Goal: Transaction & Acquisition: Purchase product/service

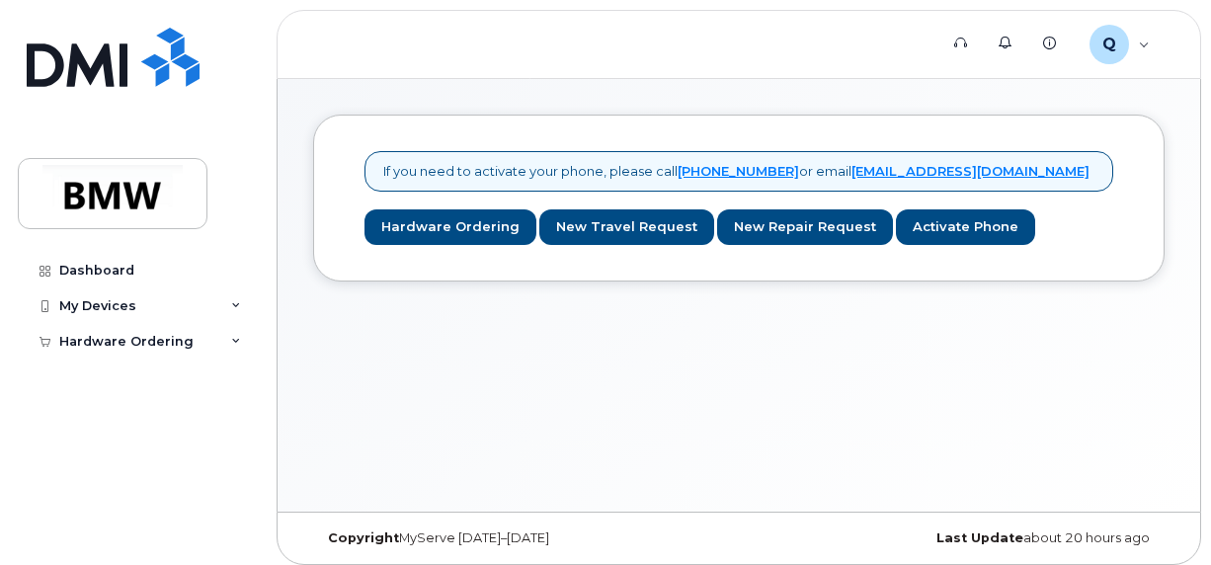
scroll to position [9, 0]
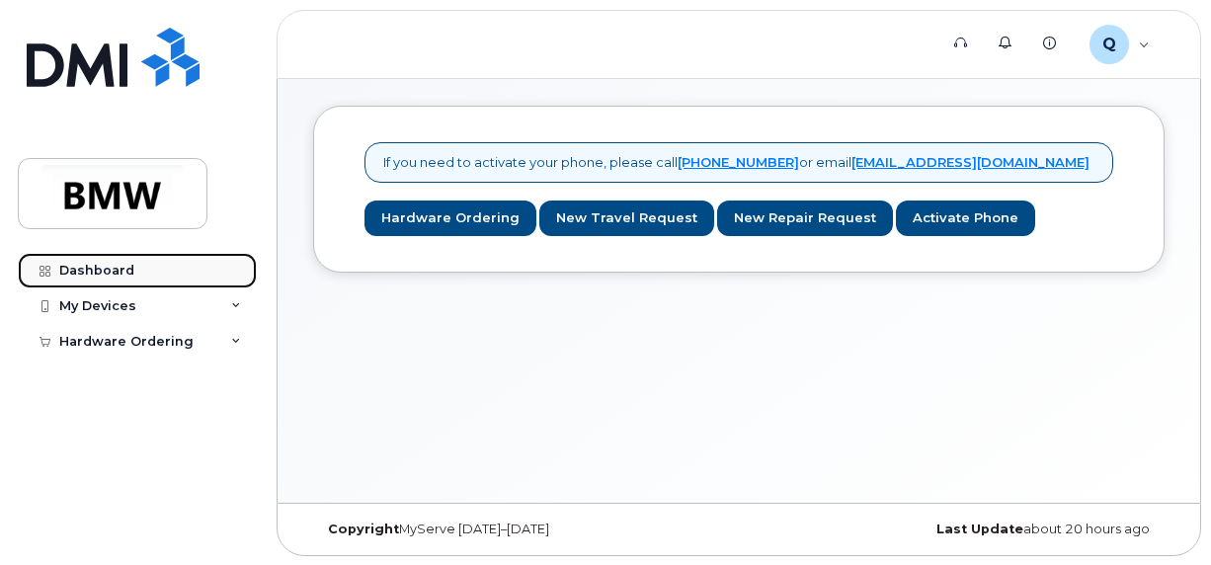
click at [105, 267] on div "Dashboard" at bounding box center [96, 271] width 75 height 16
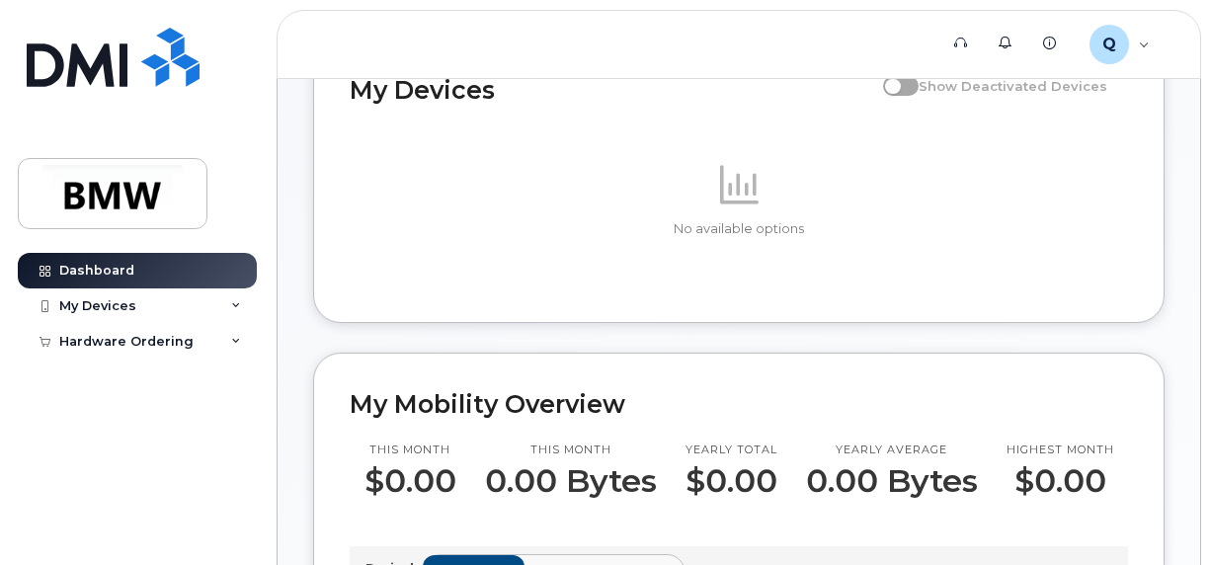
scroll to position [186, 0]
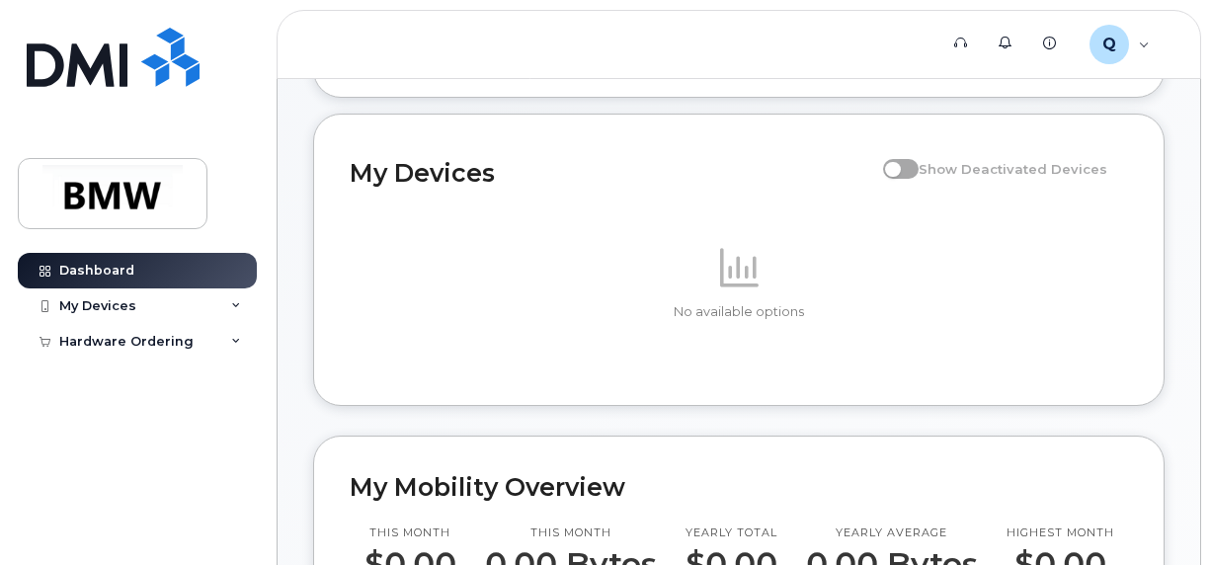
click at [913, 179] on span at bounding box center [901, 169] width 36 height 20
click at [745, 286] on icon at bounding box center [739, 267] width 39 height 39
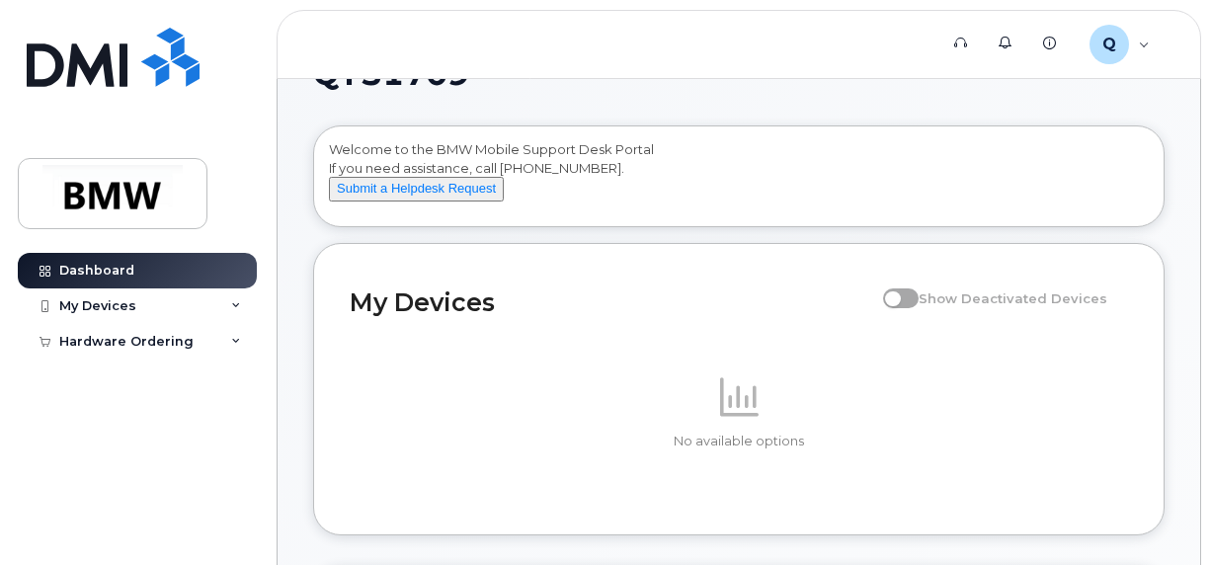
scroll to position [0, 0]
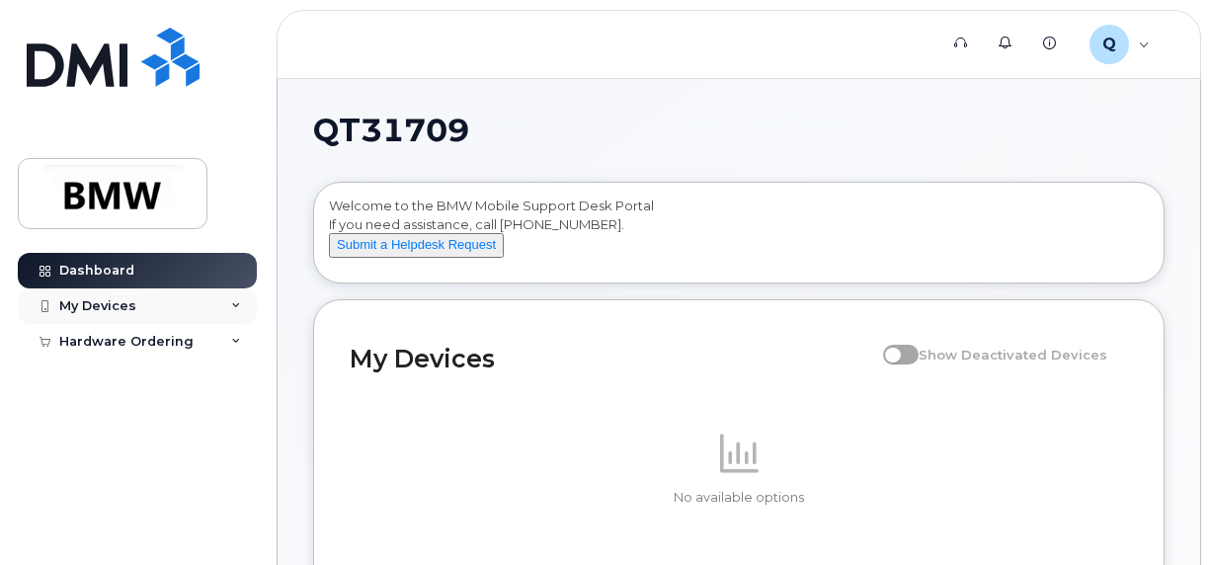
click at [249, 305] on div "My Devices" at bounding box center [137, 306] width 239 height 36
click at [241, 308] on div "My Devices" at bounding box center [137, 306] width 239 height 36
click at [130, 302] on div "My Devices" at bounding box center [97, 306] width 77 height 16
drag, startPoint x: 130, startPoint y: 302, endPoint x: 231, endPoint y: 379, distance: 126.8
click at [231, 379] on icon at bounding box center [236, 379] width 10 height 10
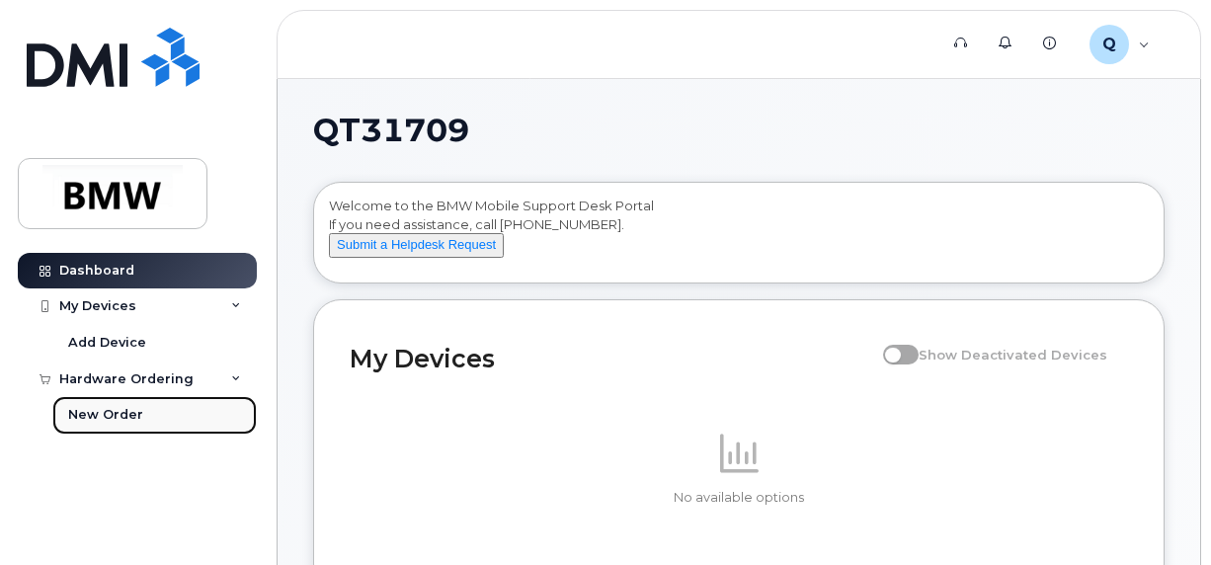
drag, startPoint x: 128, startPoint y: 414, endPoint x: 138, endPoint y: 415, distance: 9.9
click at [129, 414] on div "New Order" at bounding box center [105, 415] width 75 height 18
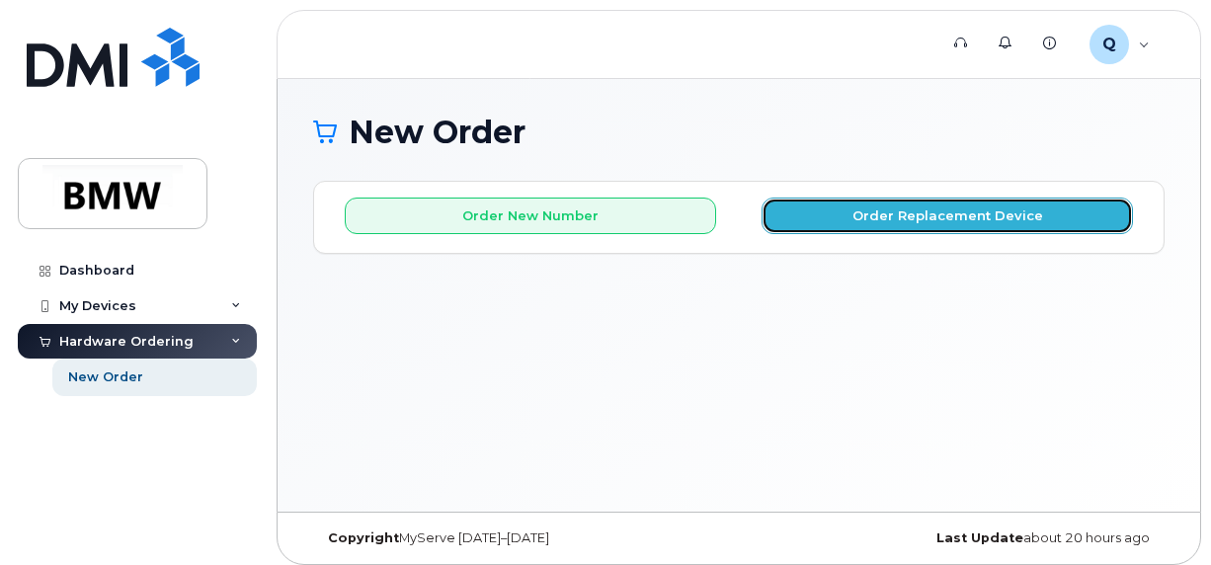
click at [929, 211] on button "Order Replacement Device" at bounding box center [947, 216] width 371 height 37
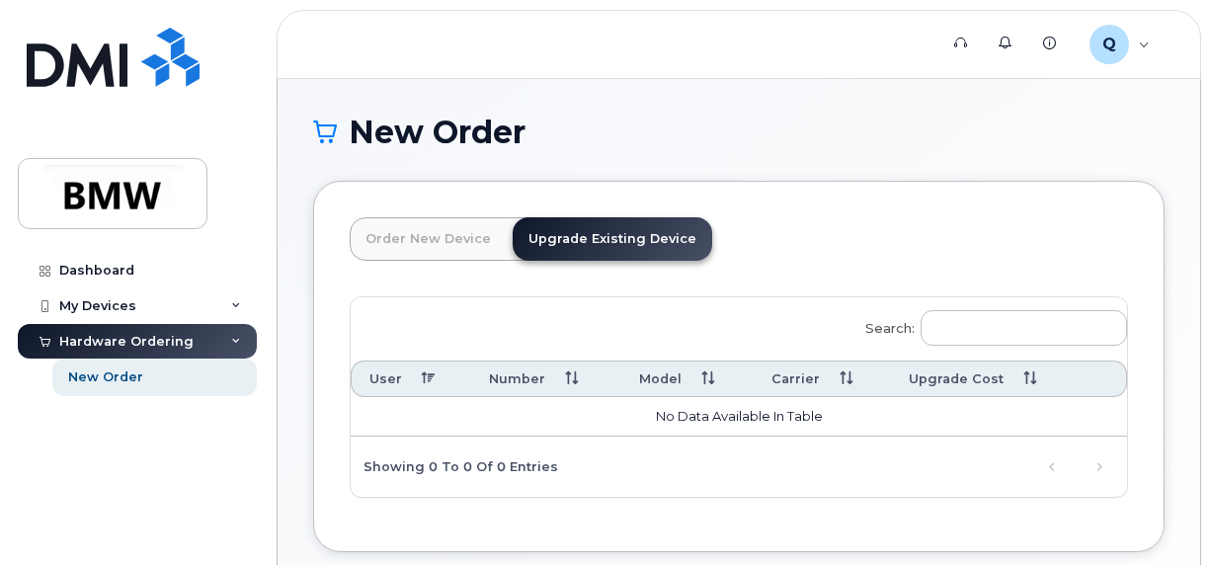
click at [591, 241] on link "Upgrade Existing Device" at bounding box center [613, 238] width 200 height 43
click at [569, 248] on link "Upgrade Existing Device" at bounding box center [613, 238] width 200 height 43
click at [406, 243] on link "Order New Device" at bounding box center [428, 238] width 157 height 43
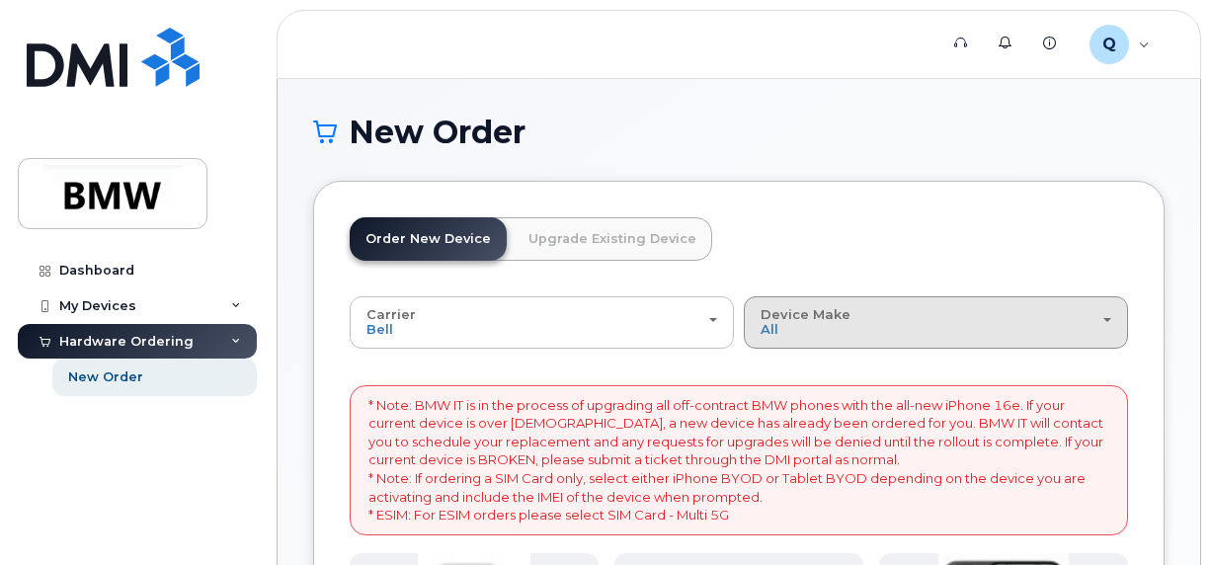
click at [1106, 318] on span "button" at bounding box center [1107, 320] width 8 height 4
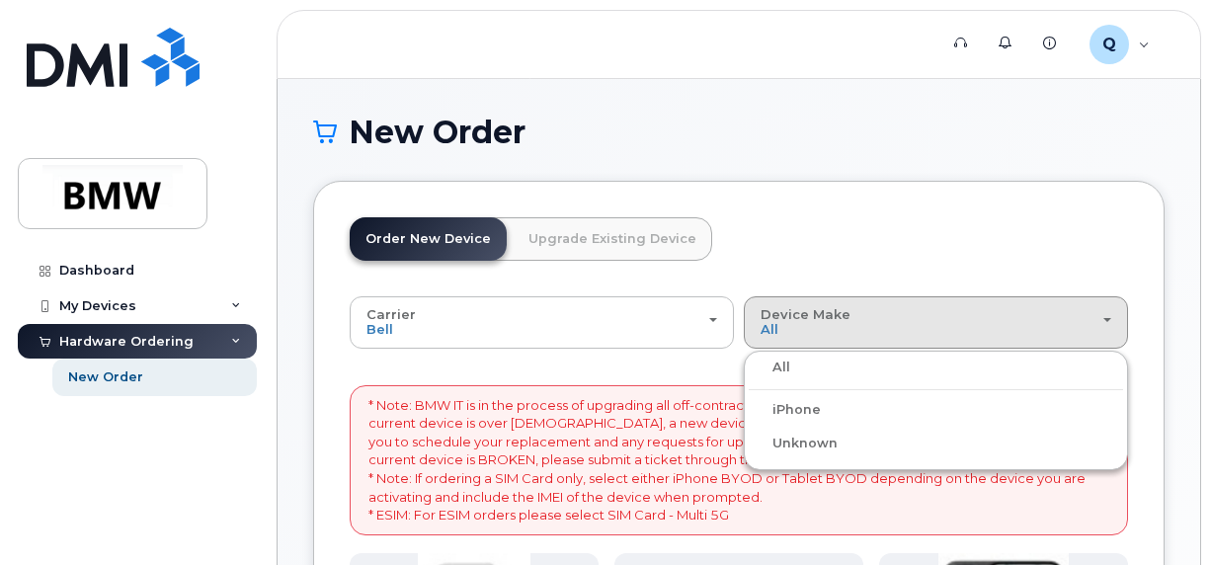
click at [796, 406] on label "iPhone" at bounding box center [785, 410] width 72 height 24
click at [0, 0] on input "iPhone" at bounding box center [0, 0] width 0 height 0
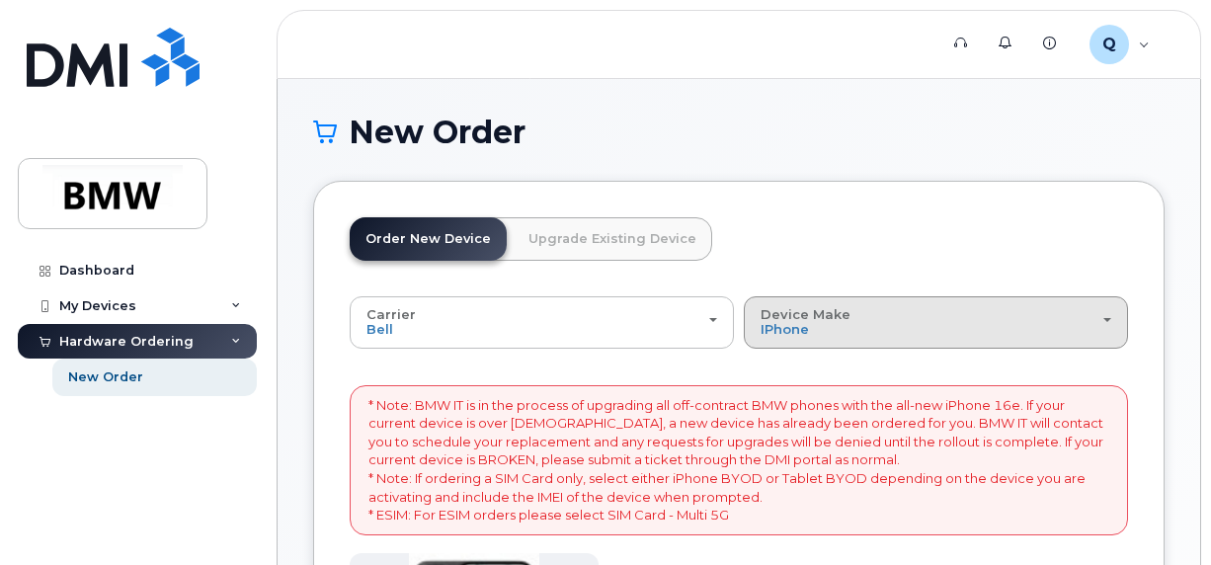
click at [1106, 322] on div "Device Make All iPhone Unknown" at bounding box center [936, 322] width 351 height 31
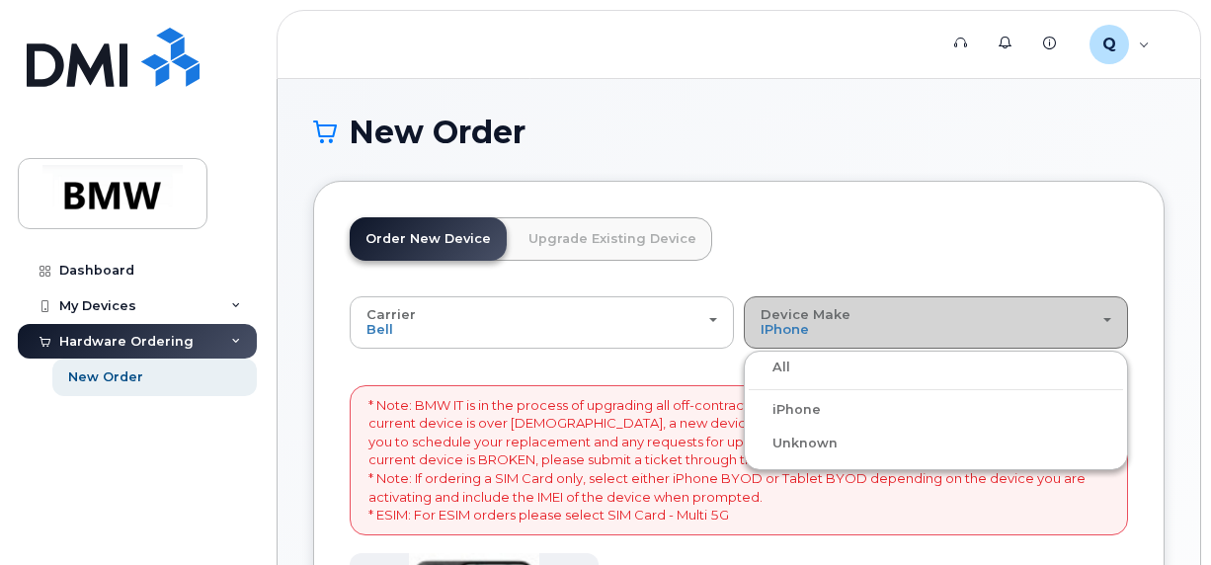
click at [1106, 322] on div "Device Make All iPhone Unknown" at bounding box center [936, 322] width 351 height 31
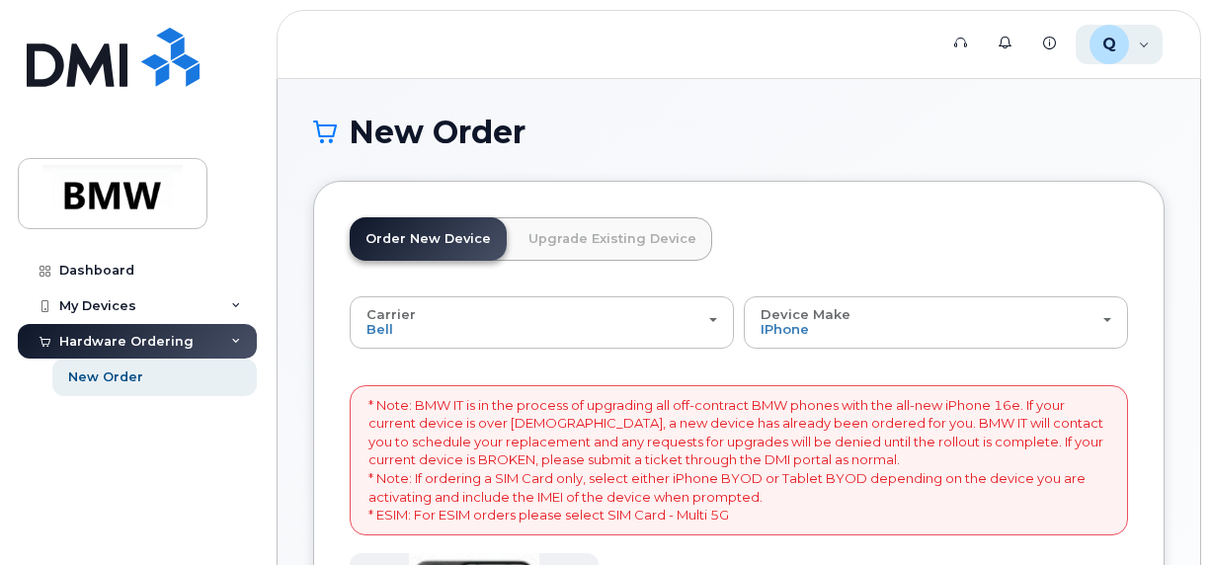
click at [1147, 50] on div "Q QT31709 Employee" at bounding box center [1120, 45] width 88 height 40
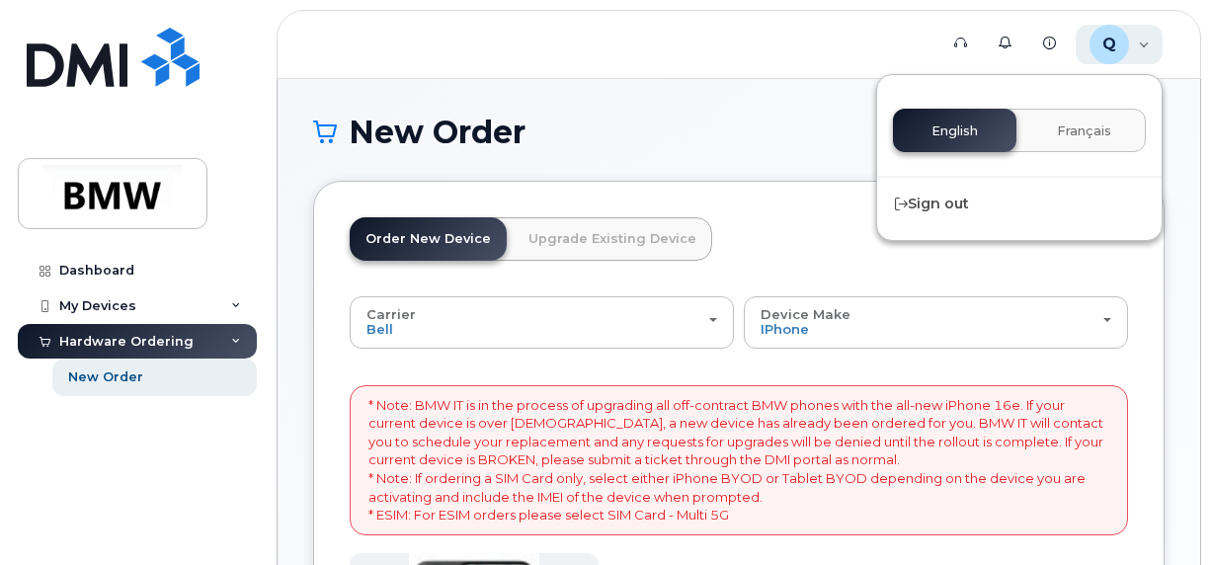
click at [1147, 50] on div "Q QT31709 Employee" at bounding box center [1120, 45] width 88 height 40
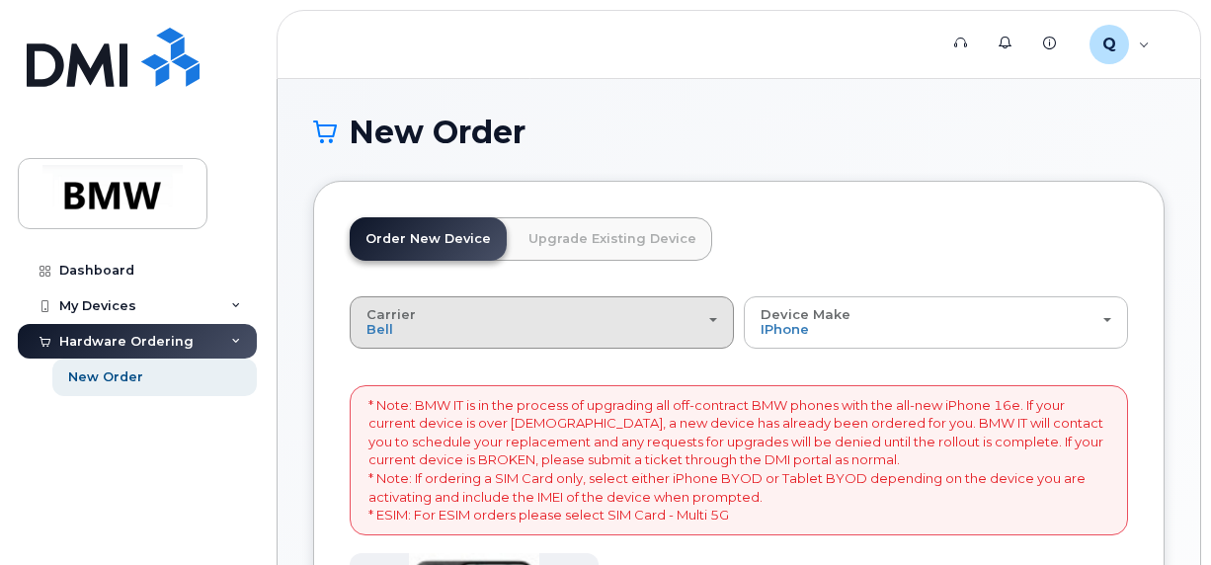
click at [715, 318] on span "button" at bounding box center [713, 320] width 8 height 4
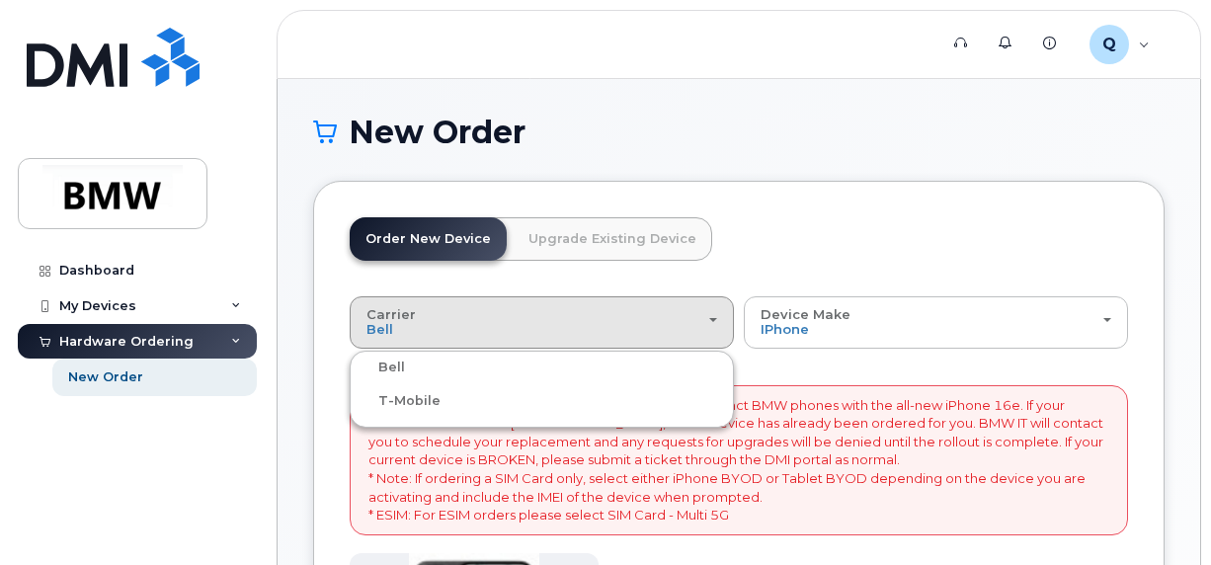
click at [427, 398] on label "T-Mobile" at bounding box center [398, 401] width 86 height 24
click at [0, 0] on input "T-Mobile" at bounding box center [0, 0] width 0 height 0
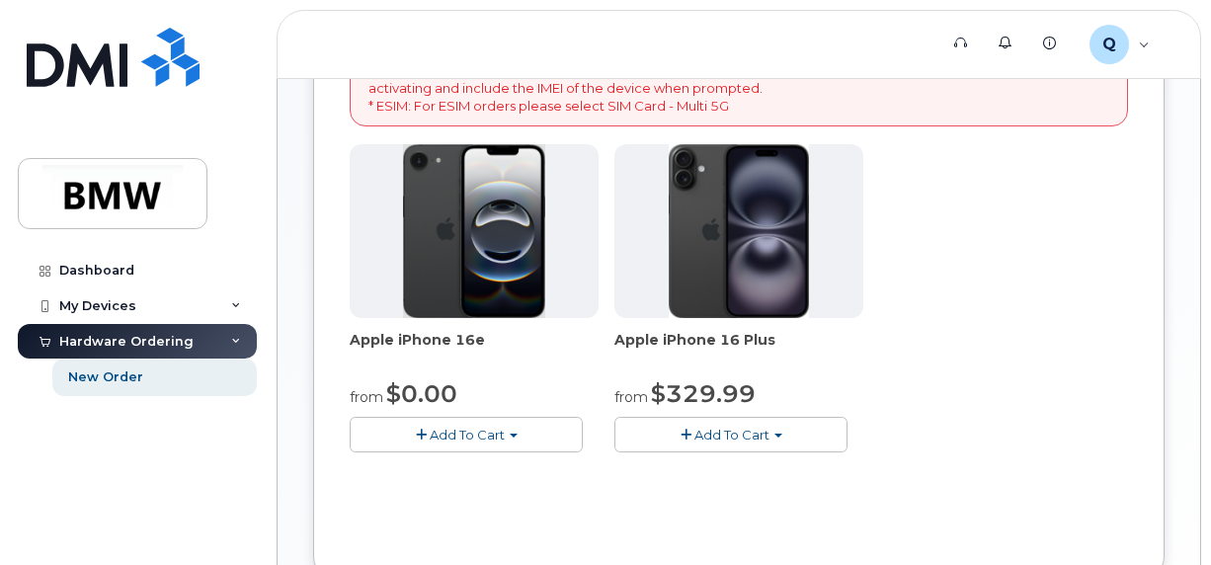
scroll to position [494, 0]
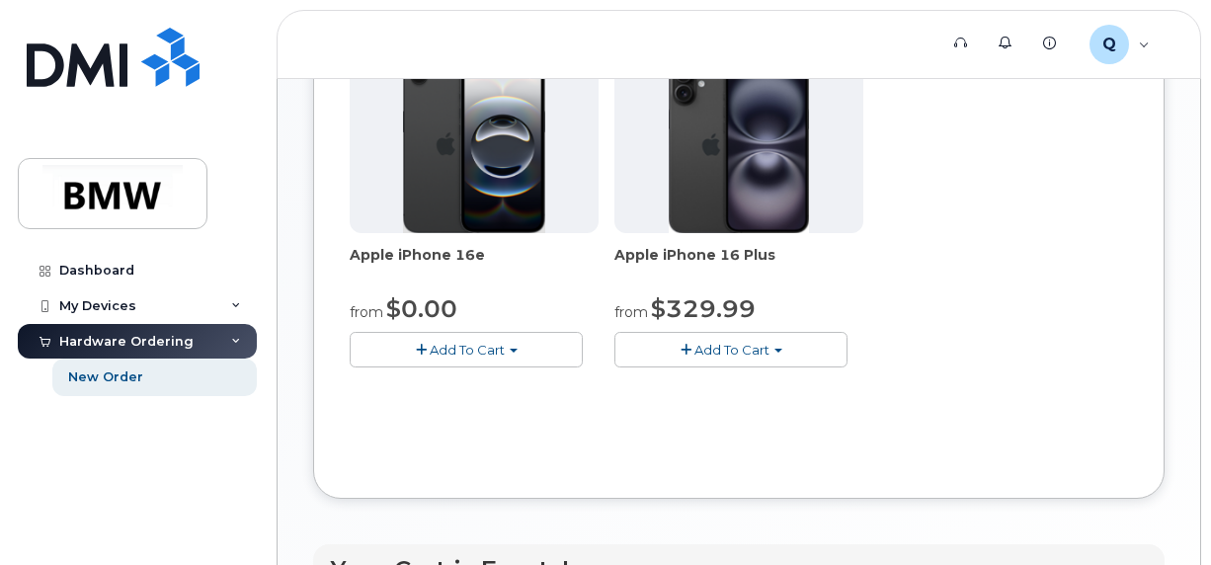
click at [516, 349] on span "button" at bounding box center [514, 351] width 8 height 4
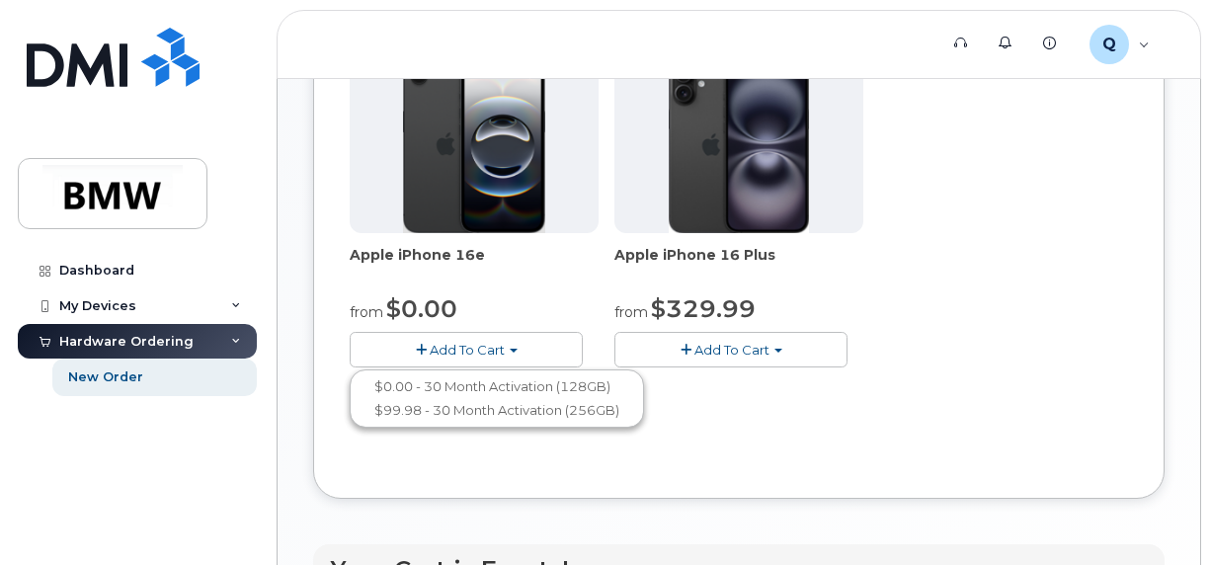
click at [518, 344] on button "Add To Cart" at bounding box center [466, 349] width 233 height 35
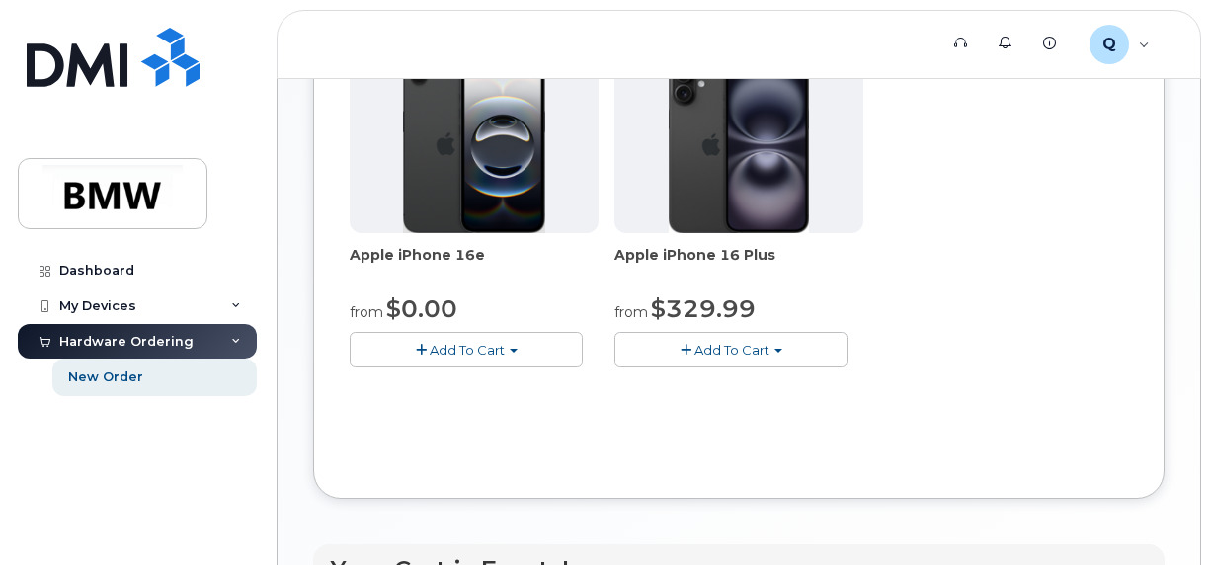
click at [466, 344] on span "Add To Cart" at bounding box center [467, 350] width 75 height 16
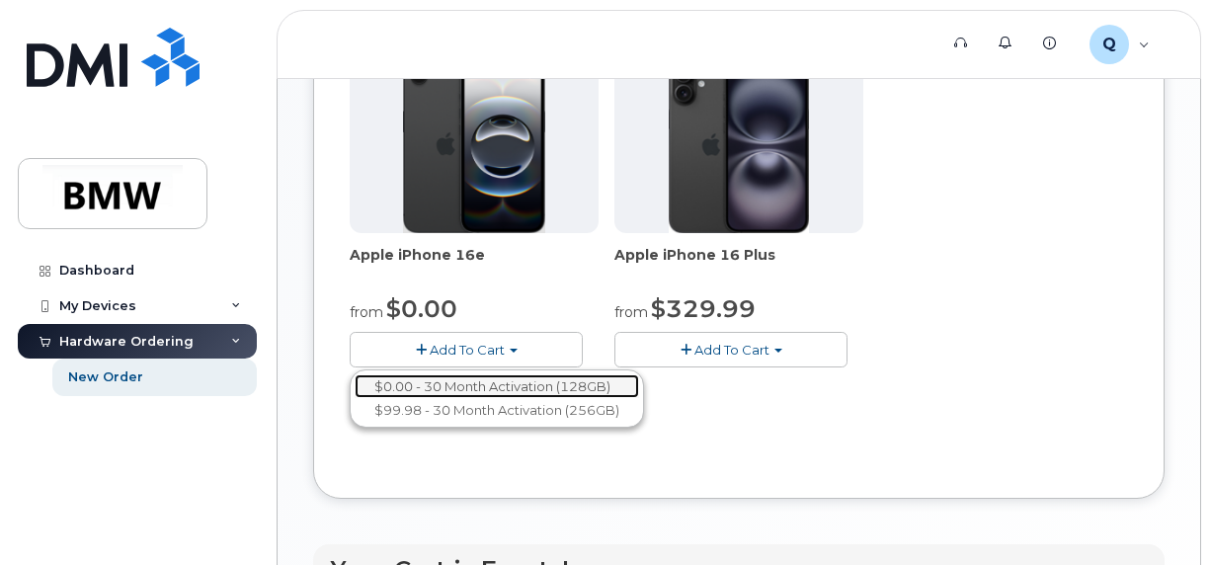
click at [494, 385] on link "$0.00 - 30 Month Activation (128GB)" at bounding box center [497, 386] width 284 height 25
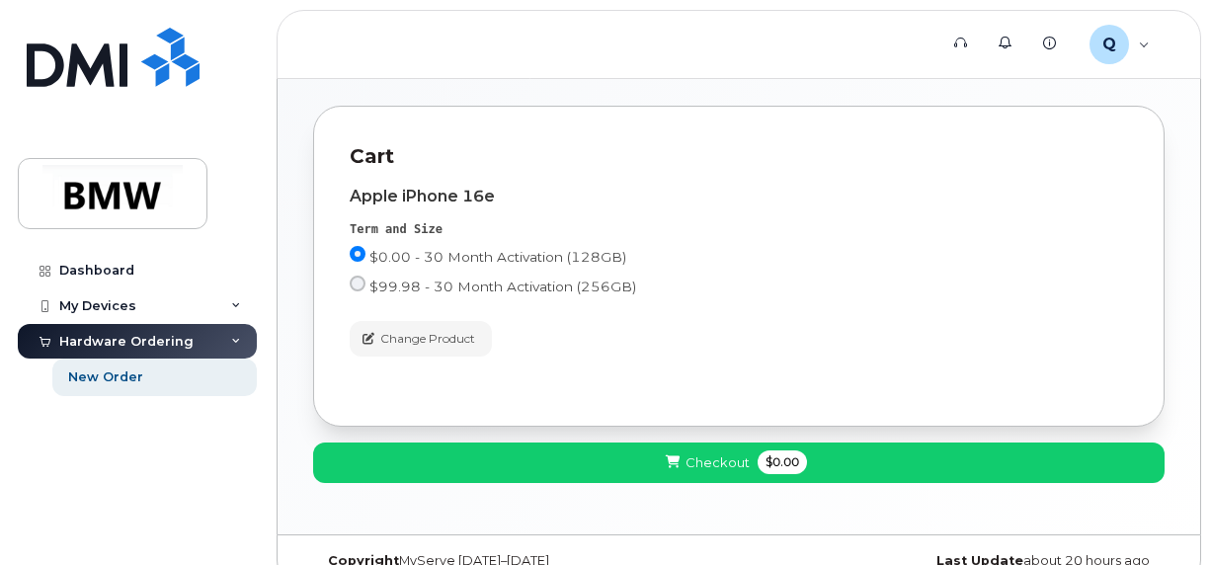
scroll to position [379, 0]
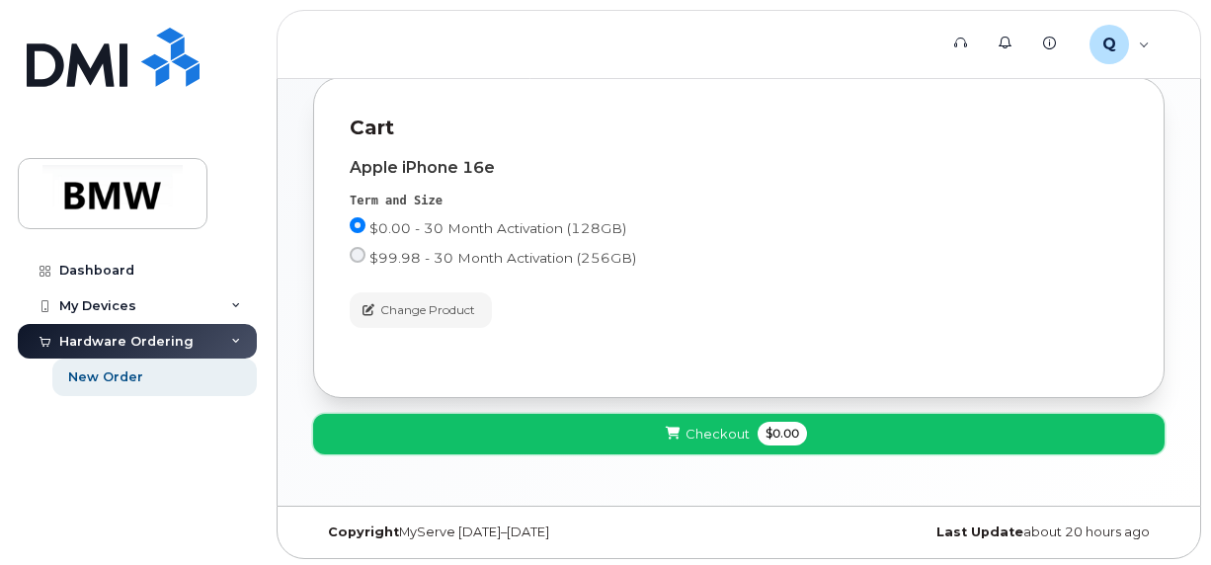
click at [710, 434] on span "Checkout" at bounding box center [717, 434] width 64 height 19
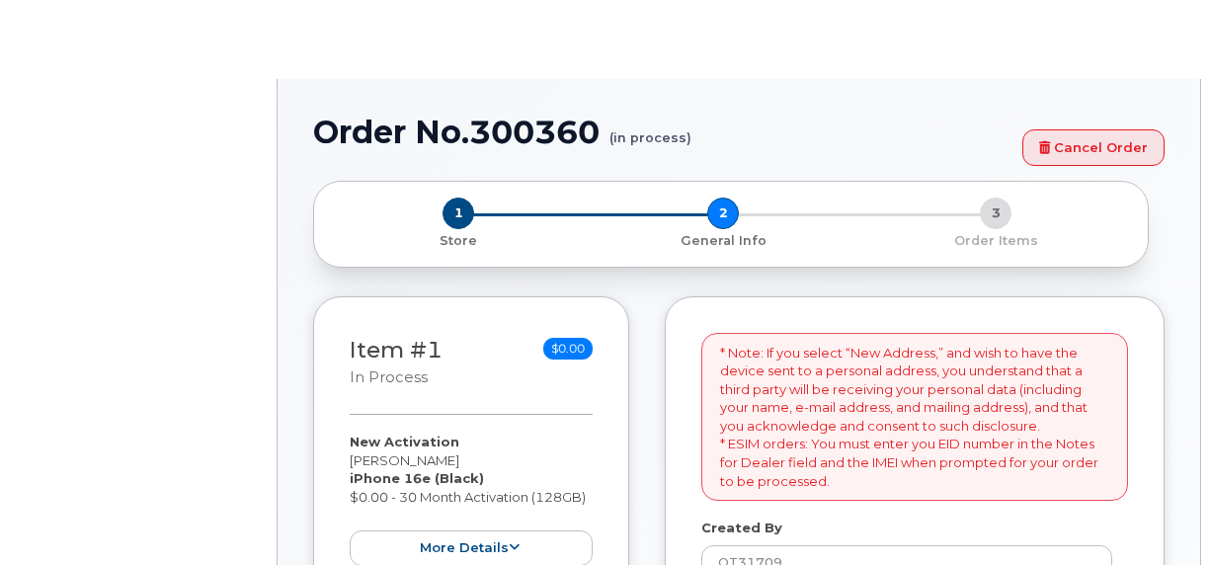
select select
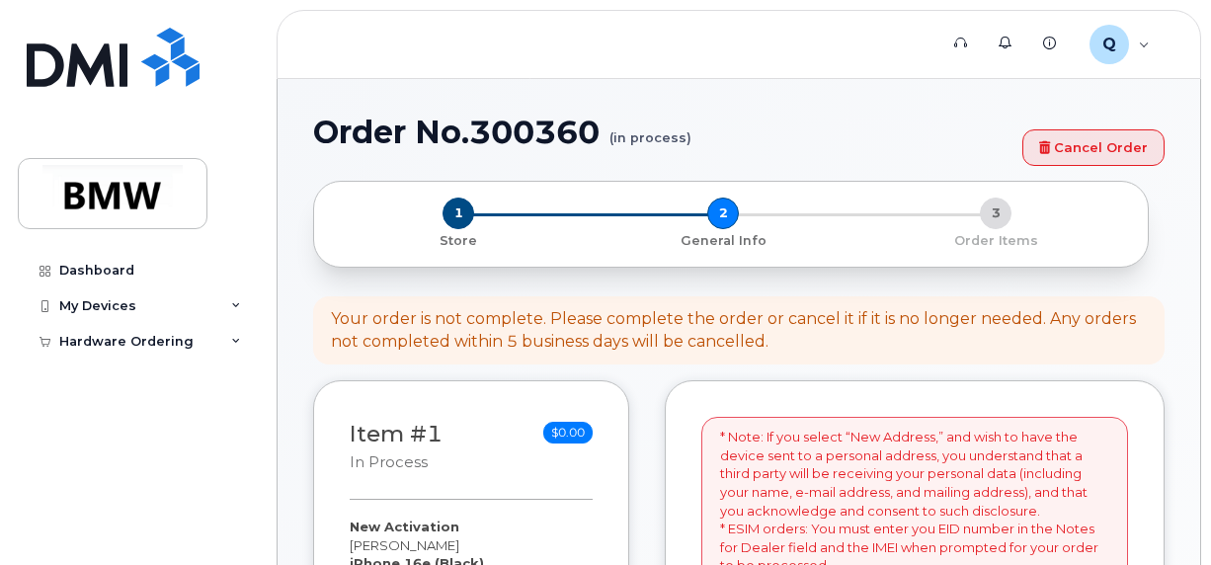
scroll to position [395, 0]
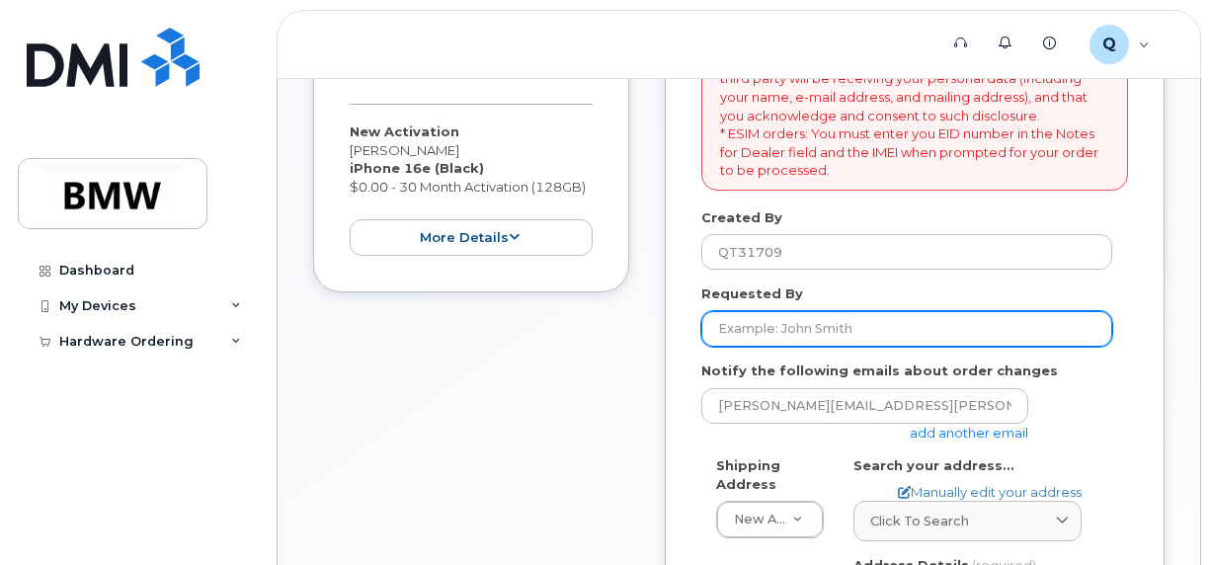
click at [885, 328] on input "Requested By" at bounding box center [906, 329] width 411 height 36
drag, startPoint x: 885, startPoint y: 328, endPoint x: 661, endPoint y: 336, distance: 224.3
click at [661, 336] on div "Item #1 in process $0.00 New Activation Timothy Smith iPhone 16e (Black) $0.00 …" at bounding box center [738, 567] width 851 height 1165
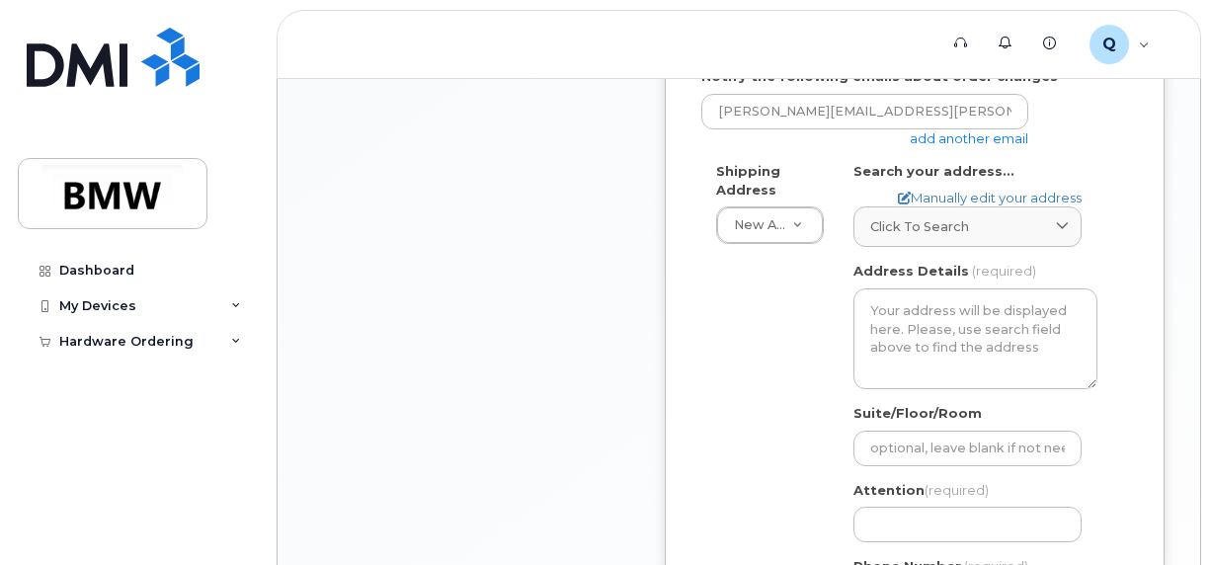
scroll to position [691, 0]
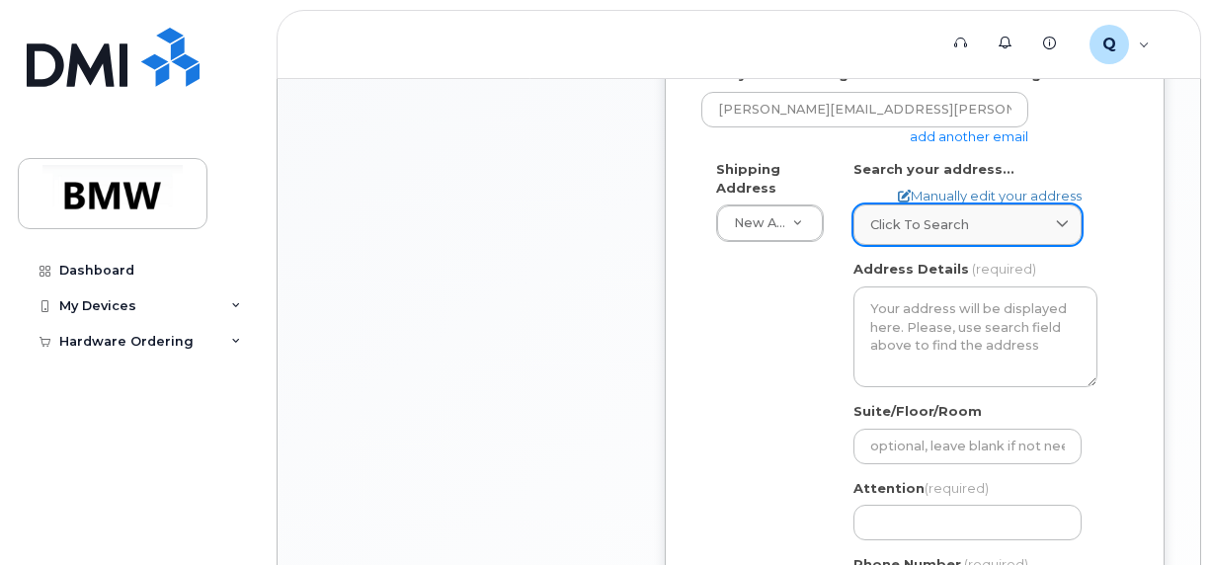
type input "Timothy Smith"
click at [1064, 225] on icon at bounding box center [1062, 224] width 13 height 13
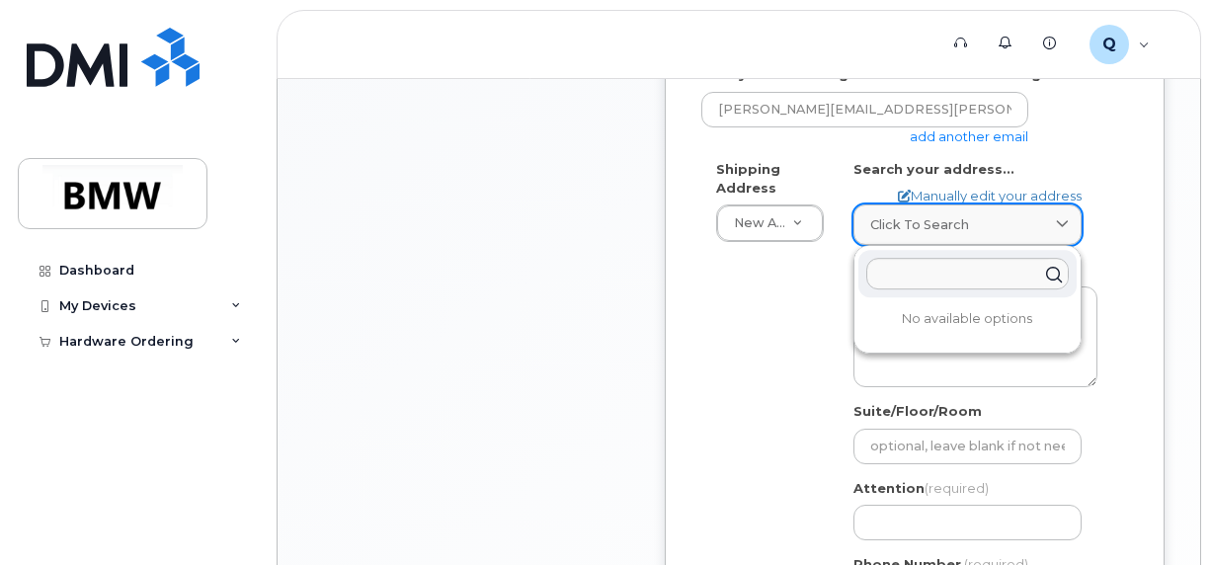
click at [1062, 225] on icon at bounding box center [1062, 224] width 13 height 13
click at [1061, 219] on icon at bounding box center [1062, 224] width 13 height 13
click at [798, 267] on div "Shipping Address New Address New Address BMW MC Plant BMW North America Financi…" at bounding box center [906, 396] width 411 height 472
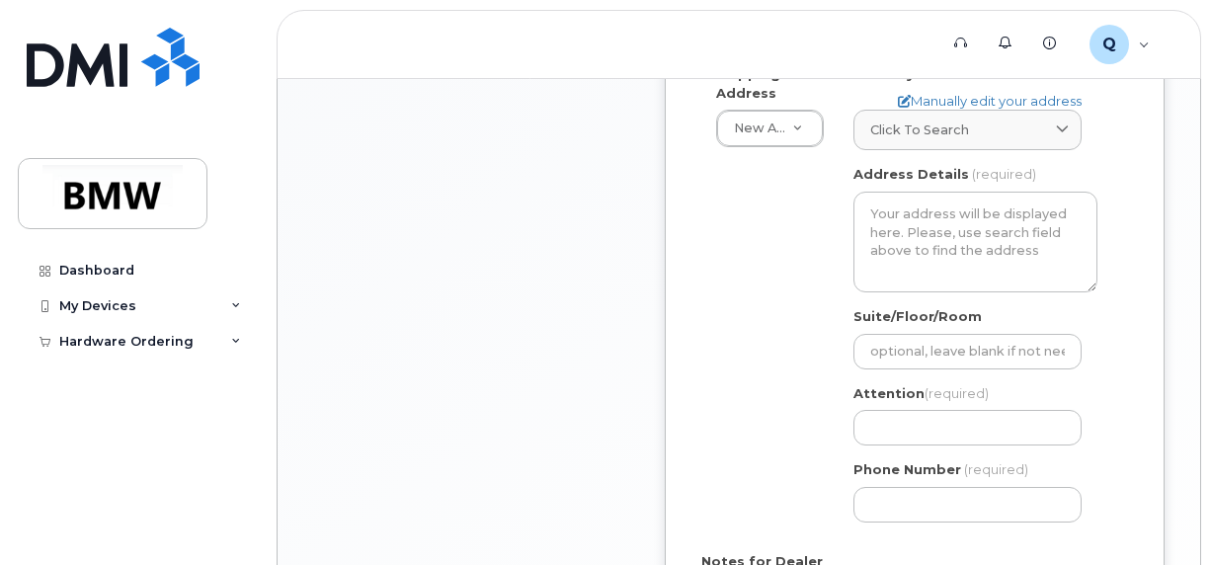
scroll to position [889, 0]
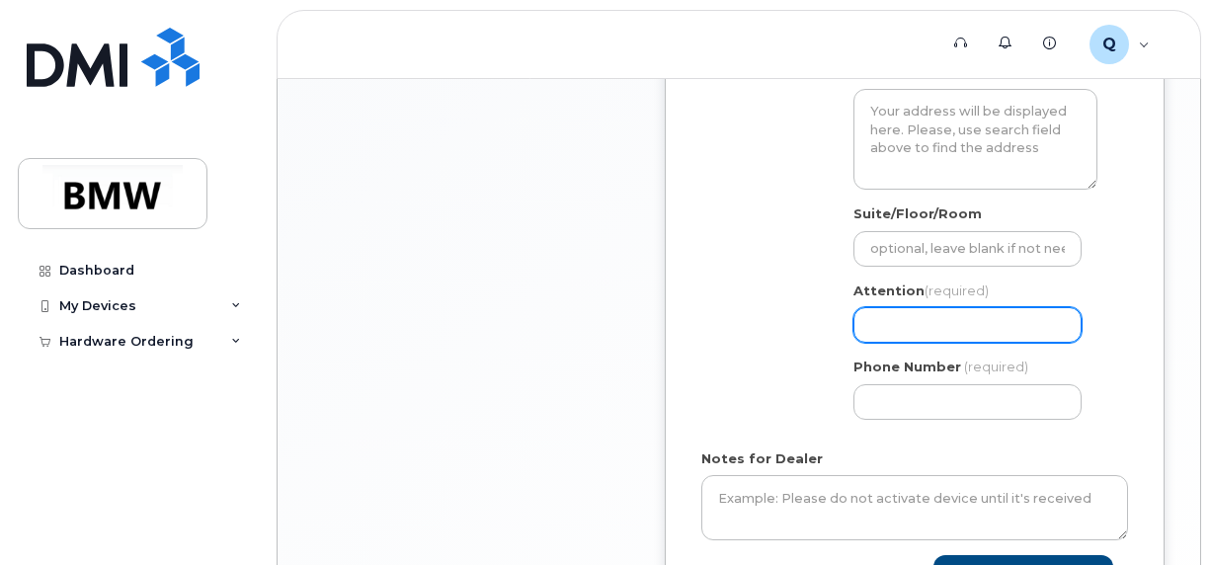
click at [1006, 319] on input "Attention (required)" at bounding box center [967, 325] width 228 height 36
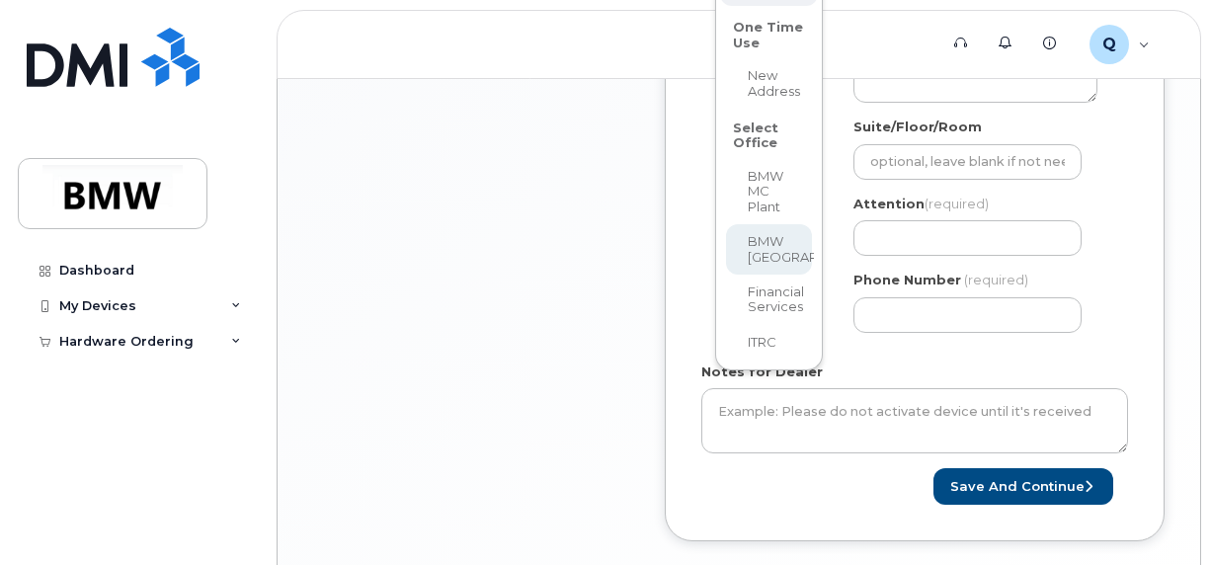
scroll to position [676, 0]
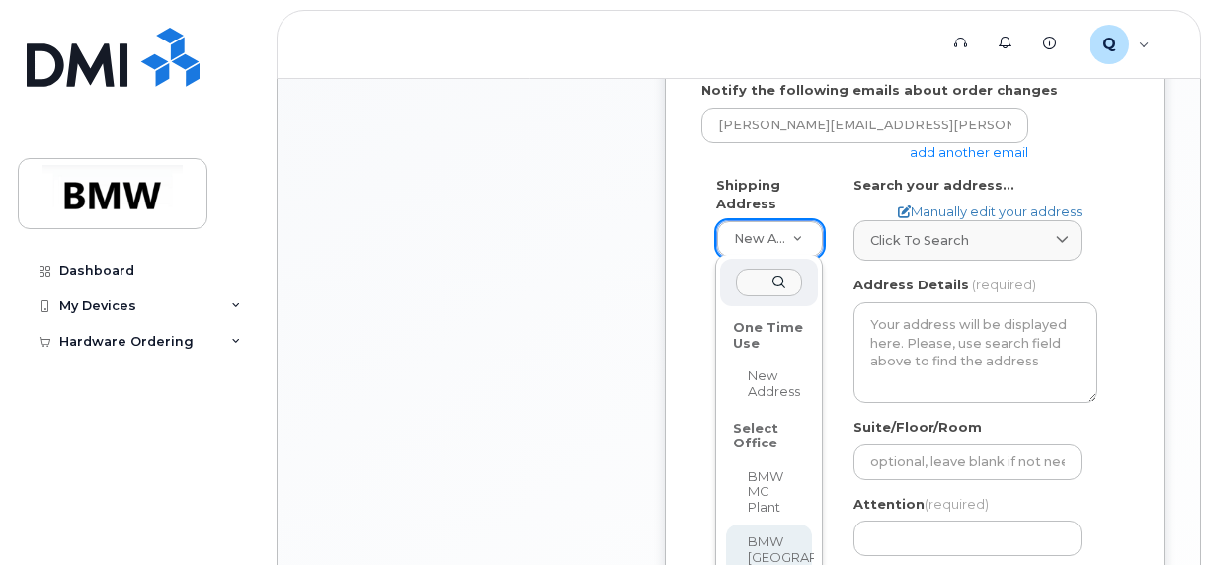
click at [780, 263] on div "One Time Use New Address Select Office BMW MC Plant BMW North America Financial…" at bounding box center [769, 463] width 108 height 416
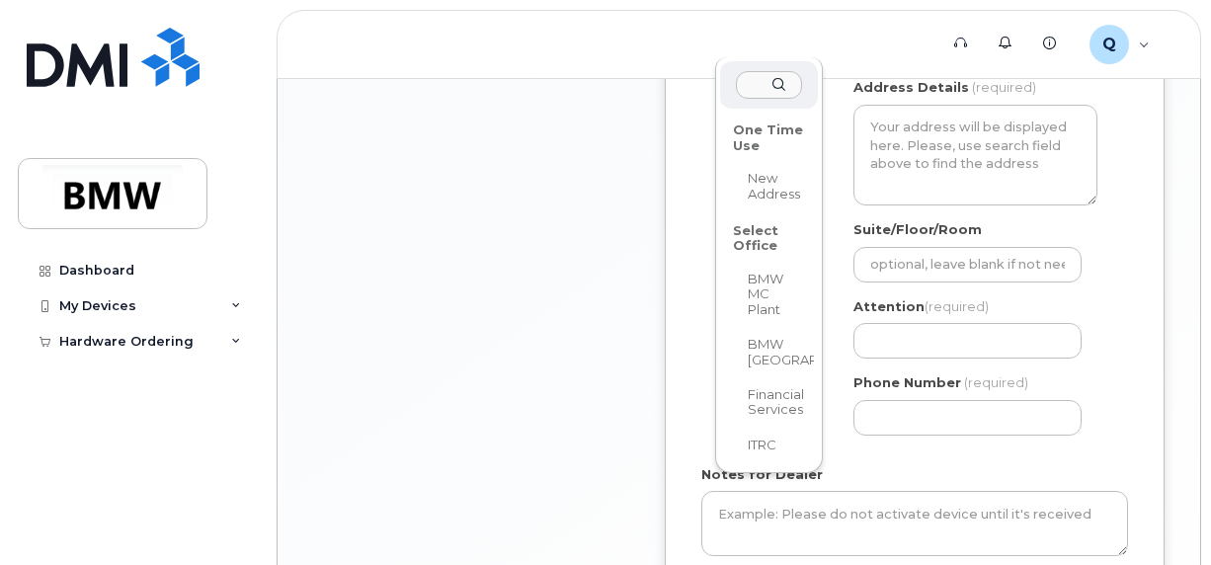
scroll to position [877, 0]
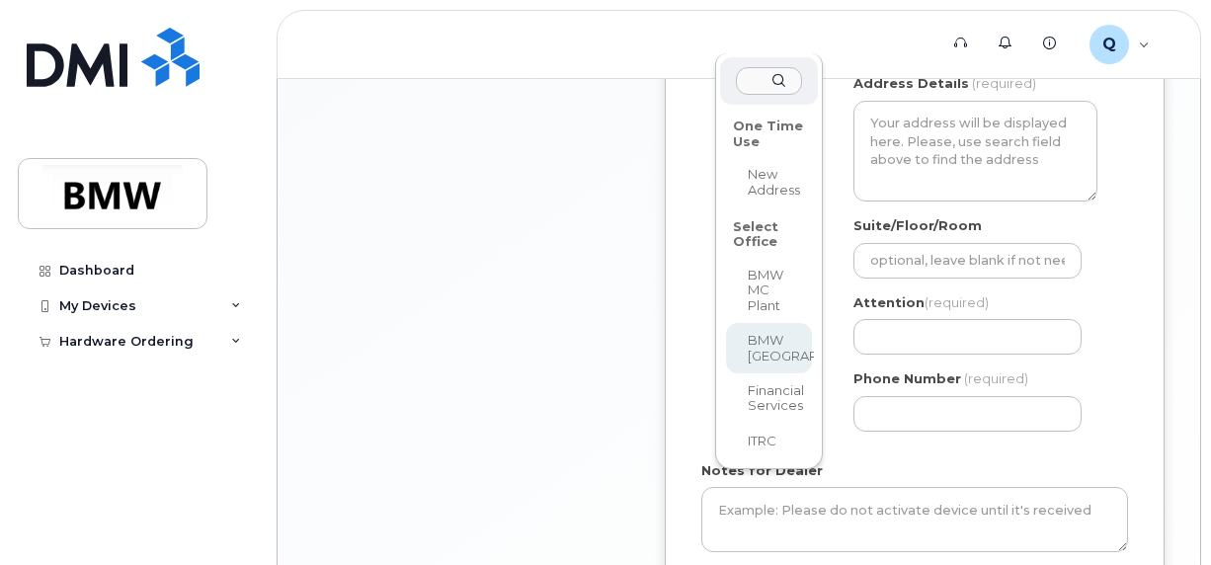
select select
type textarea "200 BMW Drive Woodcliff Lake NJ 07677 Woodcliff Lake New Jersey 07677"
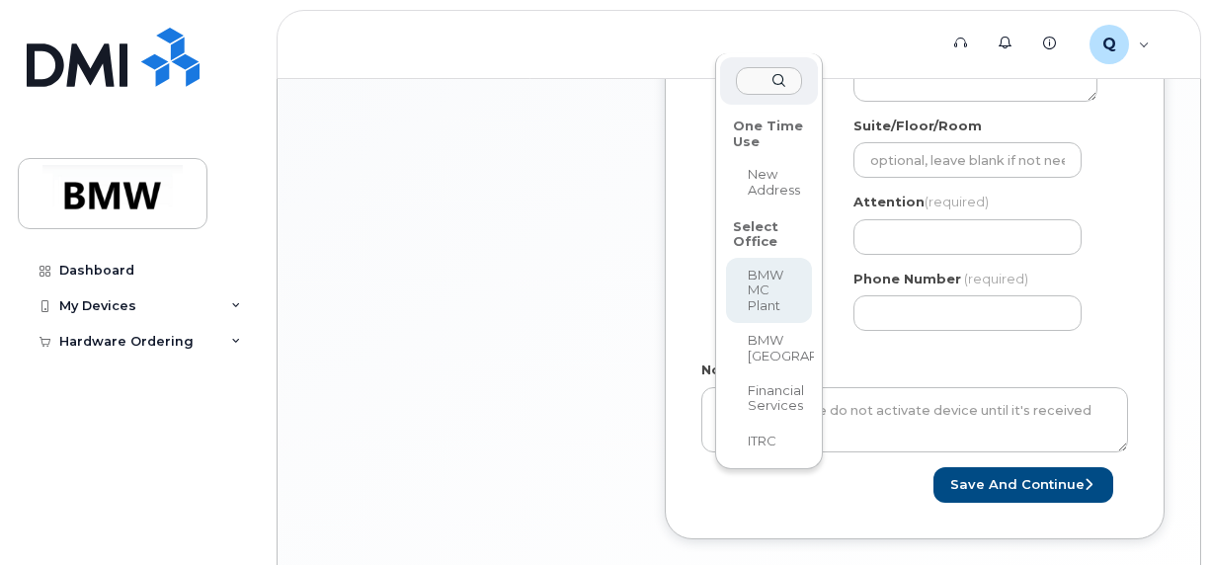
select select
type textarea "1400 Highway 101 S GREER SC 29651-6731 UNITED STATES Greer South Carolina 29651…"
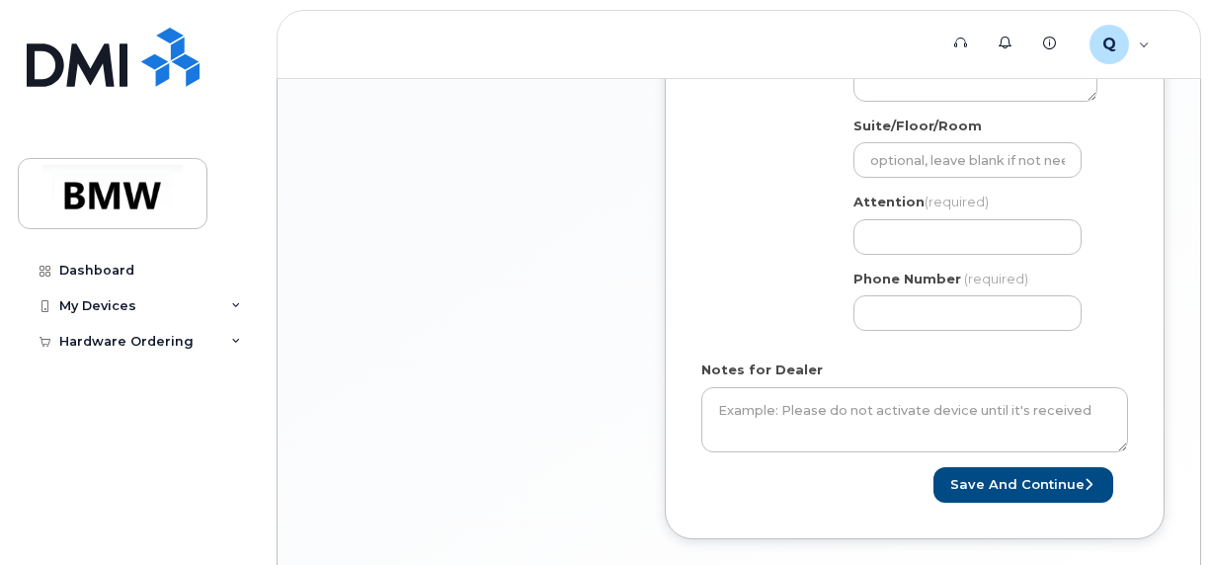
scroll to position [778, 0]
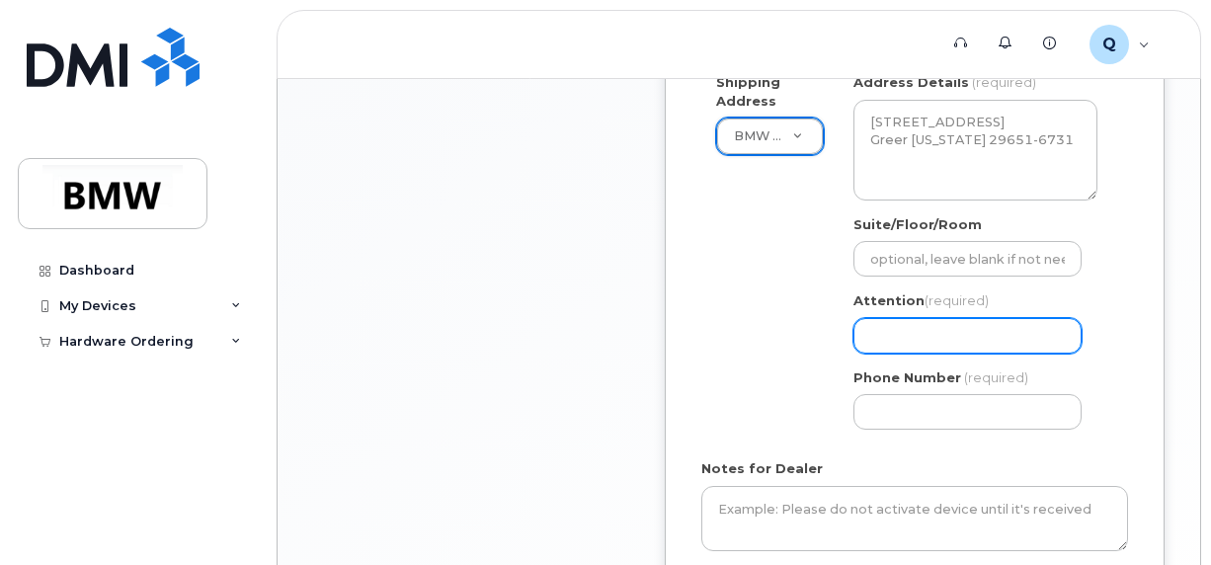
click at [887, 327] on input "Attention (required)" at bounding box center [967, 336] width 228 height 36
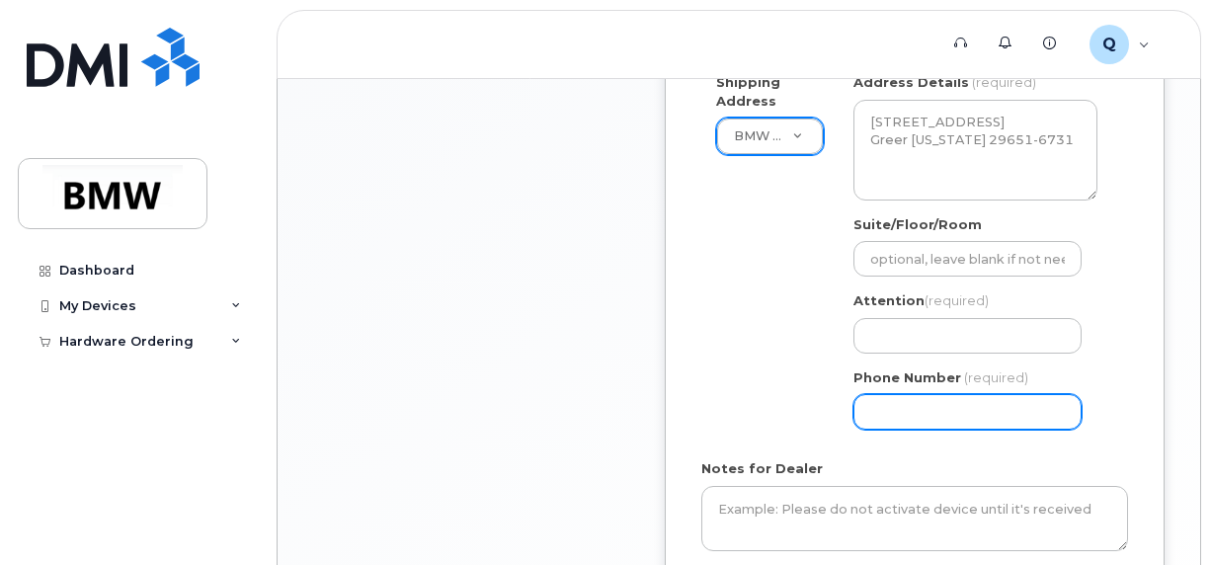
click at [941, 417] on input "Phone Number" at bounding box center [967, 412] width 228 height 36
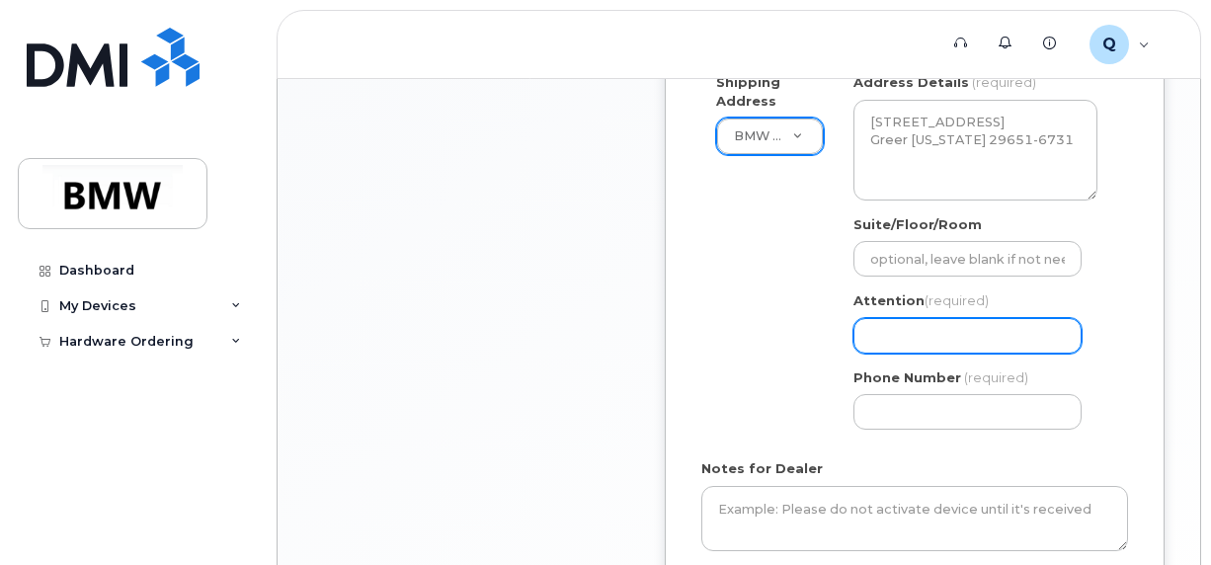
click at [896, 319] on input "Attention (required)" at bounding box center [967, 336] width 228 height 36
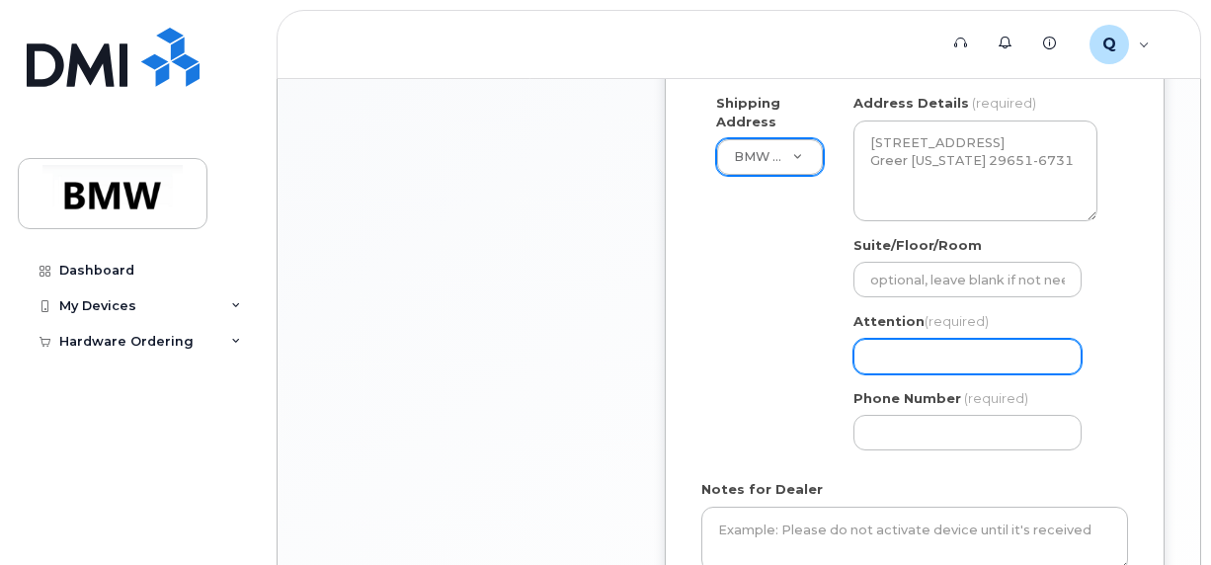
scroll to position [877, 0]
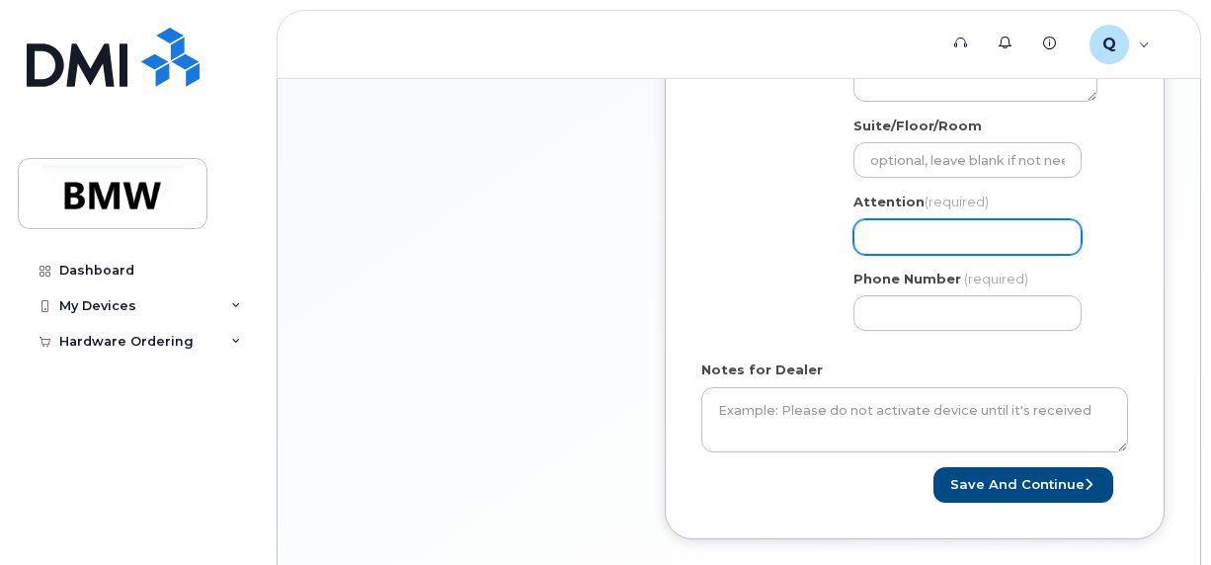
select select
type input "n"
select select
type input "na"
select select
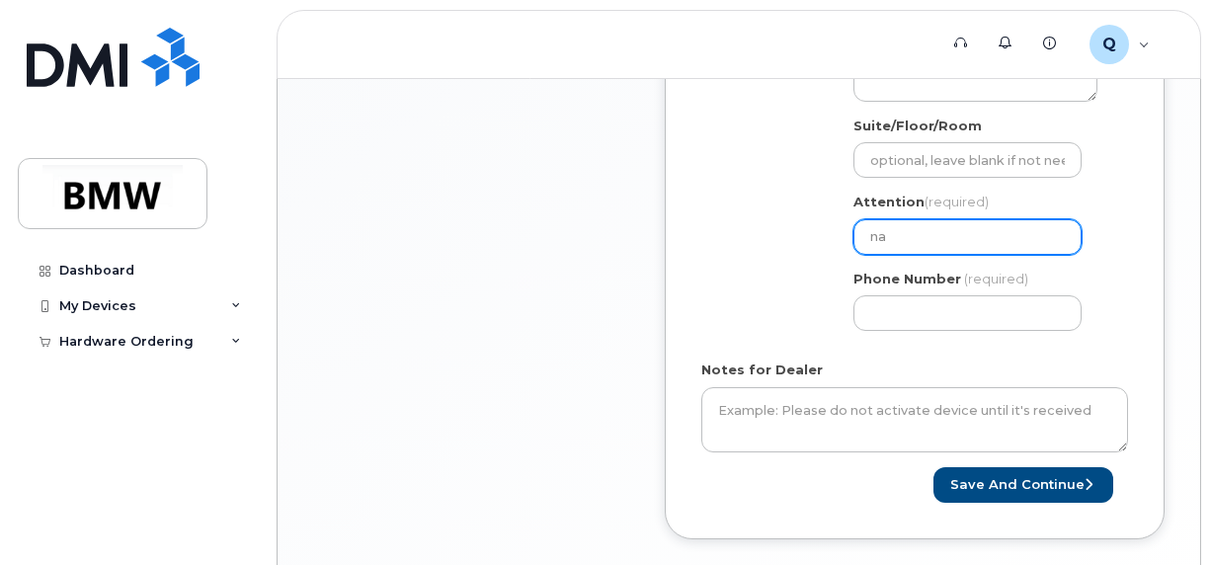
type input "nat"
select select
type input "nate"
select select
type input "nat"
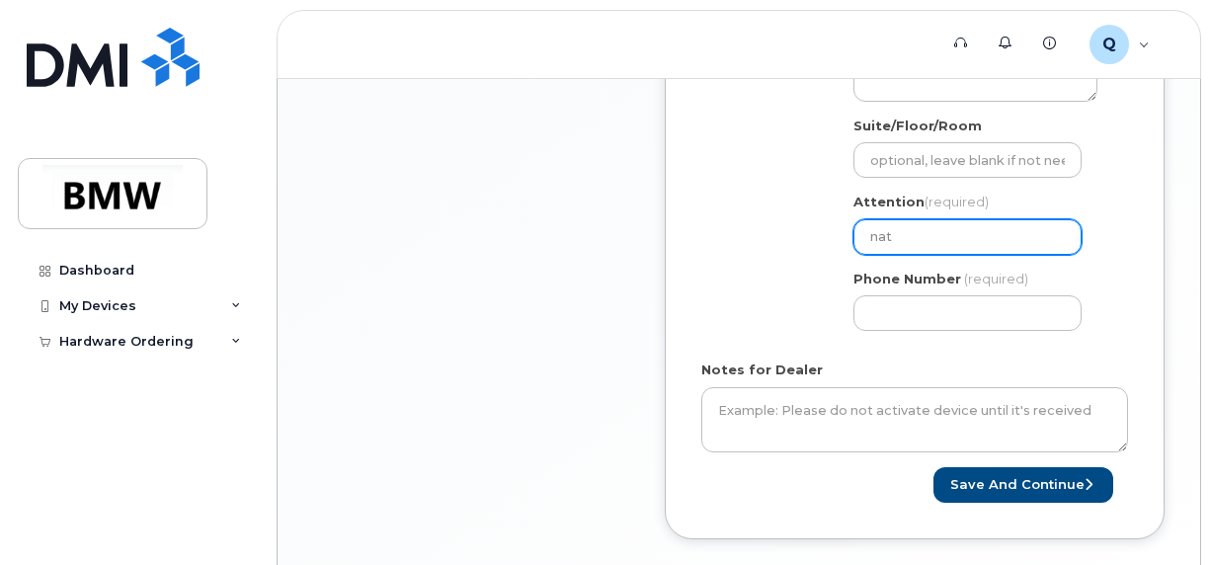
select select
type input "nath"
select select
type input "nath w"
select select
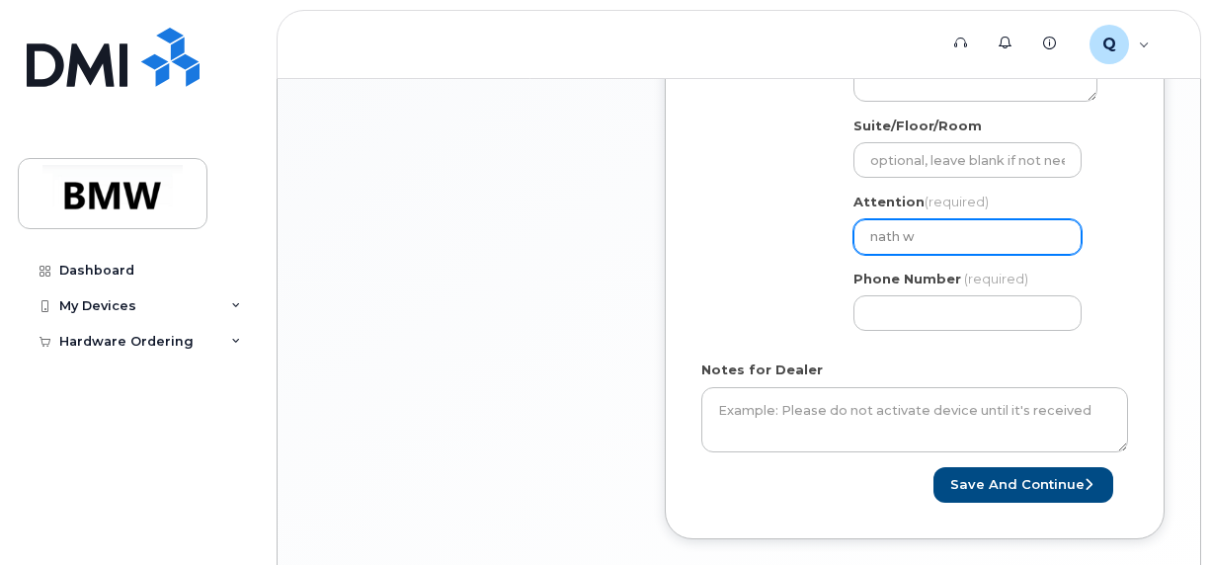
type input "nath wi"
select select
type input "nath wil"
select select
type input "nath will"
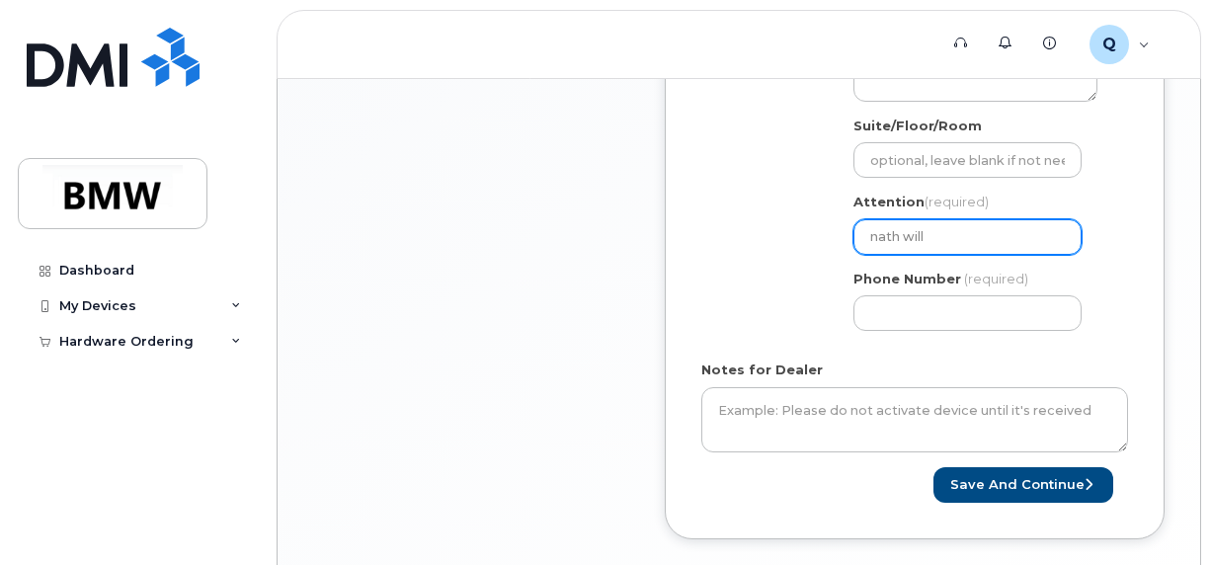
select select
type input "nath willi"
select select
type input "nath willia"
select select
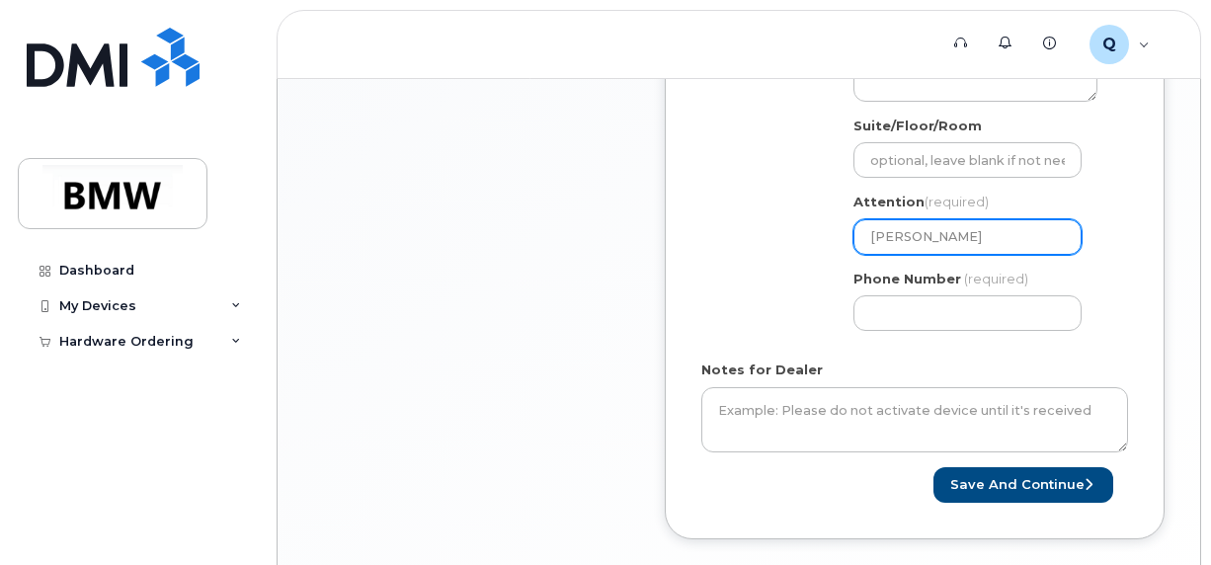
type input "nath william"
select select
type input "nath williams"
click at [876, 238] on input "nath williams" at bounding box center [967, 237] width 228 height 36
select select
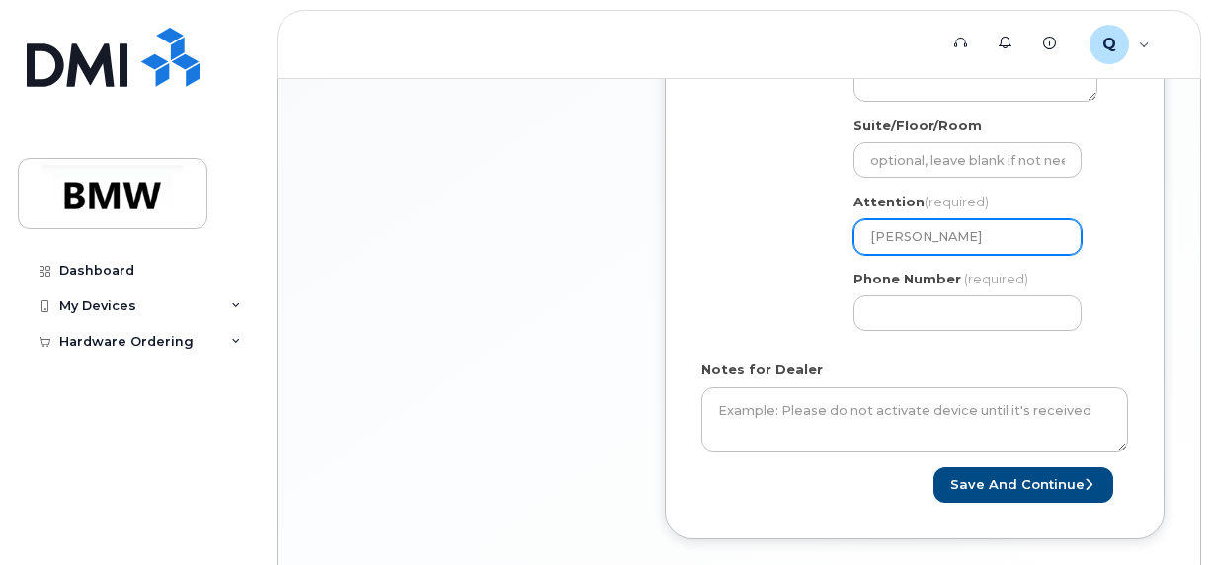
type input "ath williams"
select select
type input "nath williams"
select select
type input "ath williams"
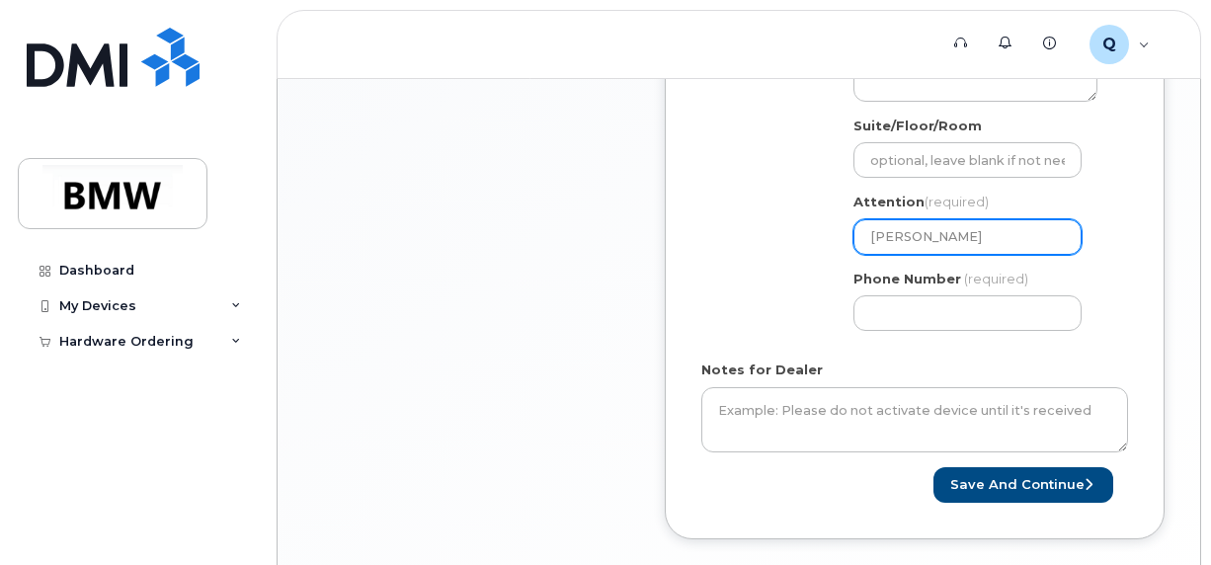
select select
type input "nath williams"
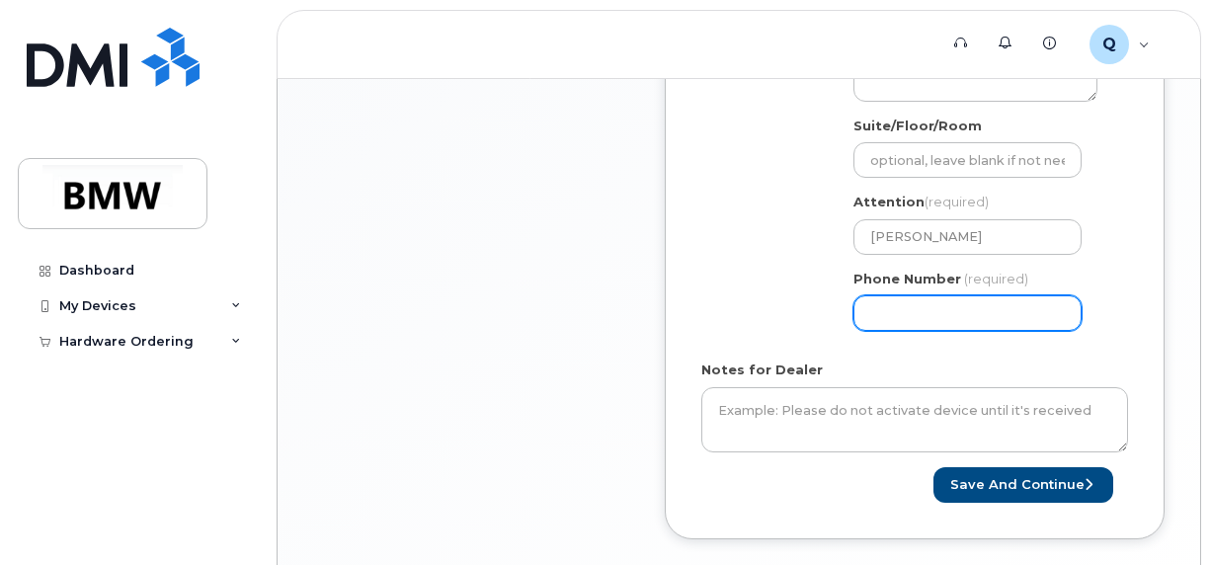
click at [944, 300] on input "Phone Number" at bounding box center [967, 313] width 228 height 36
select select
type input "864386783"
select select
type input "8643867835"
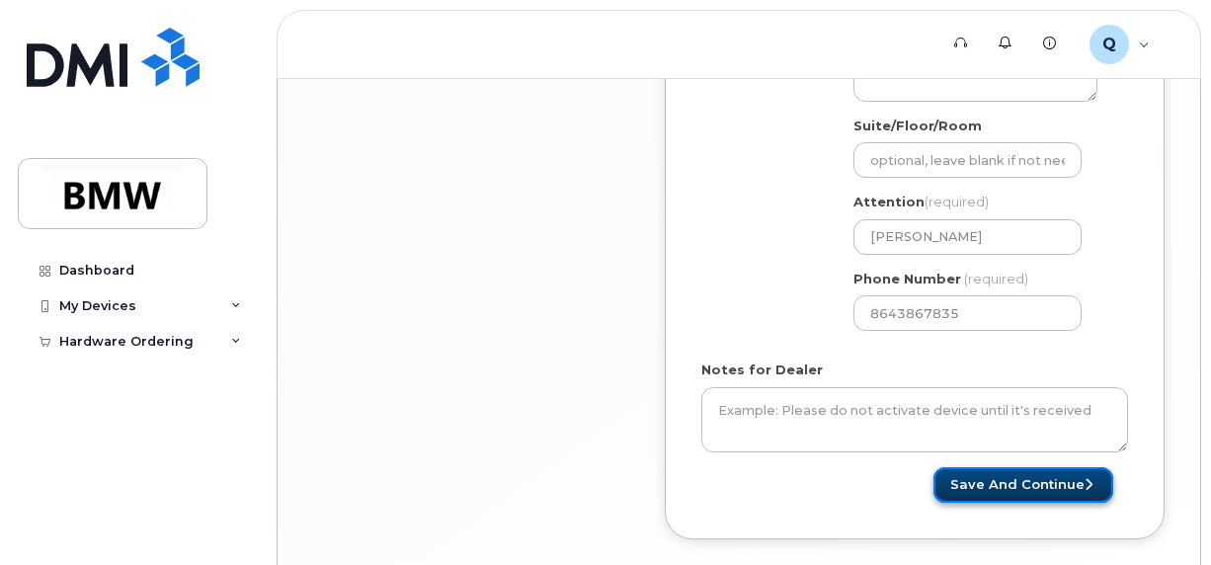
click at [1025, 481] on button "Save and Continue" at bounding box center [1023, 485] width 180 height 37
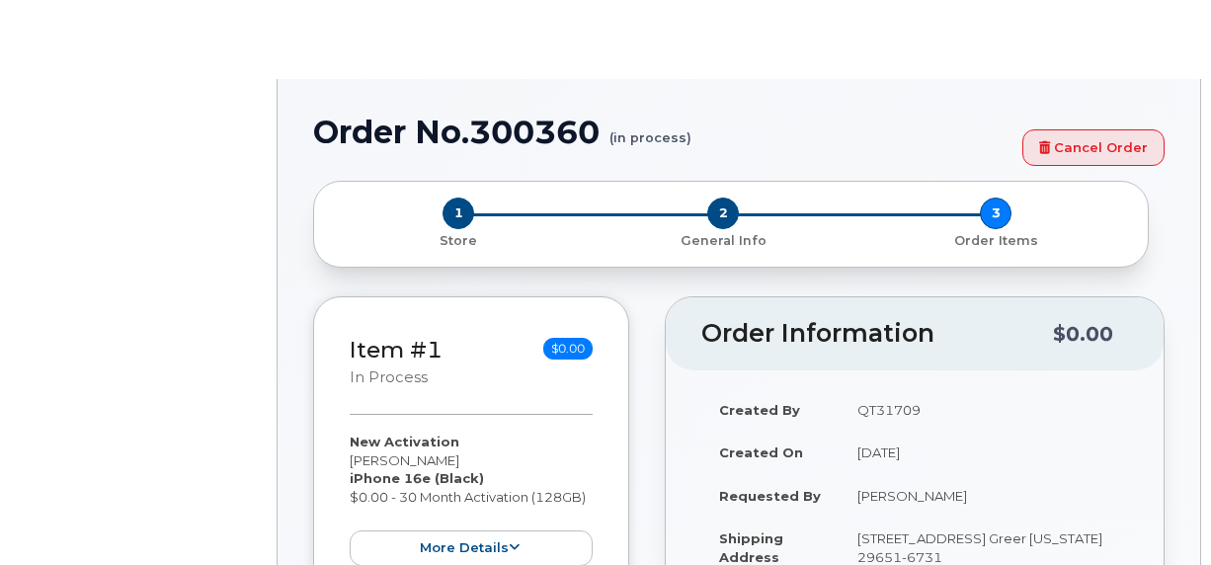
select select "1885307"
radio input "true"
type input "1900131"
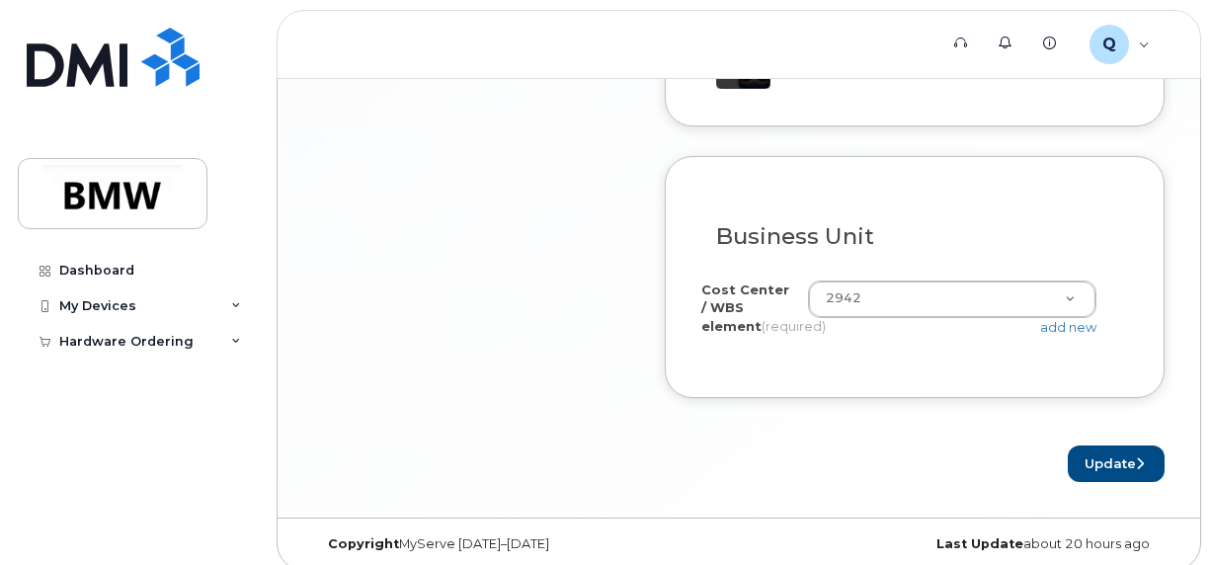
scroll to position [1934, 0]
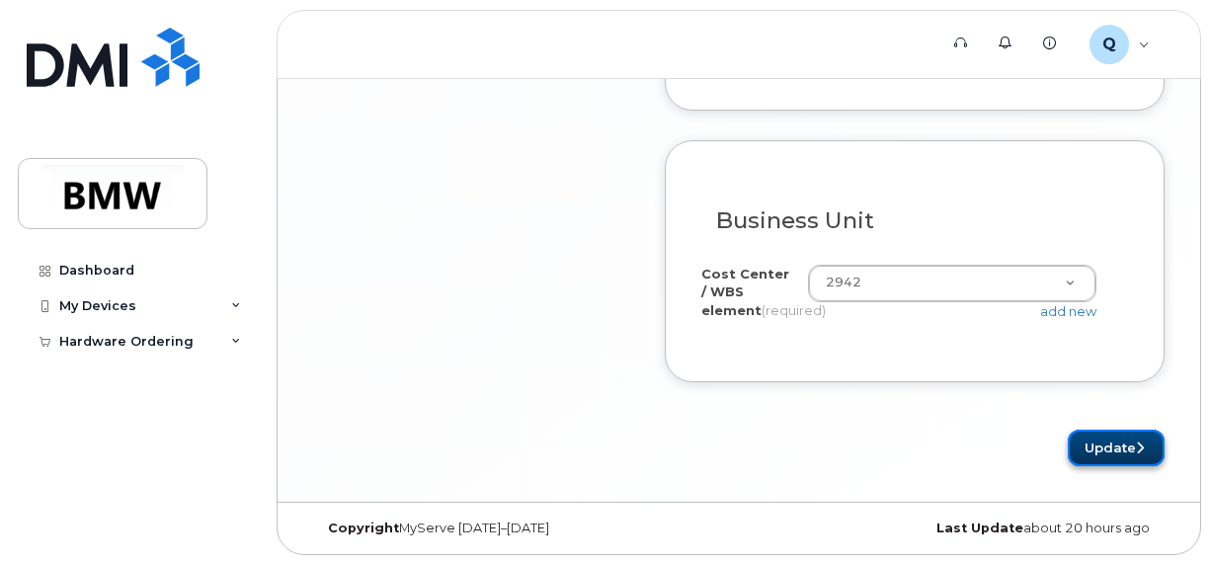
click at [1110, 449] on button "Update" at bounding box center [1116, 448] width 97 height 37
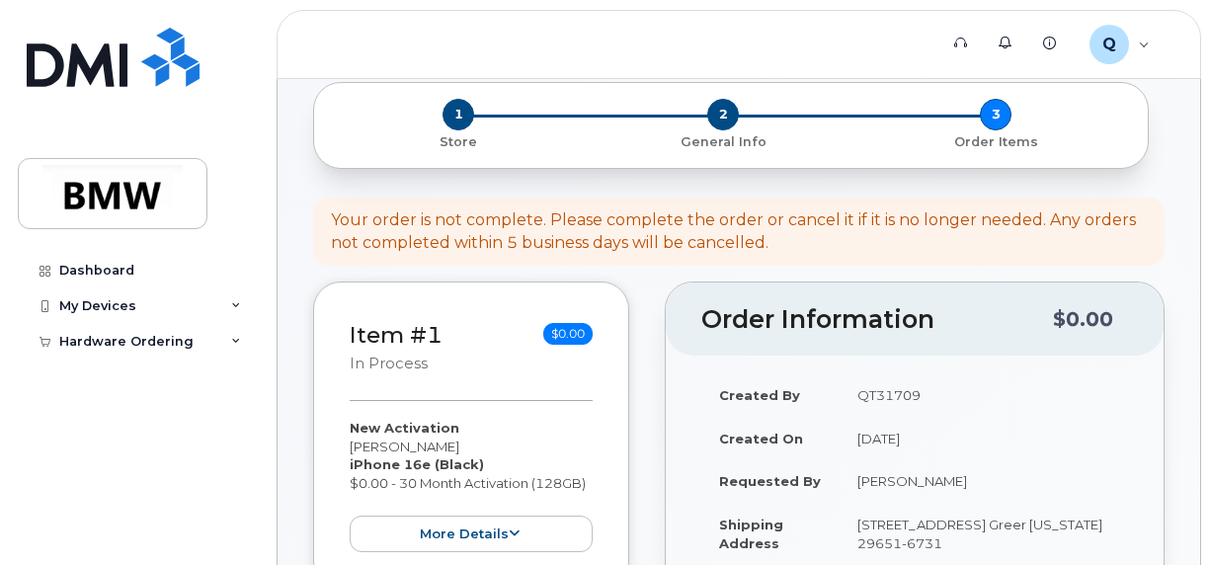
scroll to position [198, 0]
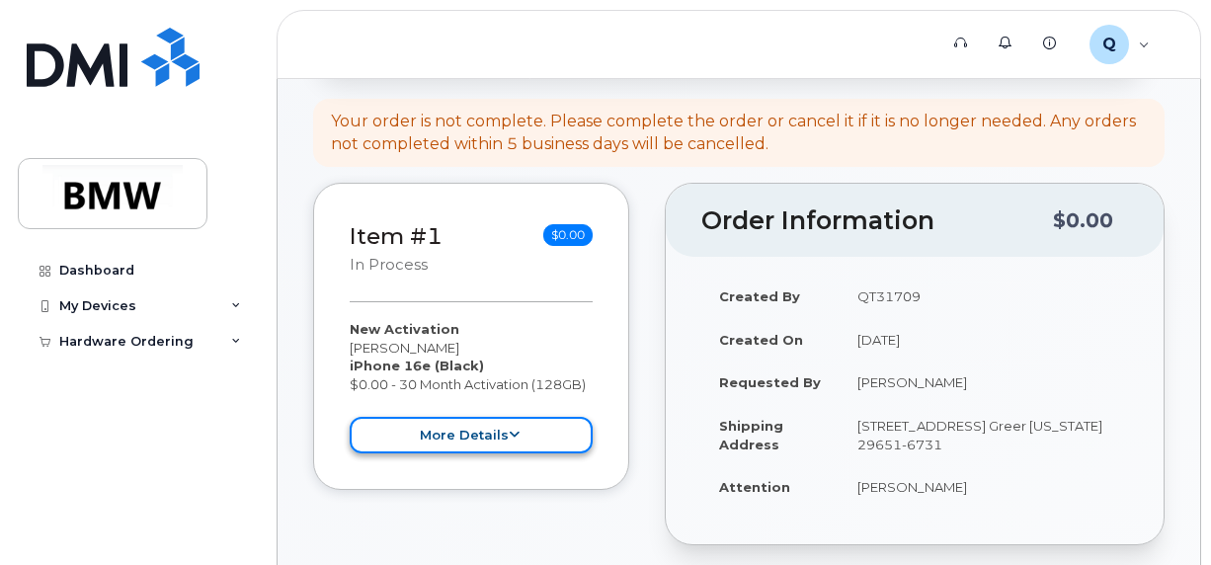
click at [520, 442] on button "more details" at bounding box center [471, 435] width 243 height 37
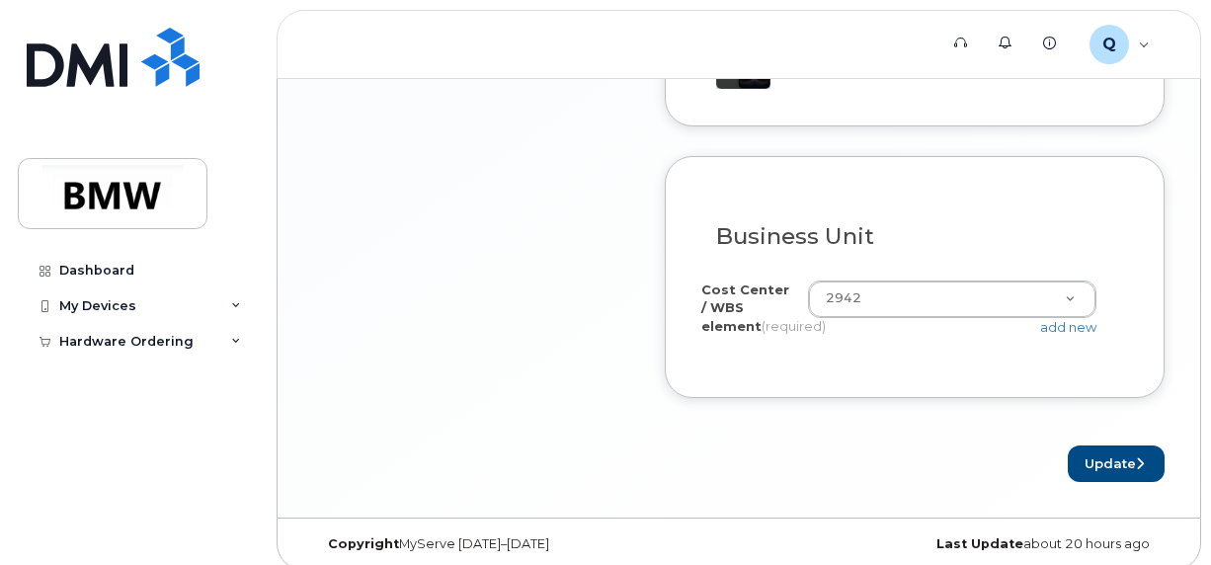
scroll to position [1934, 0]
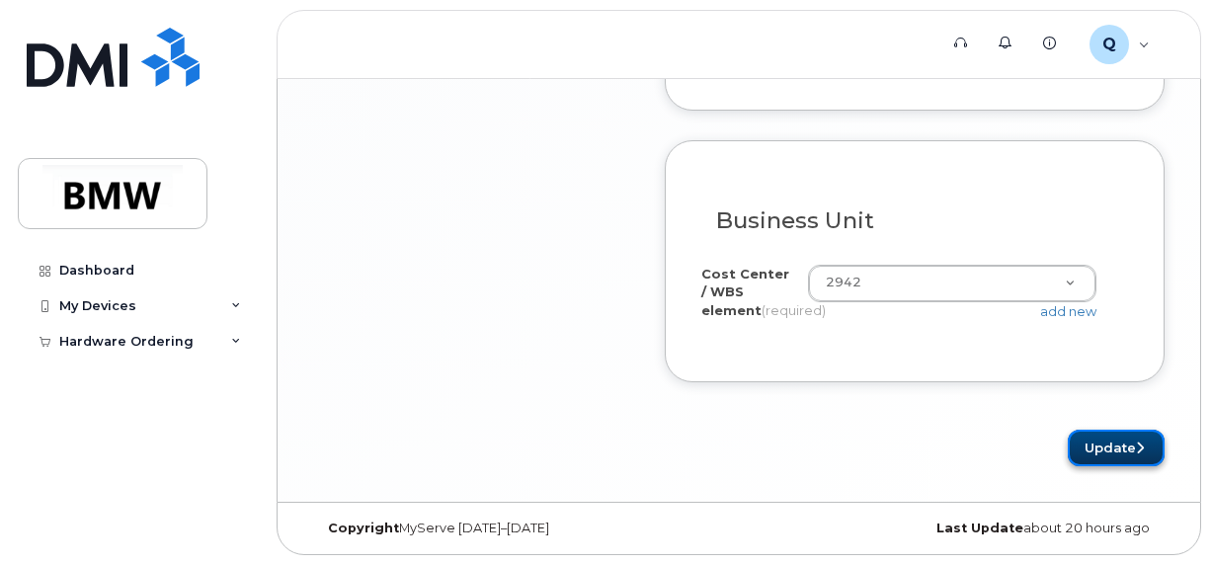
click at [1126, 452] on button "Update" at bounding box center [1116, 448] width 97 height 37
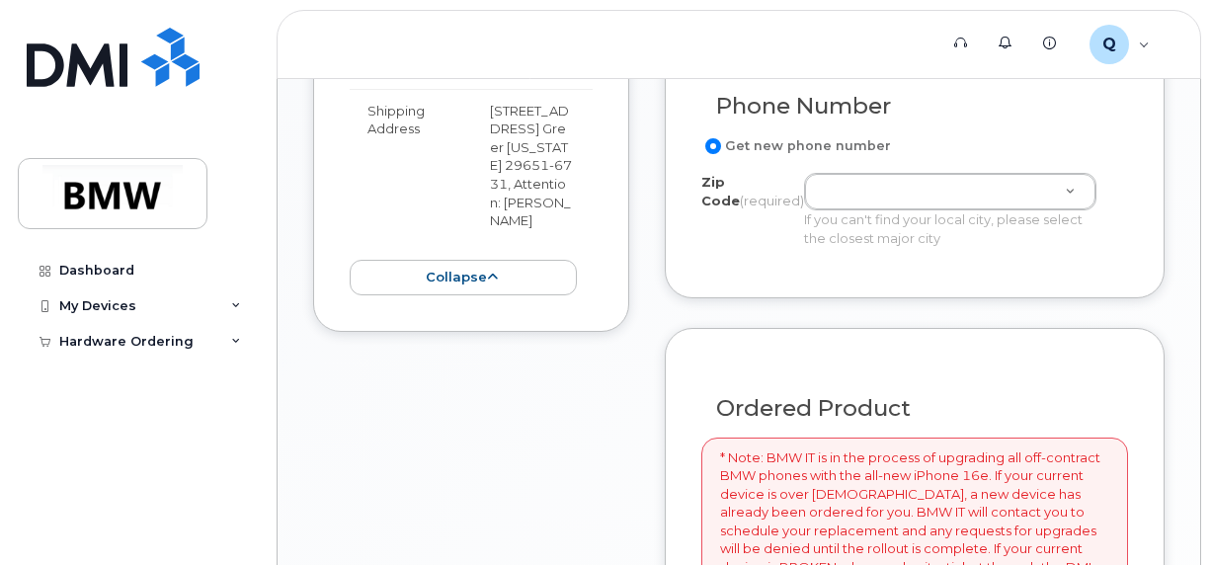
scroll to position [1169, 0]
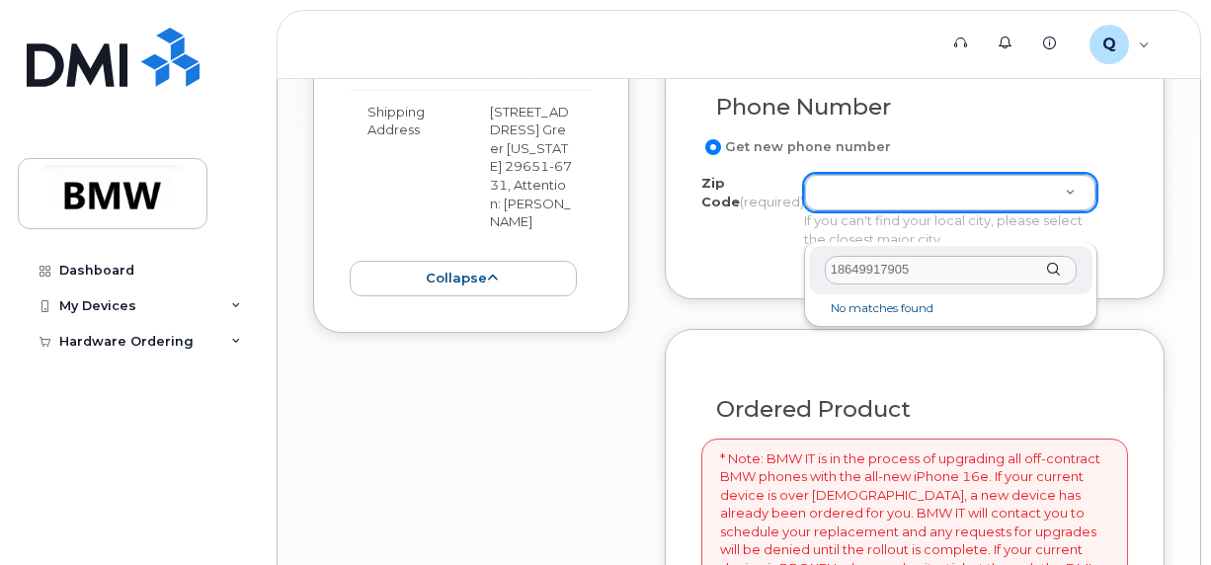
click at [832, 270] on input "18649917905" at bounding box center [951, 270] width 252 height 29
click at [838, 268] on input "18649917905" at bounding box center [951, 270] width 252 height 29
type input "8649917905"
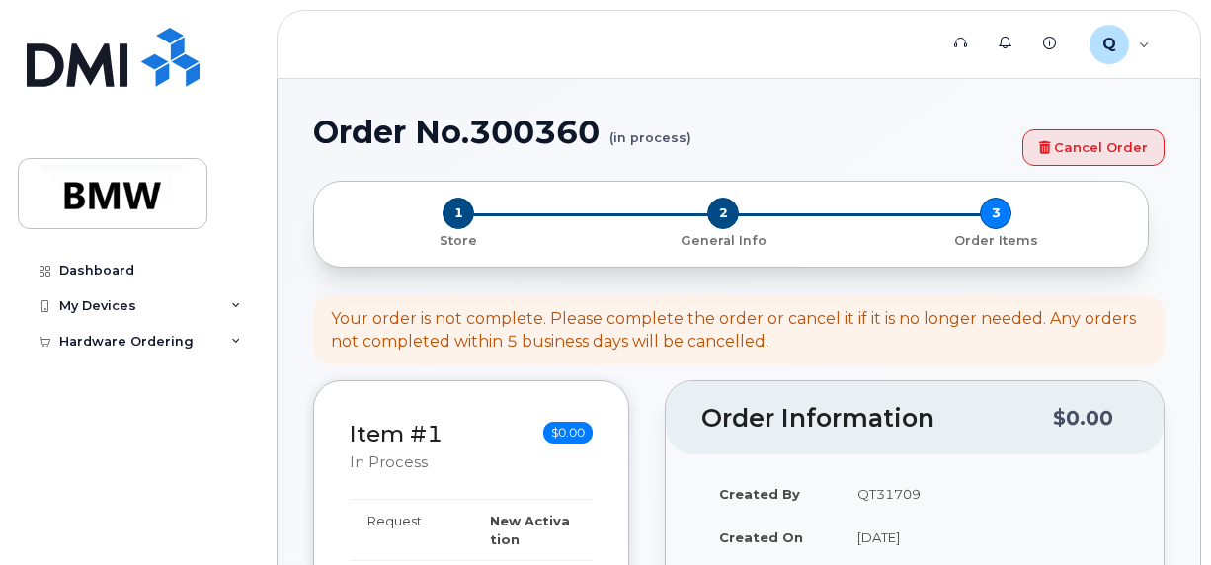
scroll to position [1094, 0]
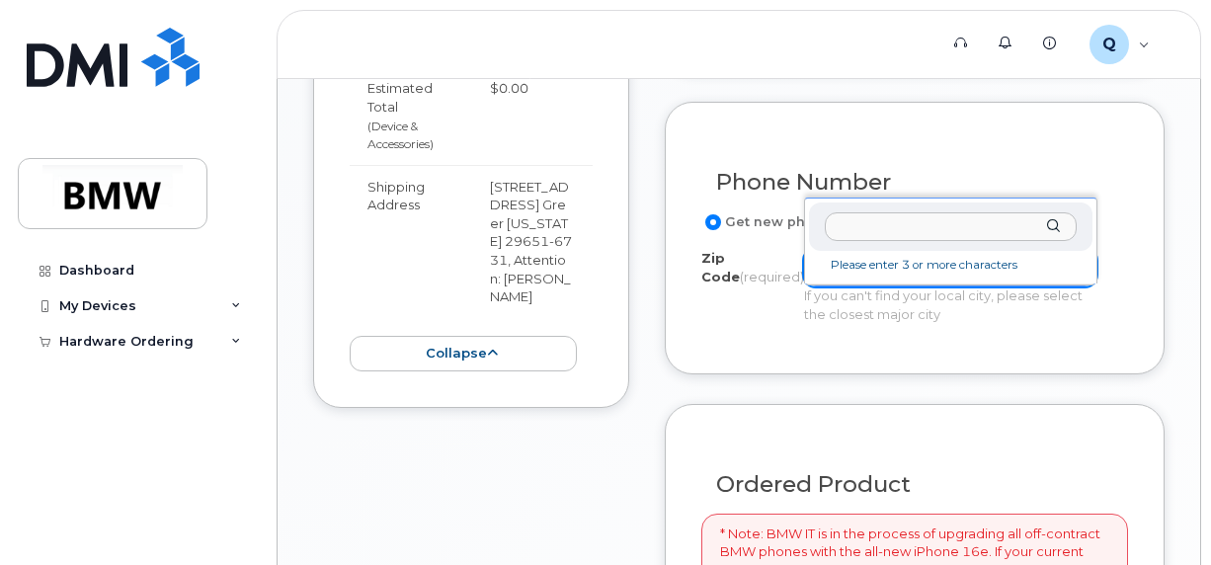
drag, startPoint x: 1137, startPoint y: 14, endPoint x: 796, endPoint y: 81, distance: 347.3
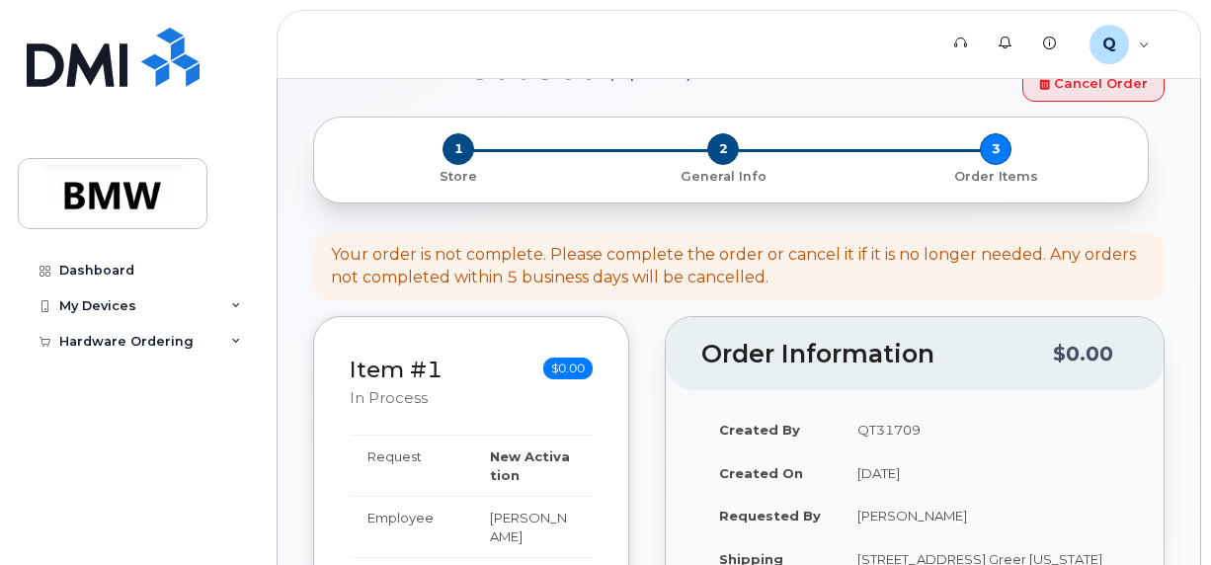
scroll to position [0, 0]
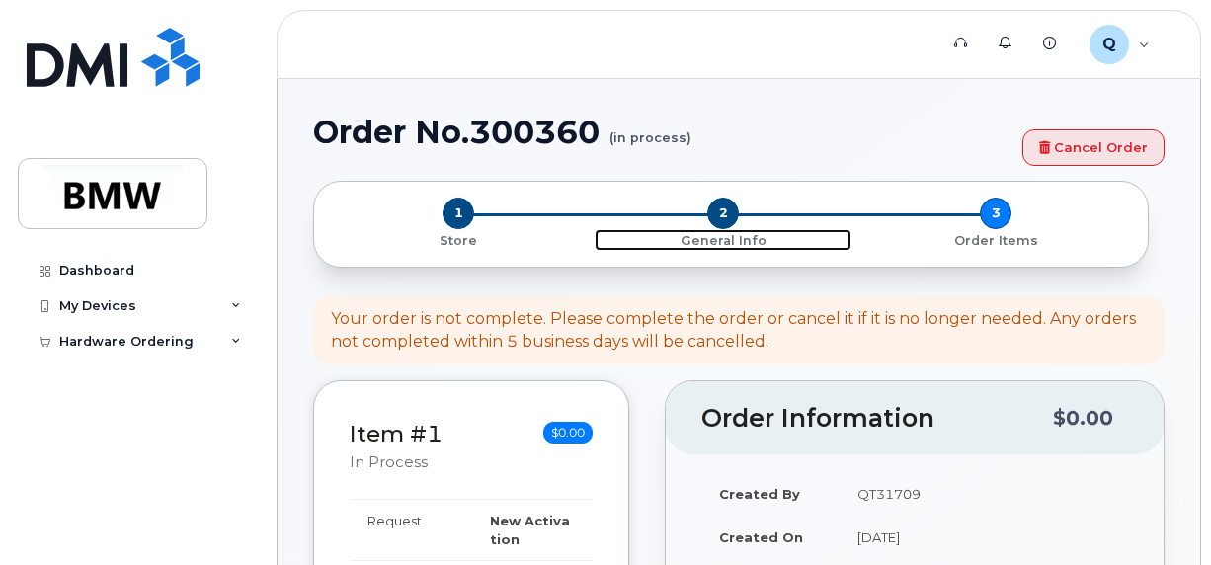
click at [723, 215] on span "2" at bounding box center [723, 214] width 32 height 32
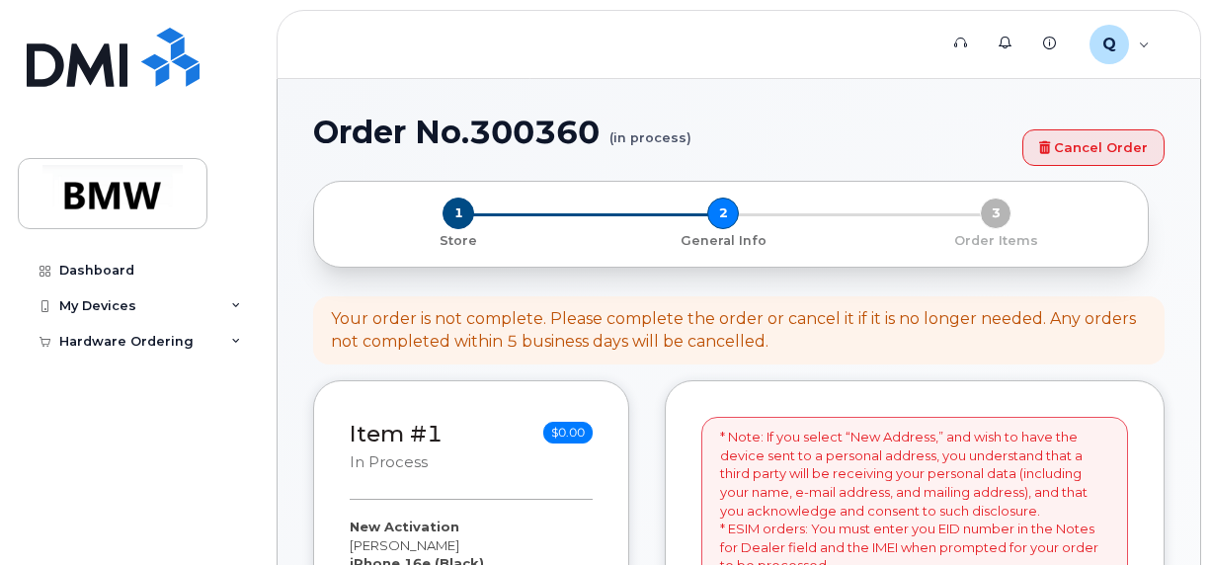
select select
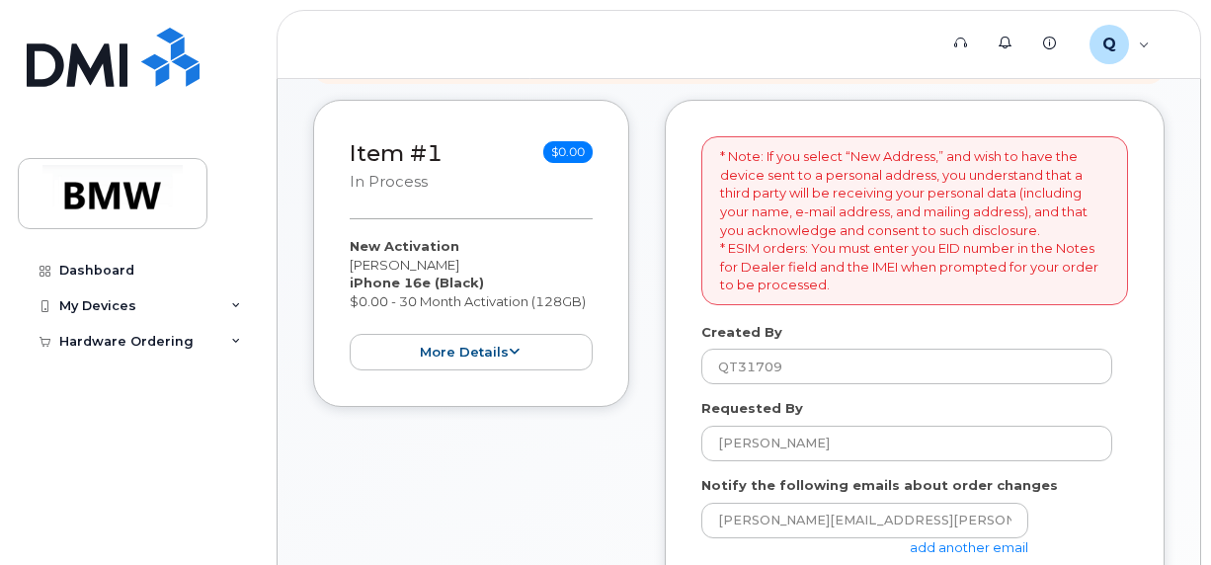
scroll to position [296, 0]
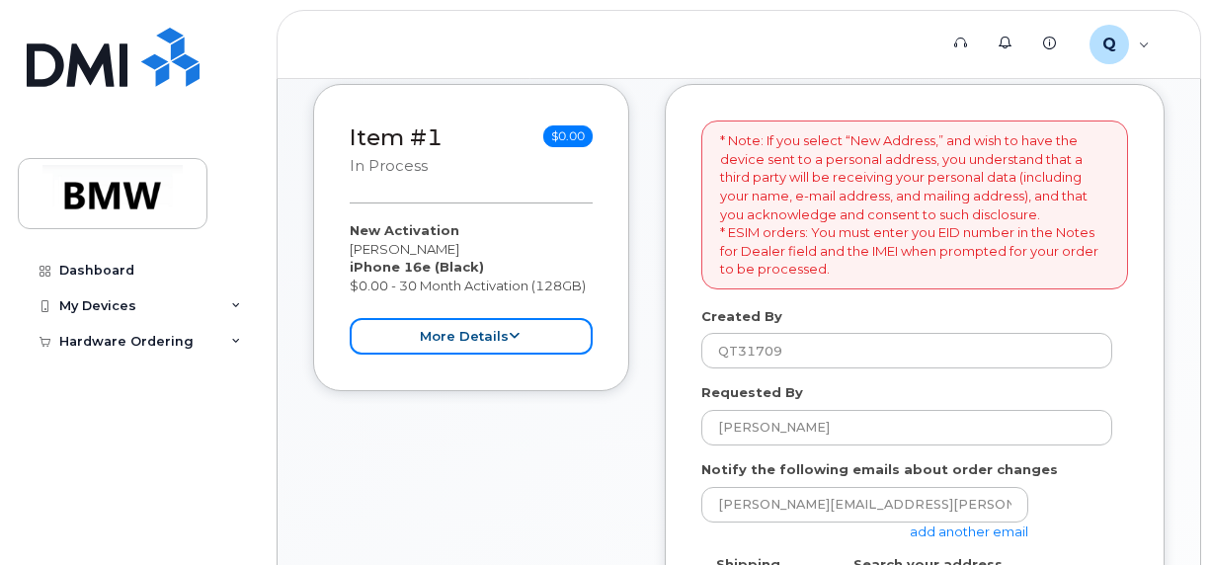
click at [517, 332] on icon at bounding box center [514, 336] width 11 height 13
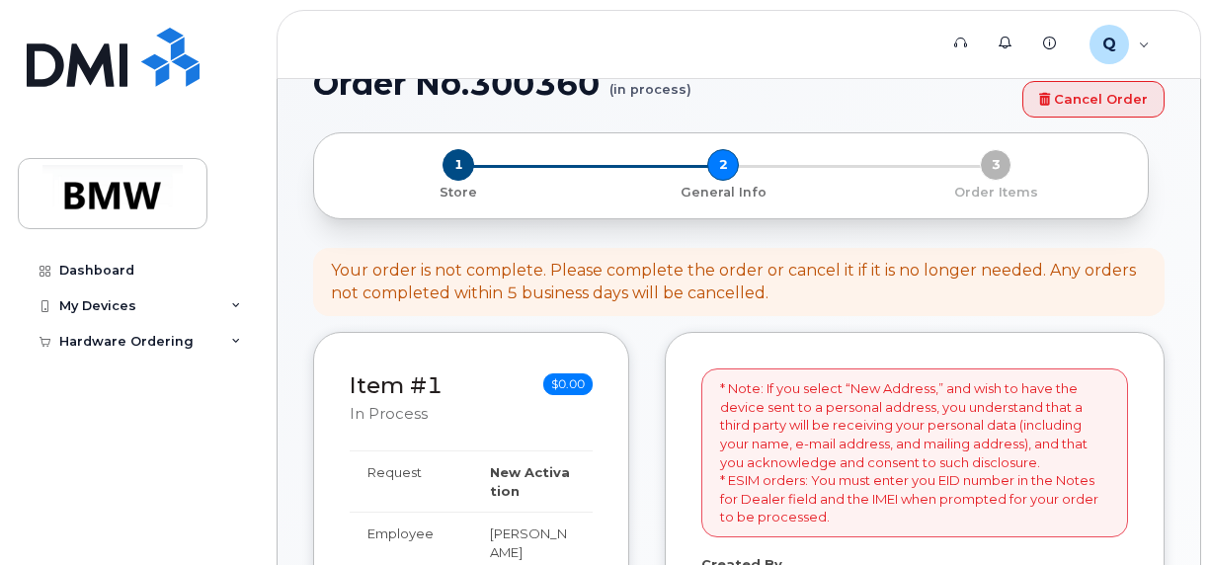
scroll to position [0, 0]
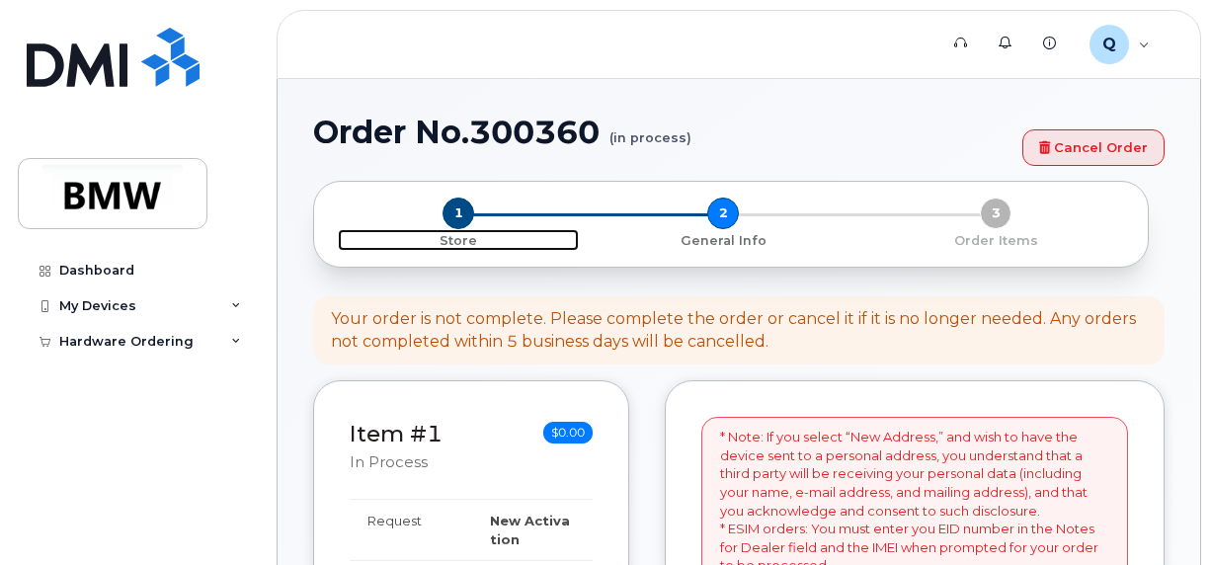
click at [453, 211] on span "1" at bounding box center [458, 214] width 32 height 32
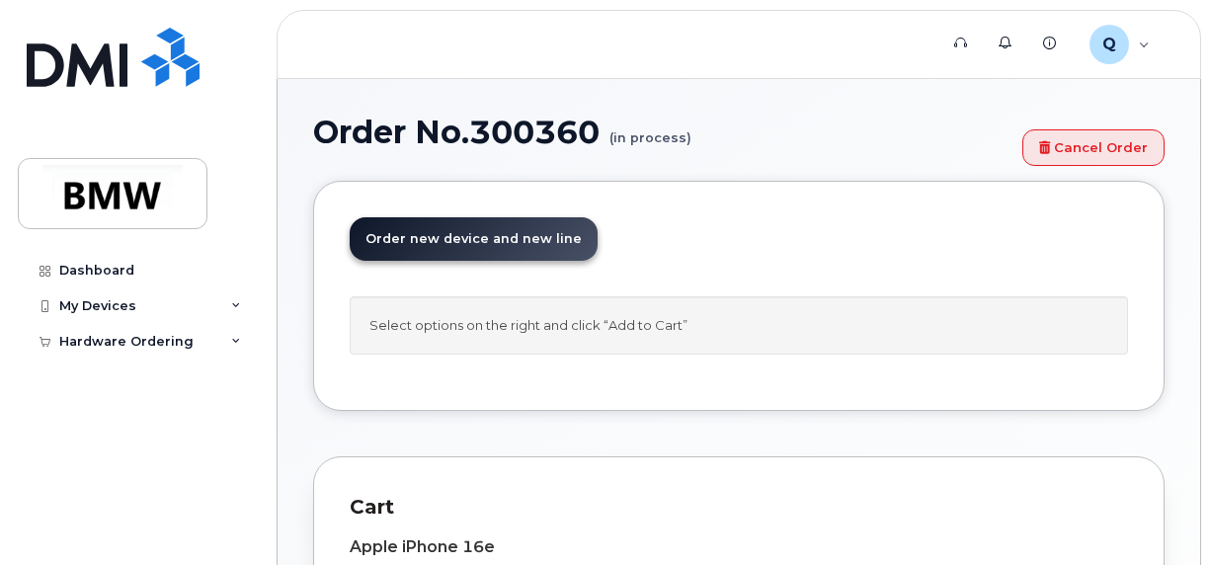
drag, startPoint x: 565, startPoint y: 336, endPoint x: 1011, endPoint y: 341, distance: 446.5
click at [1011, 341] on div "Select options on the right and click “Add to Cart”" at bounding box center [739, 325] width 778 height 58
drag, startPoint x: 1006, startPoint y: 338, endPoint x: 980, endPoint y: 330, distance: 27.8
click at [1003, 338] on div "Select options on the right and click “Add to Cart”" at bounding box center [739, 325] width 778 height 58
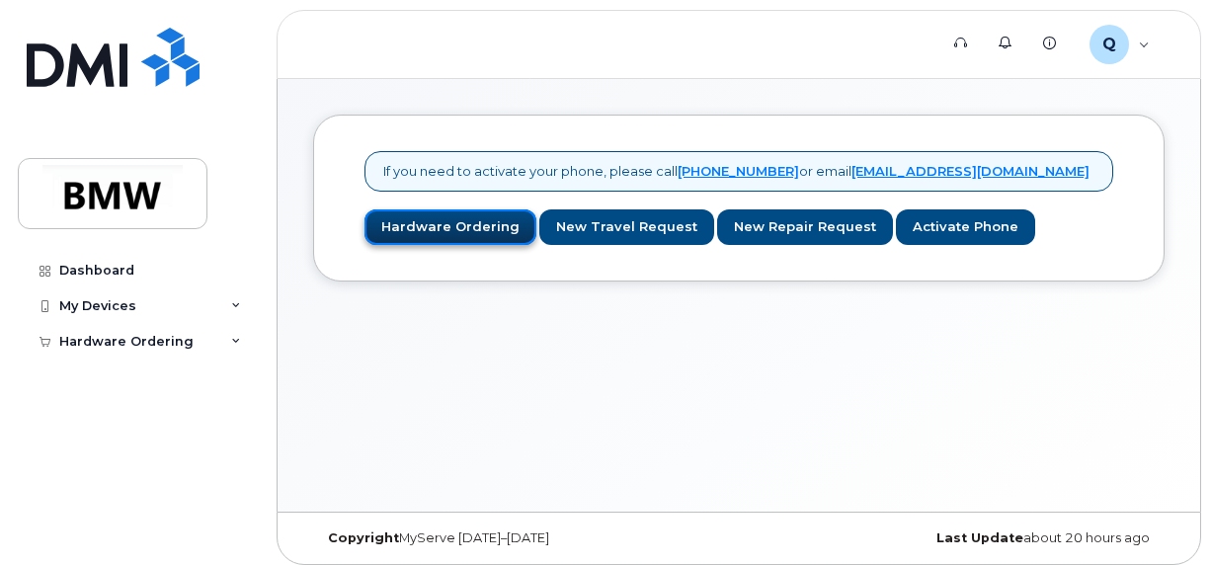
click at [491, 218] on link "Hardware Ordering" at bounding box center [450, 227] width 172 height 37
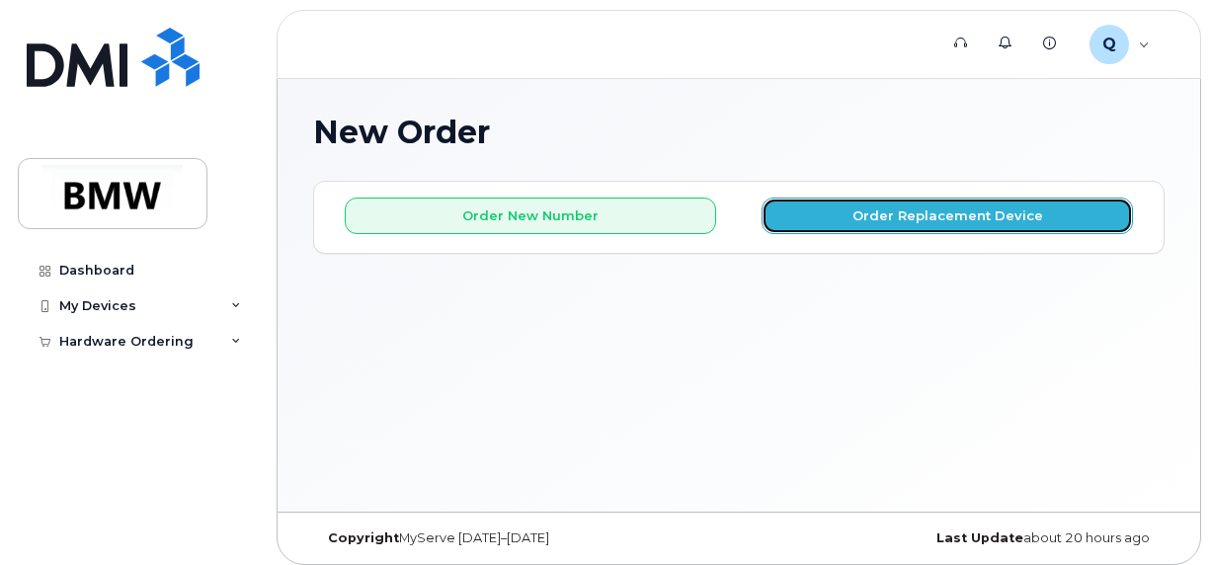
click at [887, 217] on button "Order Replacement Device" at bounding box center [947, 216] width 371 height 37
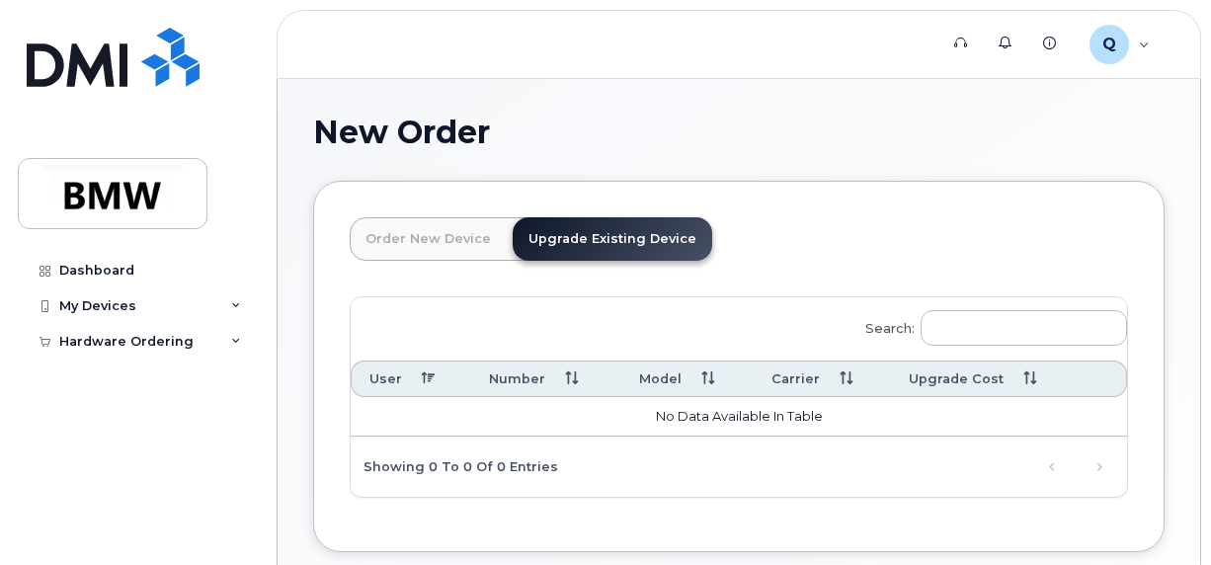
click at [622, 229] on link "Upgrade Existing Device" at bounding box center [613, 238] width 200 height 43
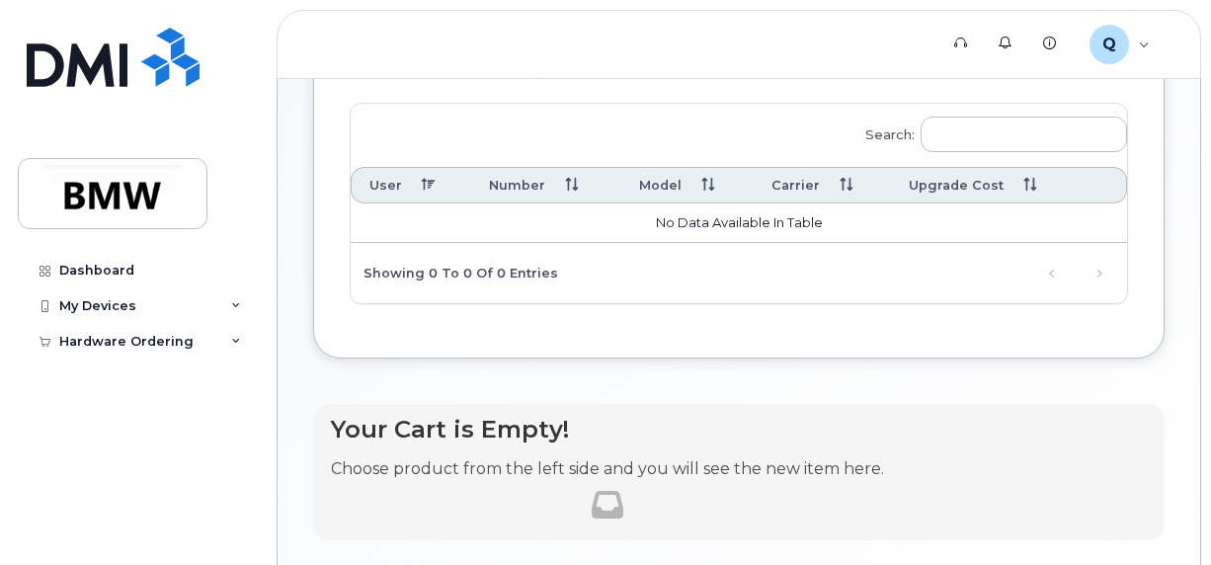
scroll to position [82, 0]
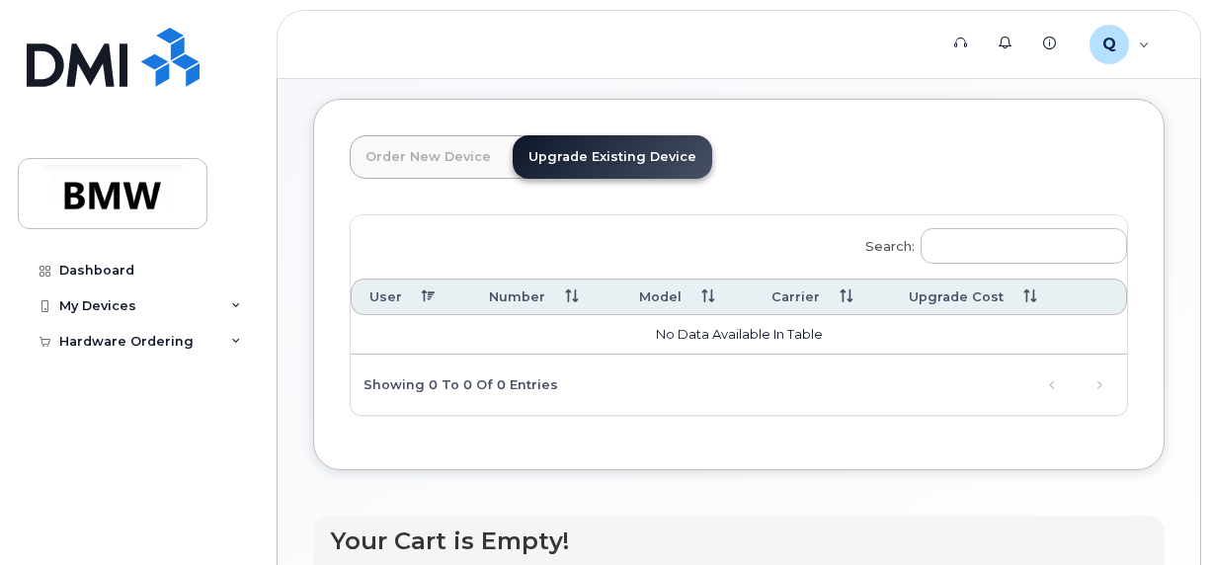
click at [646, 158] on link "Upgrade Existing Device" at bounding box center [613, 156] width 200 height 43
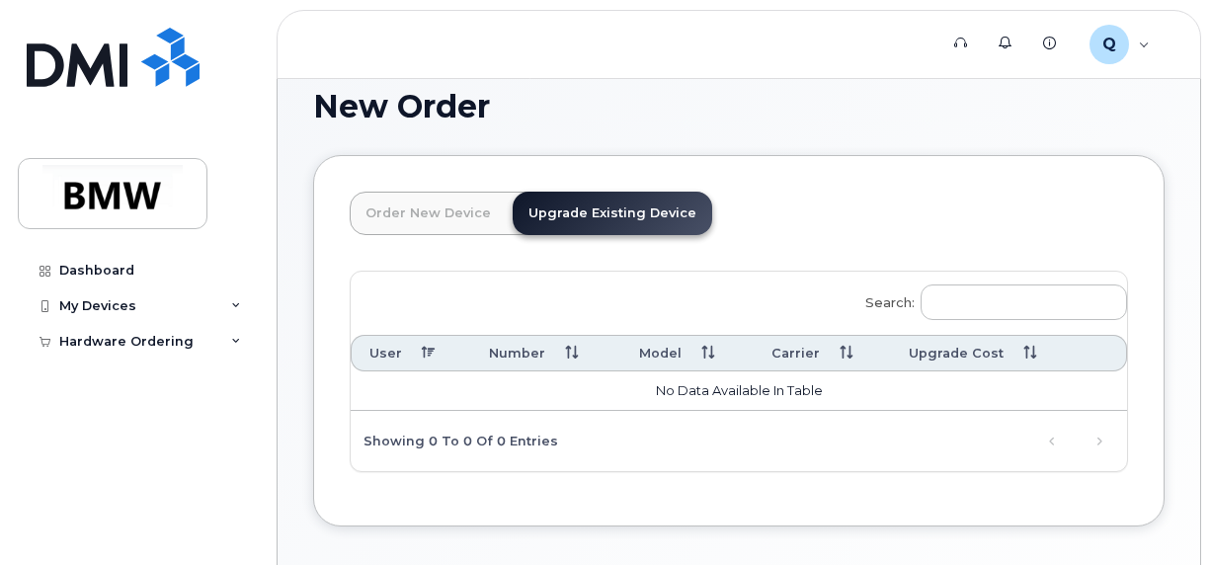
scroll to position [0, 0]
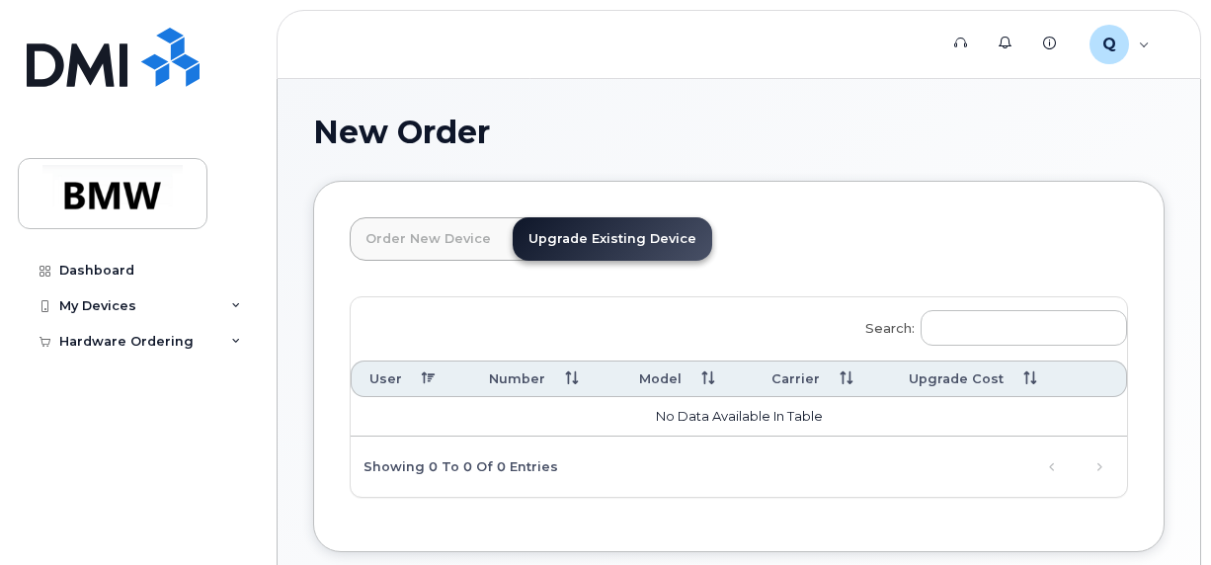
click at [439, 233] on link "Order New Device" at bounding box center [428, 238] width 157 height 43
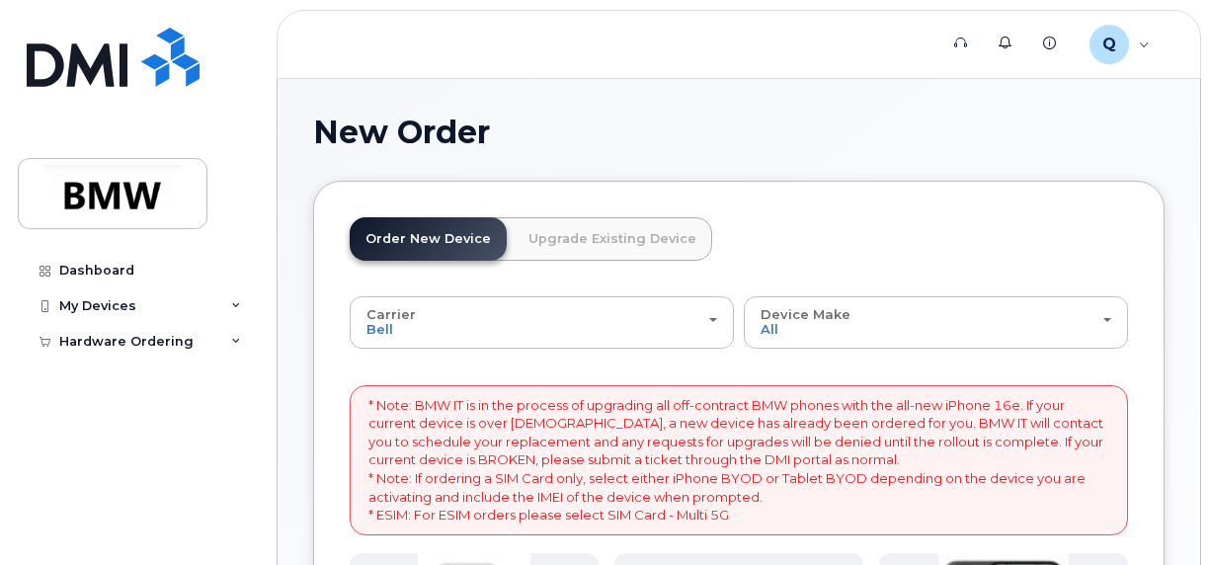
click at [557, 239] on link "Upgrade Existing Device" at bounding box center [613, 238] width 200 height 43
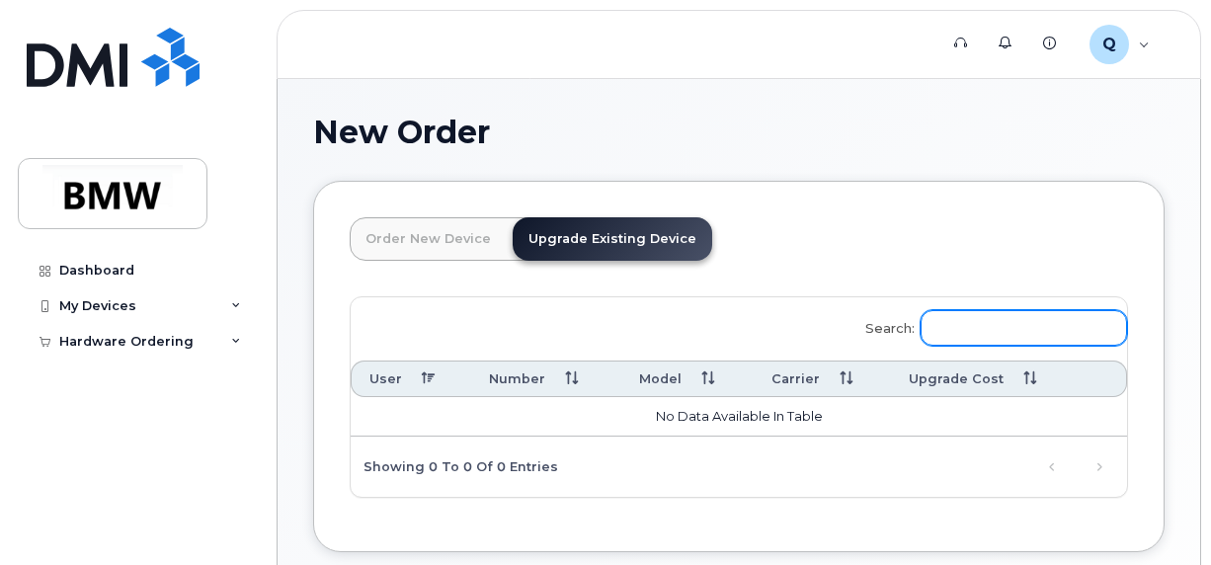
click at [989, 330] on input "Search:" at bounding box center [1024, 328] width 206 height 36
type input "8"
type input "iphone 16e"
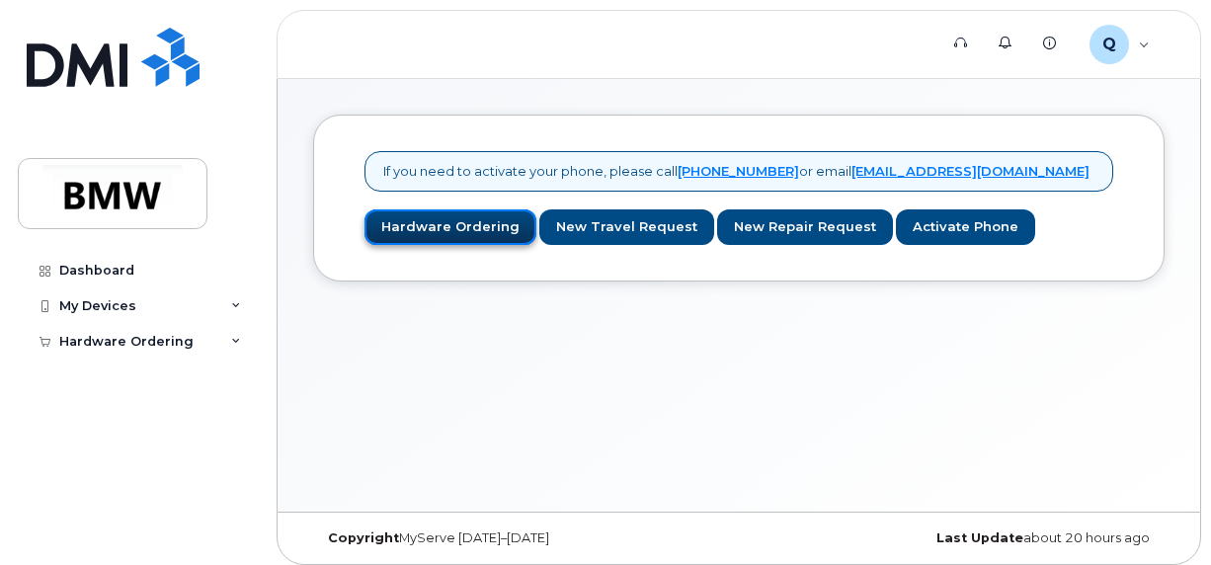
click at [469, 223] on link "Hardware Ordering" at bounding box center [450, 227] width 172 height 37
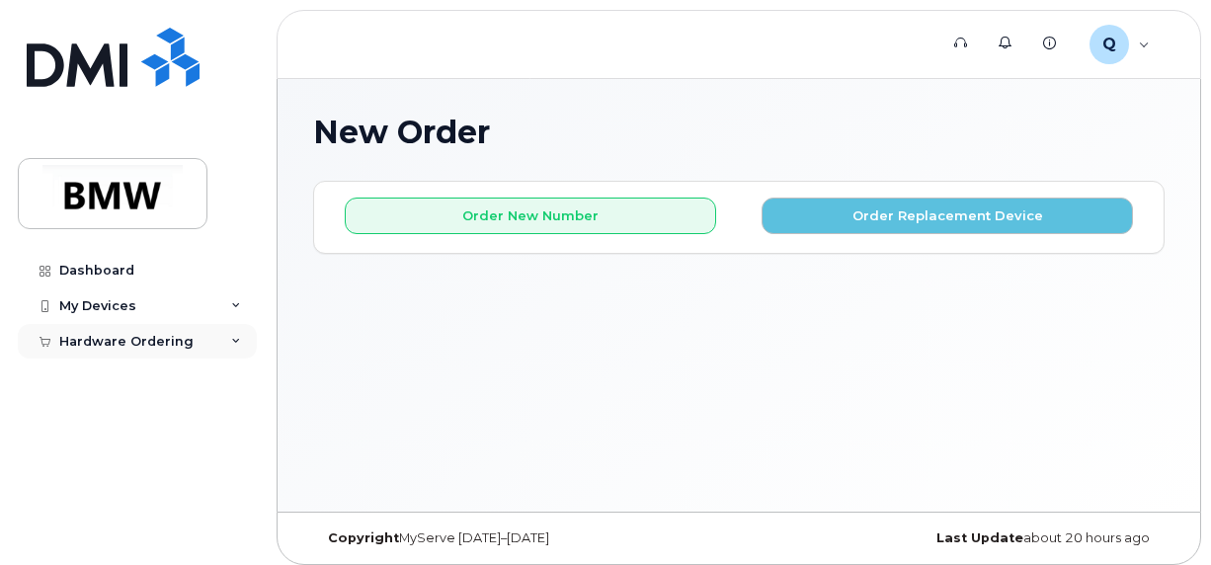
click at [241, 337] on div "Hardware Ordering" at bounding box center [137, 342] width 239 height 36
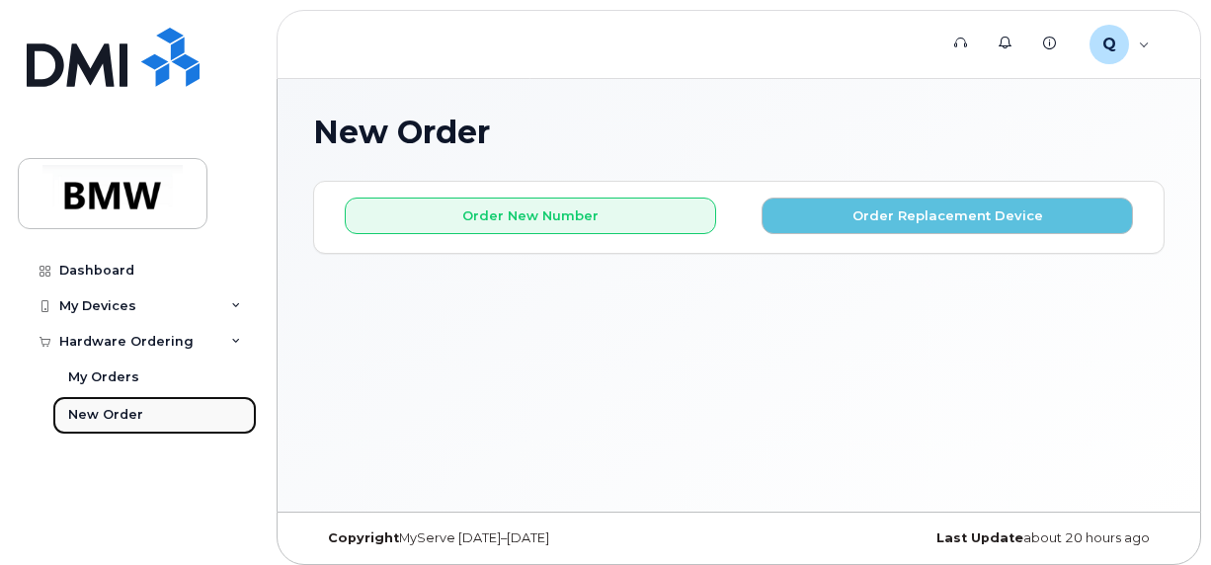
click at [140, 417] on link "New Order" at bounding box center [154, 415] width 204 height 38
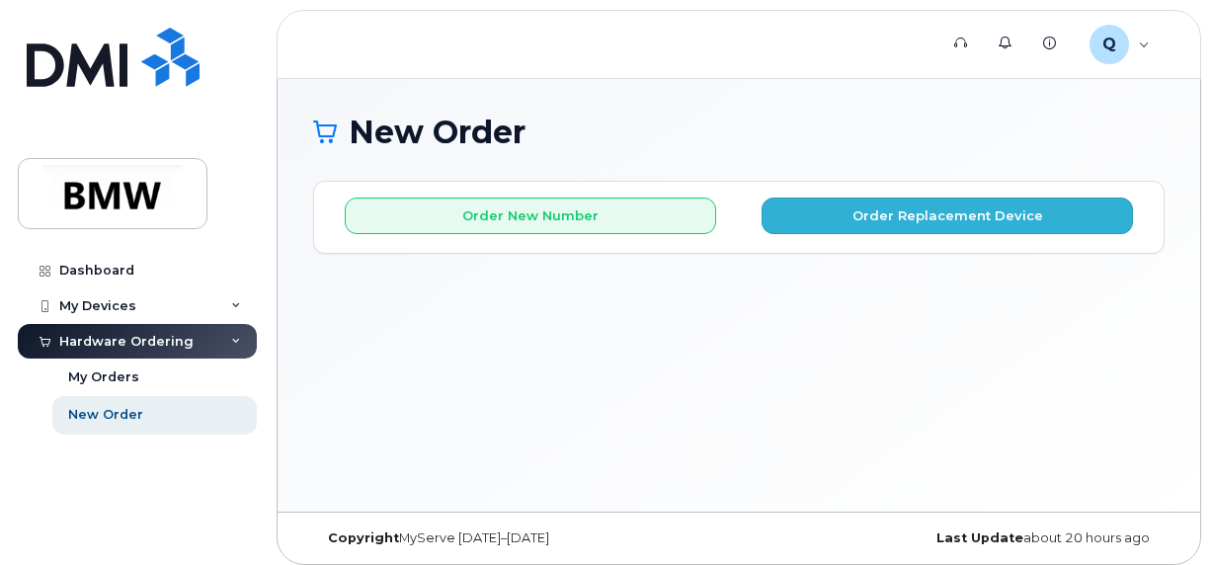
scroll to position [9, 0]
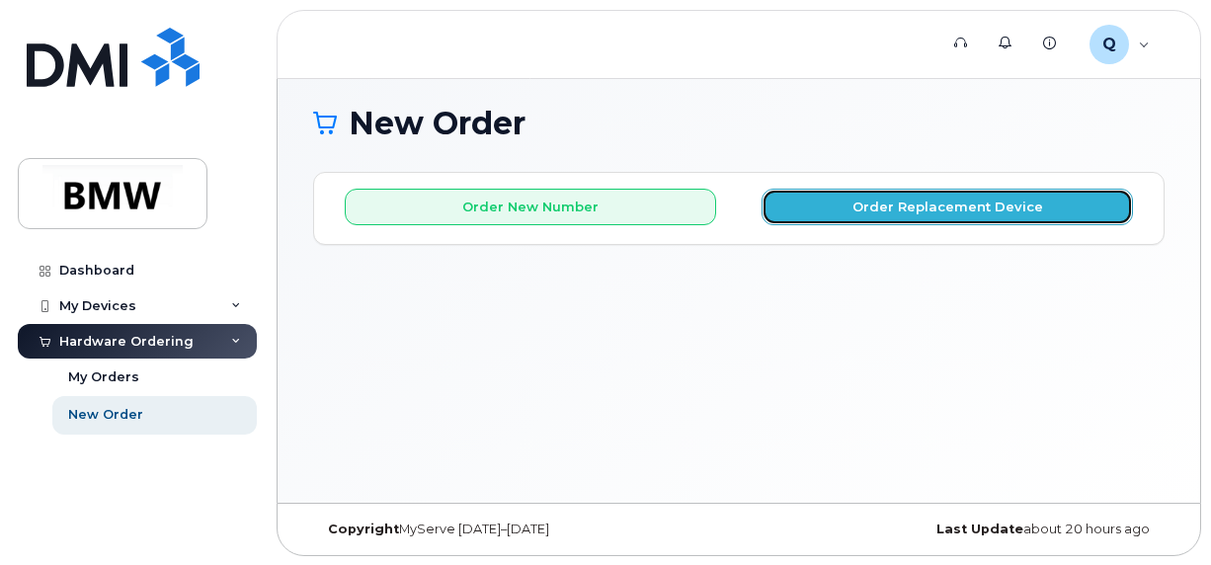
click at [895, 201] on button "Order Replacement Device" at bounding box center [947, 207] width 371 height 37
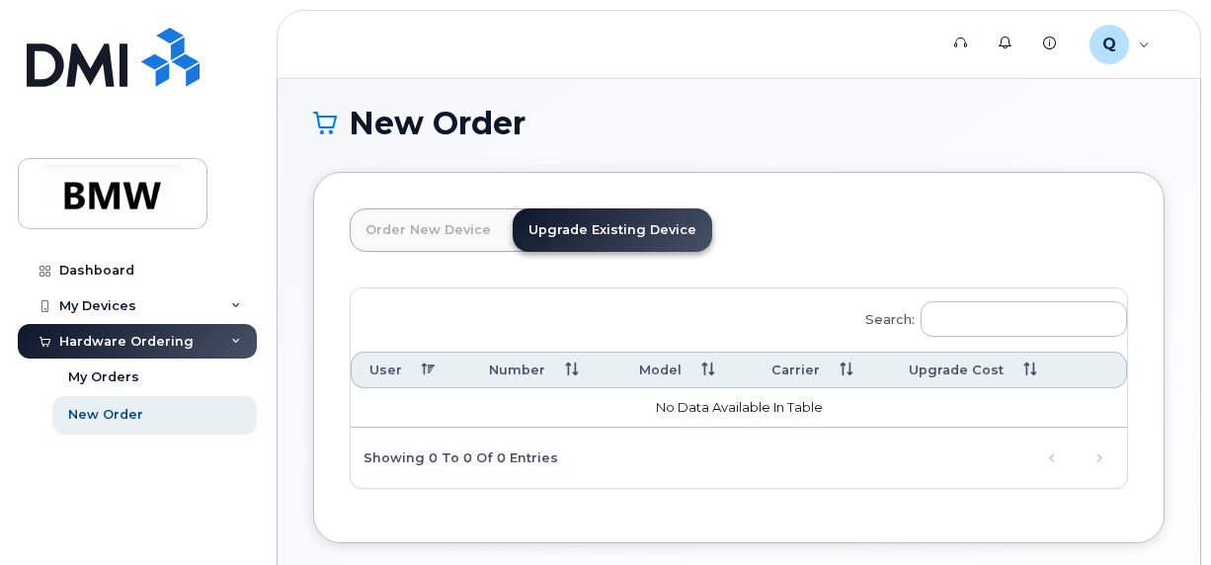
click at [577, 242] on link "Upgrade Existing Device" at bounding box center [613, 229] width 200 height 43
click at [596, 243] on link "Upgrade Existing Device" at bounding box center [613, 229] width 200 height 43
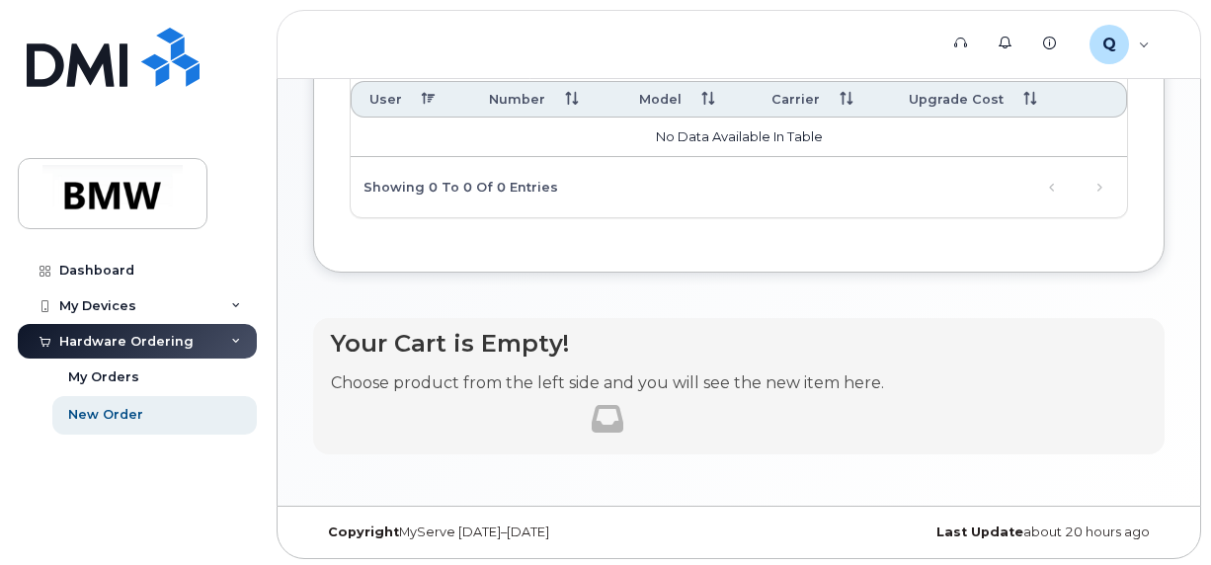
scroll to position [0, 0]
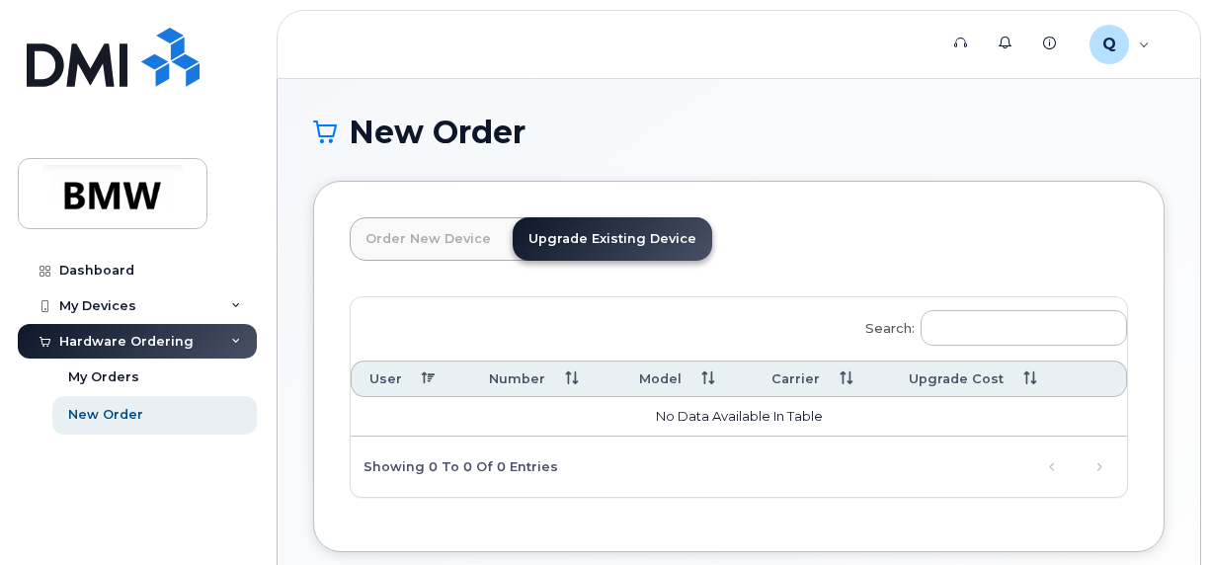
click at [837, 375] on th "Carrier" at bounding box center [822, 379] width 137 height 37
click at [105, 301] on div "My Devices" at bounding box center [97, 306] width 77 height 16
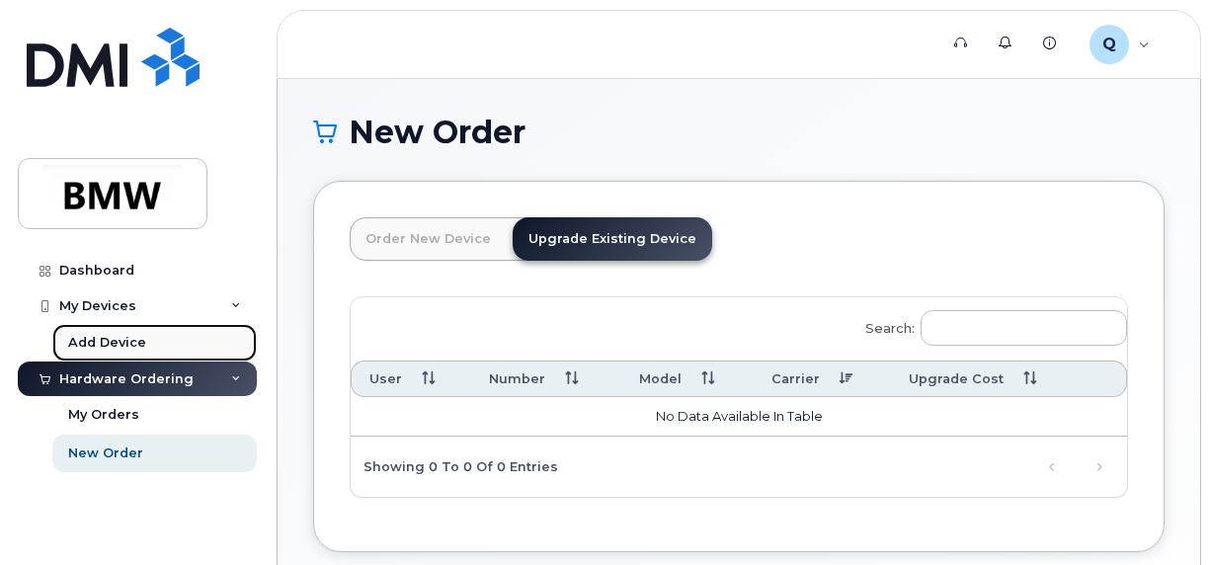
click at [171, 340] on link "Add Device" at bounding box center [154, 343] width 204 height 38
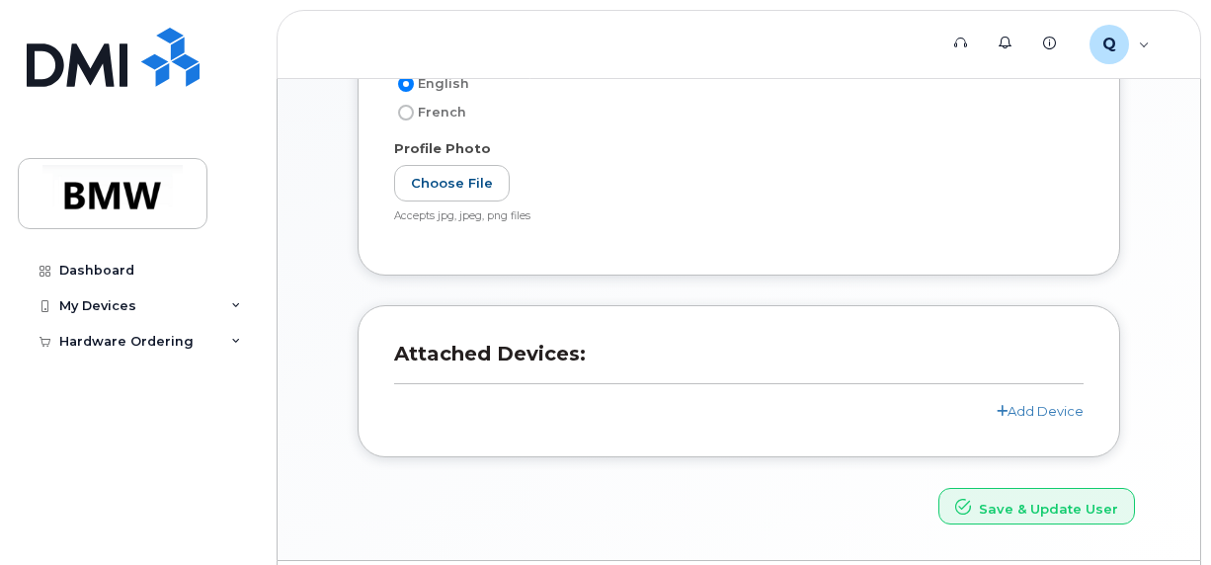
scroll to position [518, 0]
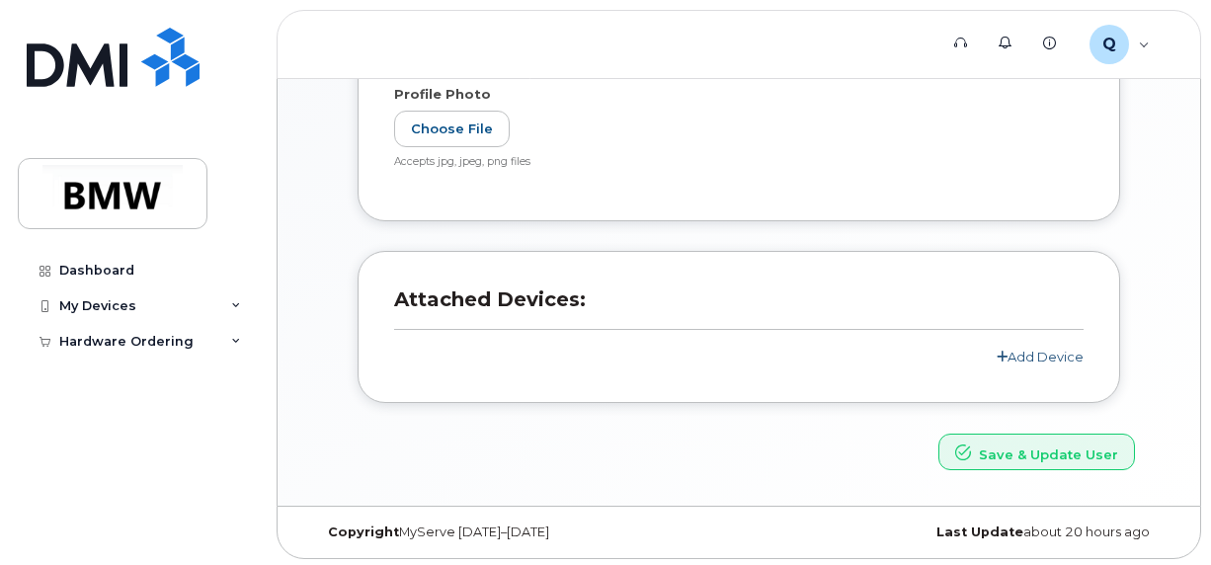
click at [1038, 358] on link "Add Device" at bounding box center [1040, 357] width 87 height 16
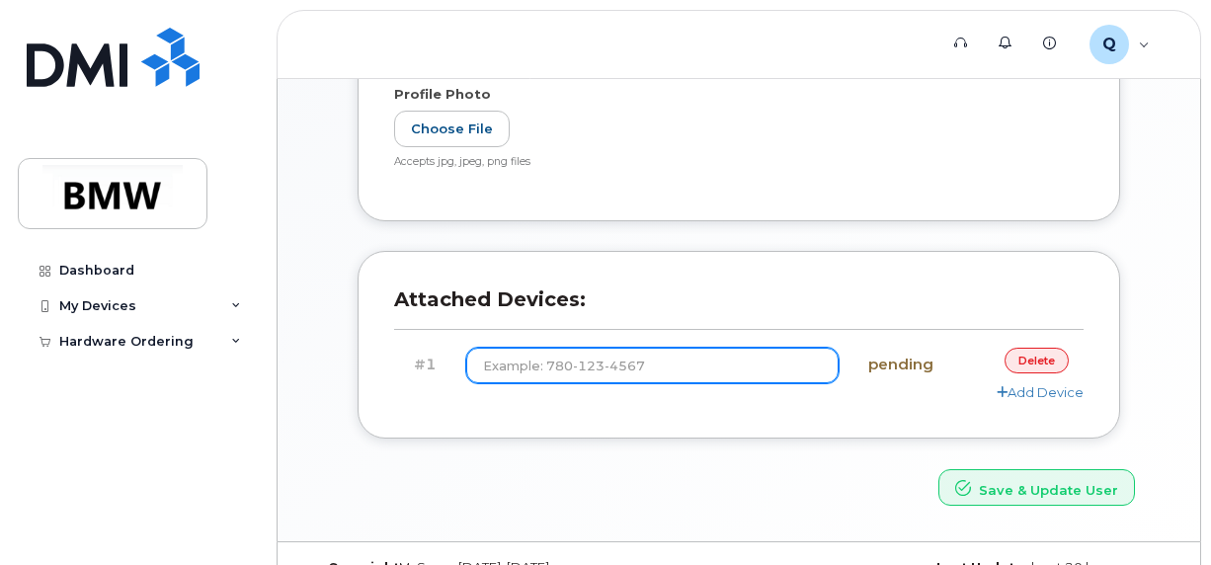
click at [751, 362] on input at bounding box center [652, 366] width 372 height 36
type input "[PHONE_NUMBER]"
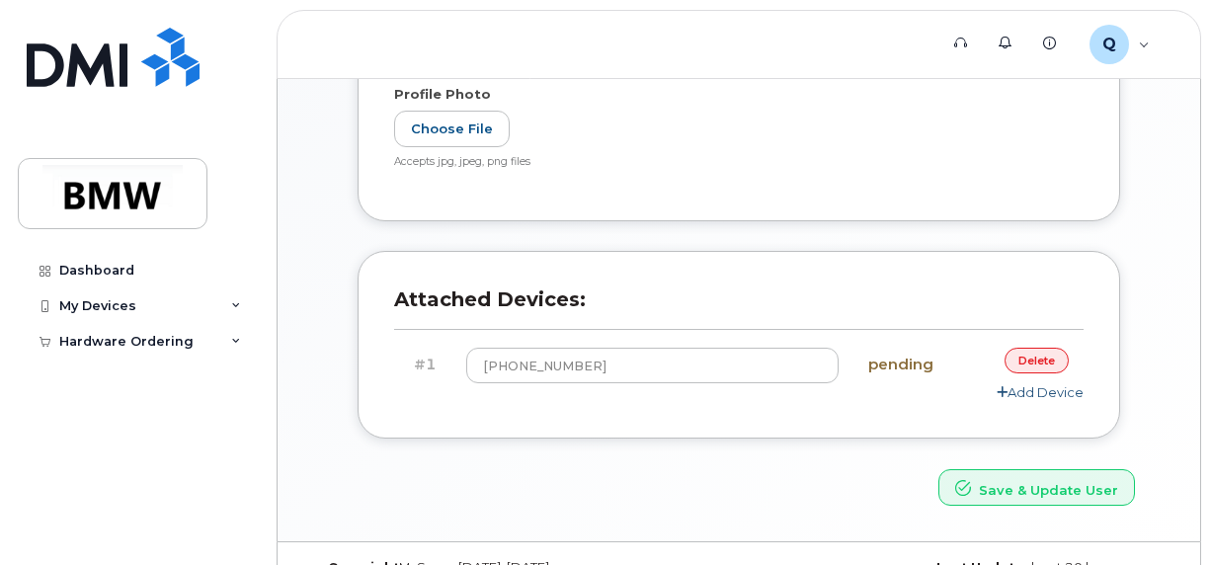
click at [1029, 394] on link "Add Device" at bounding box center [1040, 392] width 87 height 16
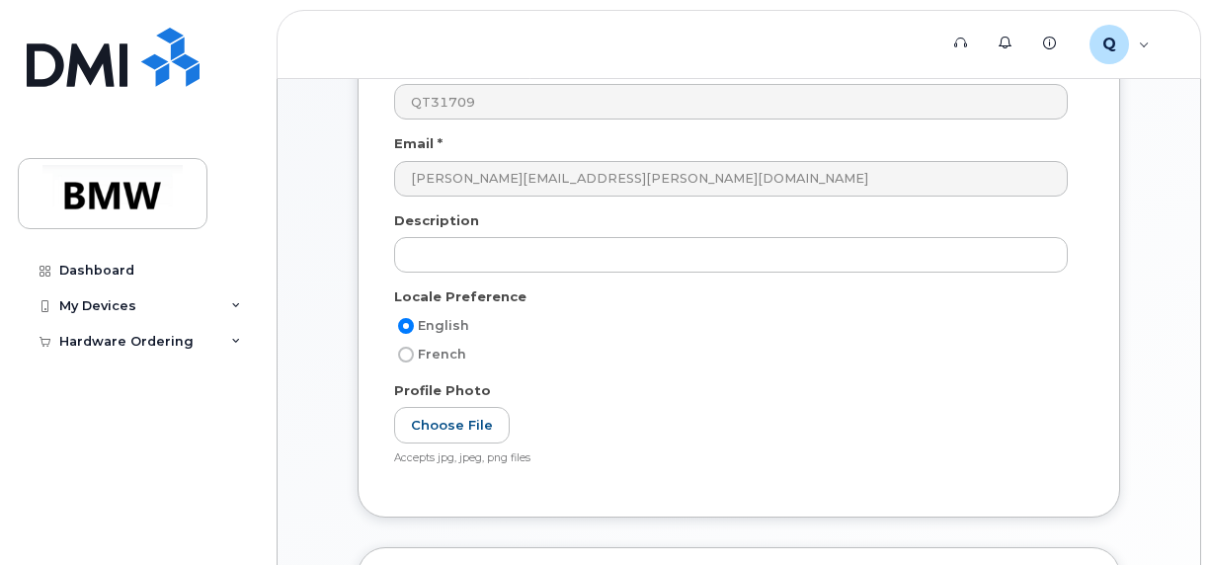
scroll to position [0, 0]
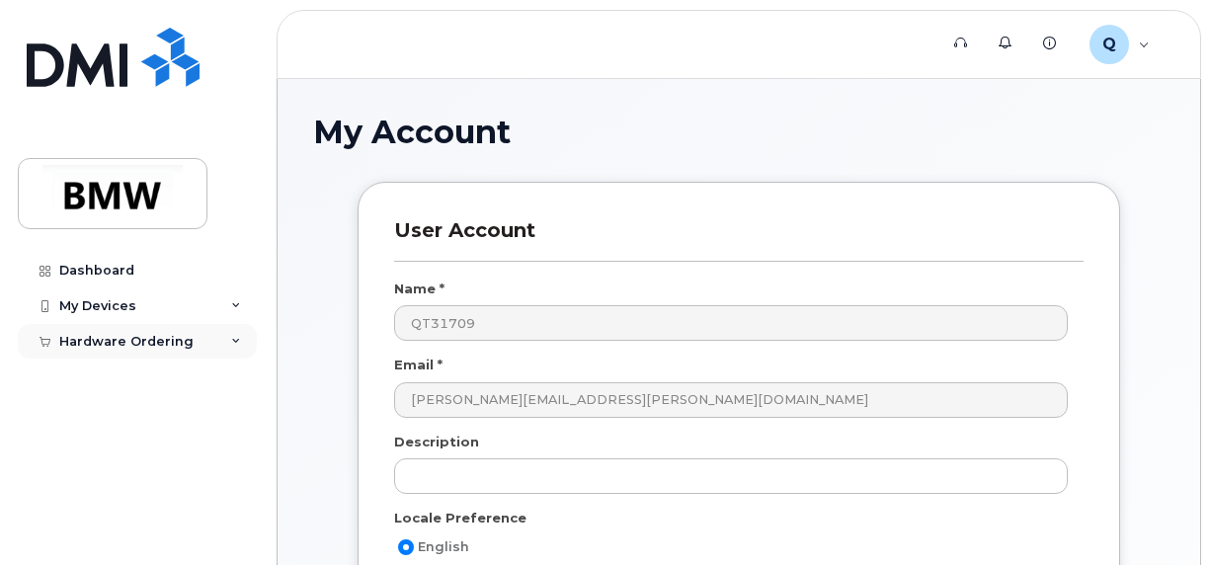
click at [109, 337] on div "Hardware Ordering" at bounding box center [126, 342] width 134 height 16
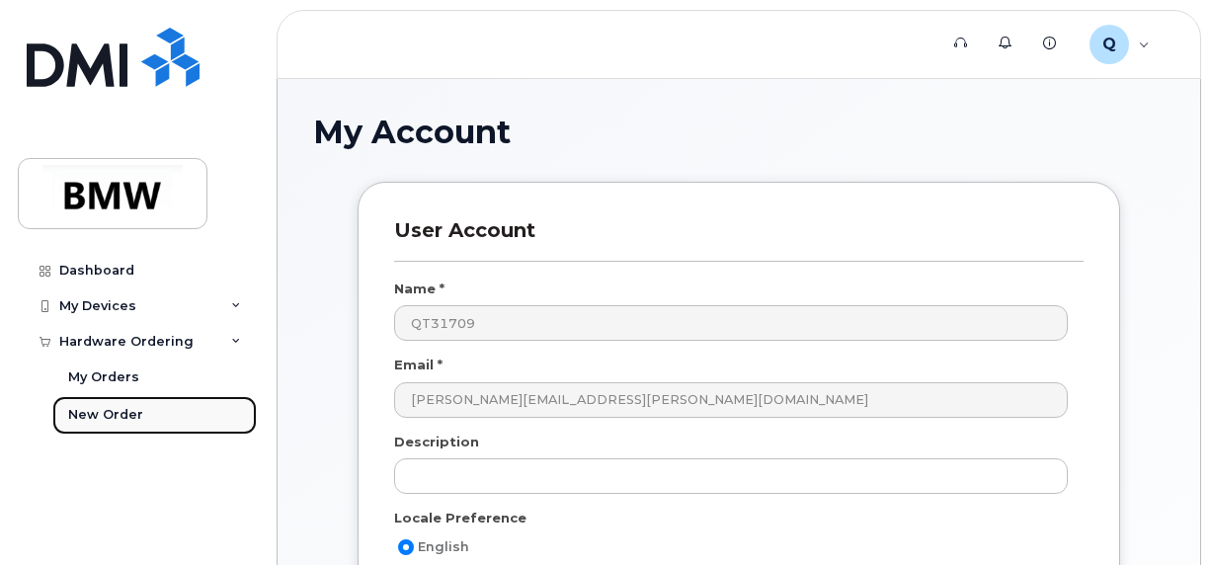
click at [93, 411] on div "New Order" at bounding box center [105, 415] width 75 height 18
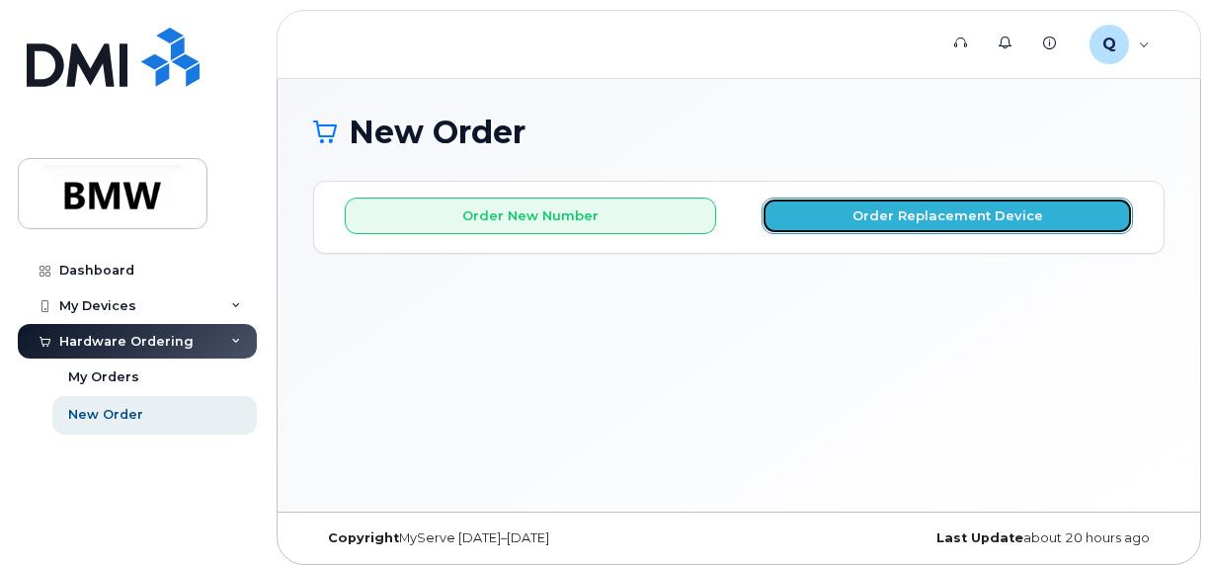
click at [914, 222] on button "Order Replacement Device" at bounding box center [947, 216] width 371 height 37
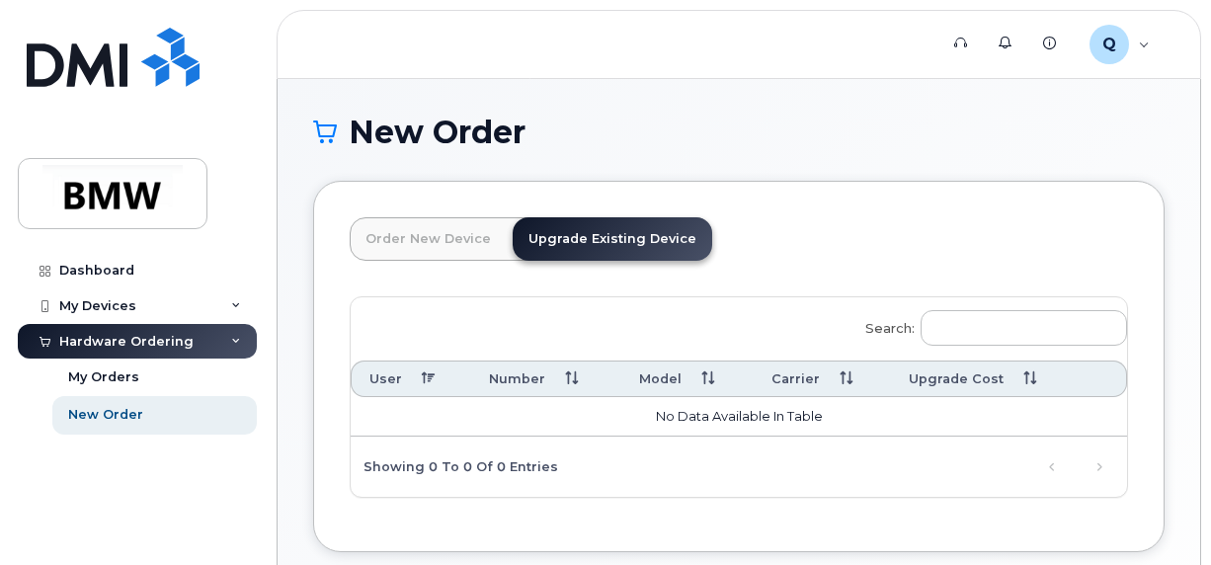
click at [432, 237] on link "Order New Device" at bounding box center [428, 238] width 157 height 43
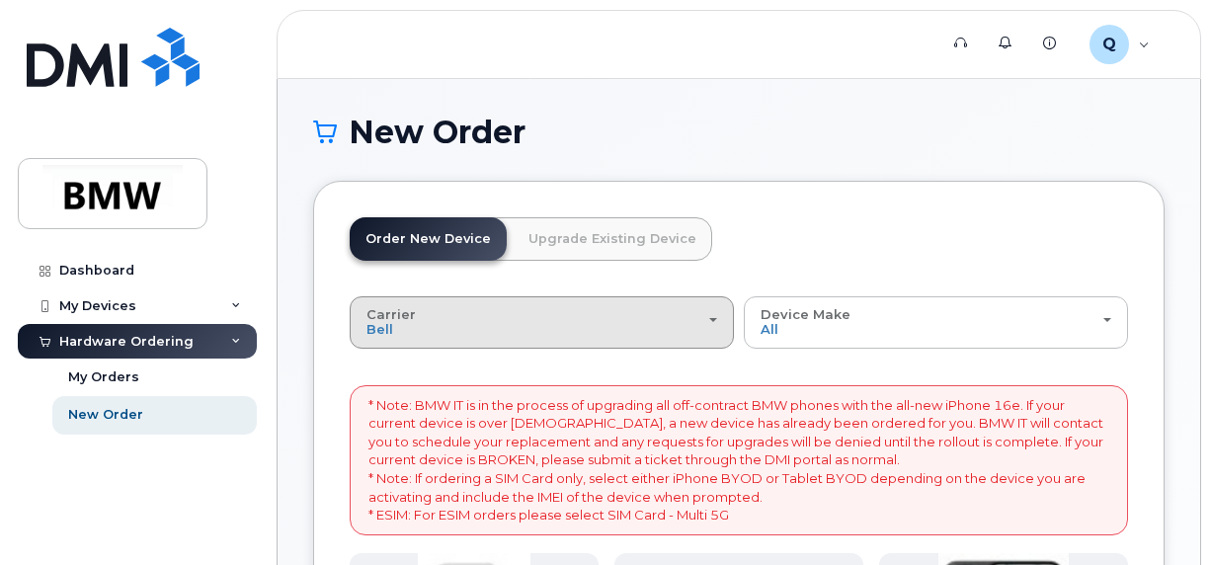
click at [638, 310] on div "Carrier Bell T-Mobile" at bounding box center [541, 322] width 351 height 31
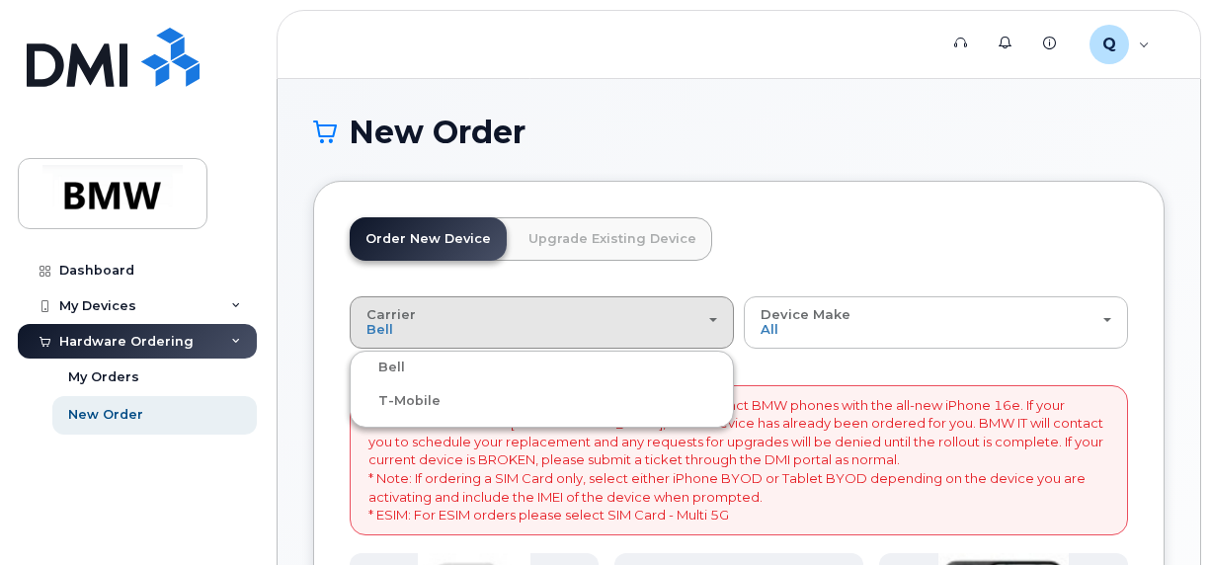
click at [391, 397] on label "T-Mobile" at bounding box center [398, 401] width 86 height 24
click at [0, 0] on input "T-Mobile" at bounding box center [0, 0] width 0 height 0
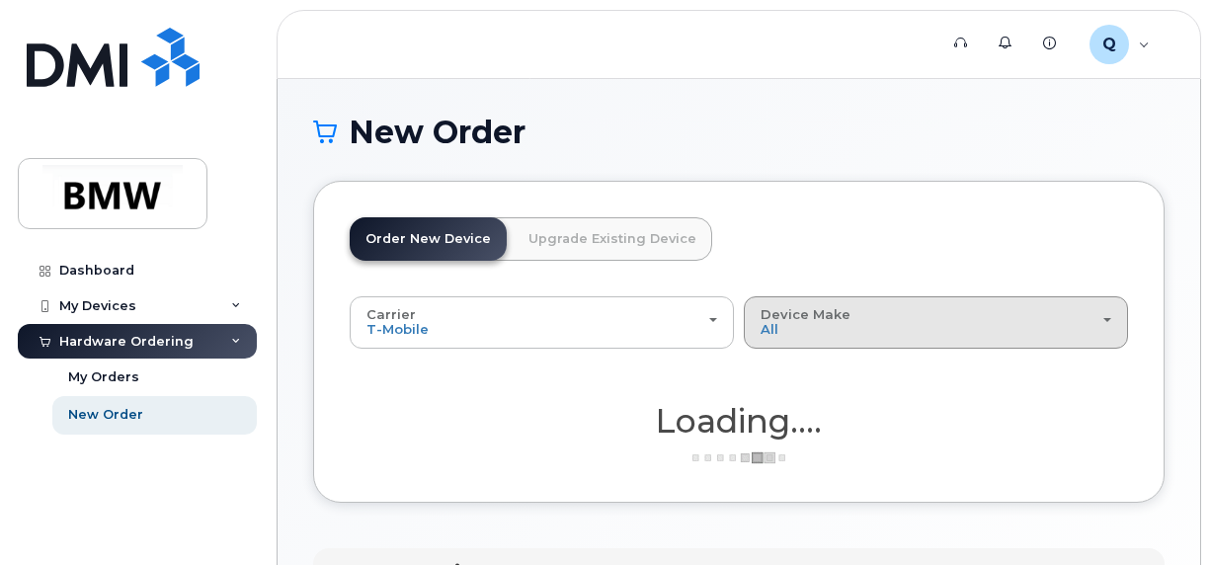
click at [990, 328] on div "Device Make All iPhone Unknown" at bounding box center [936, 322] width 351 height 31
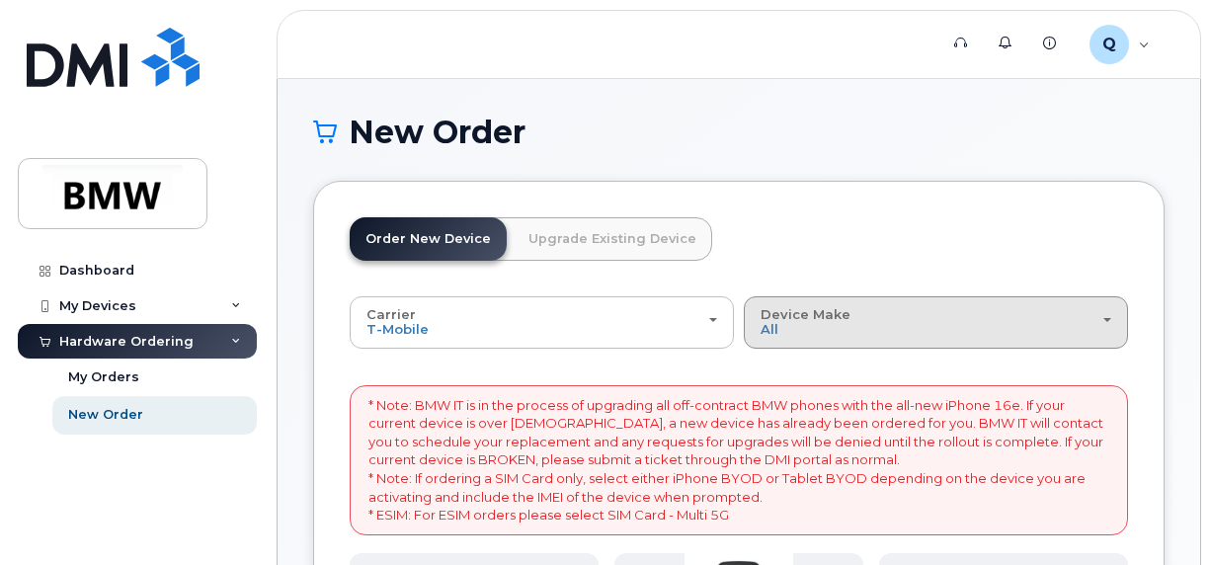
click at [986, 338] on button "Device Make All Cell Phone iPhone Modem" at bounding box center [936, 321] width 384 height 51
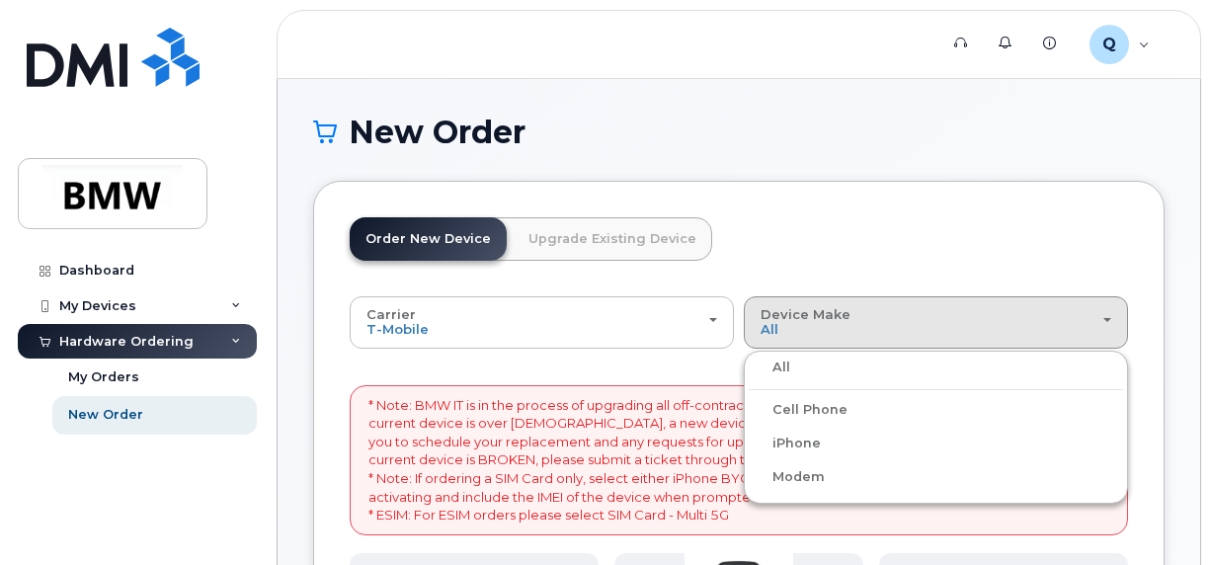
click at [783, 439] on label "iPhone" at bounding box center [785, 444] width 72 height 24
click at [0, 0] on input "iPhone" at bounding box center [0, 0] width 0 height 0
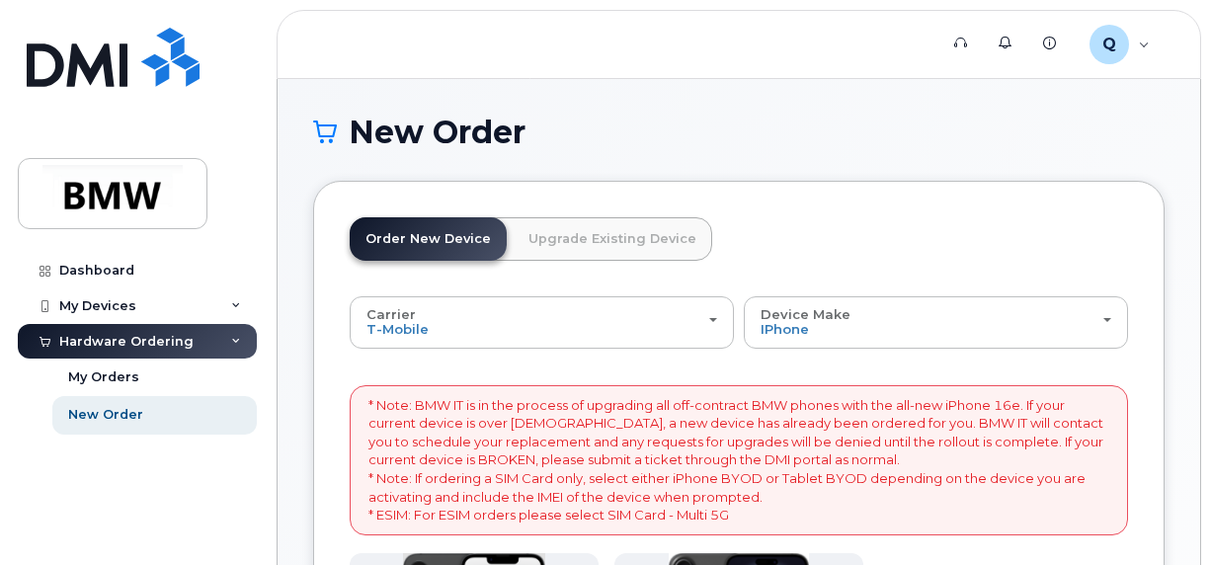
click at [628, 240] on link "Upgrade Existing Device" at bounding box center [613, 238] width 200 height 43
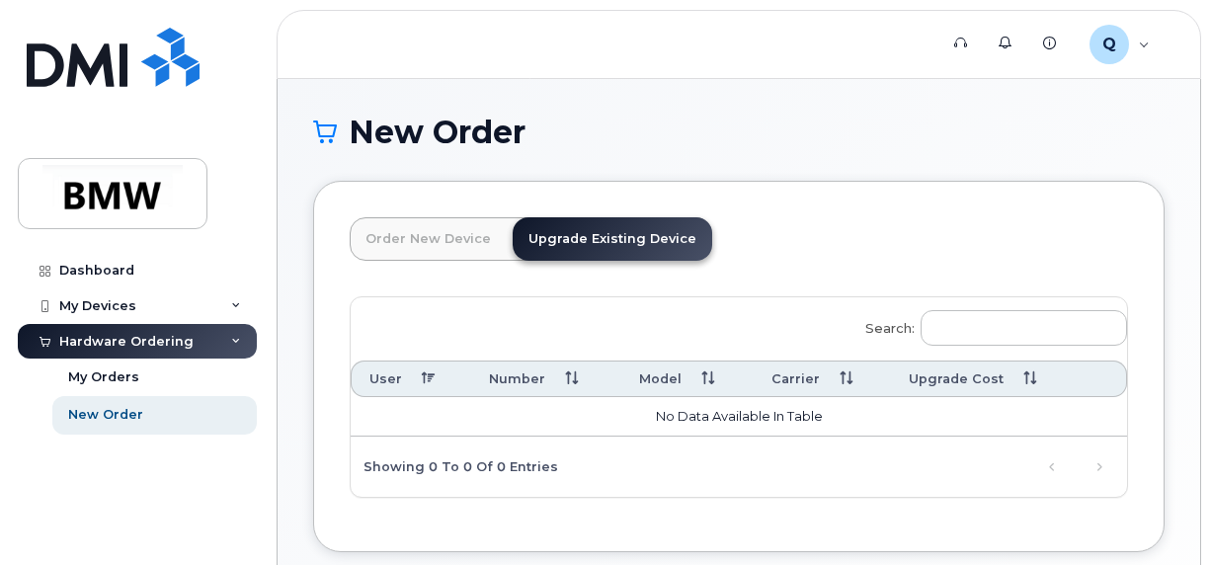
click at [427, 239] on link "Order New Device" at bounding box center [428, 238] width 157 height 43
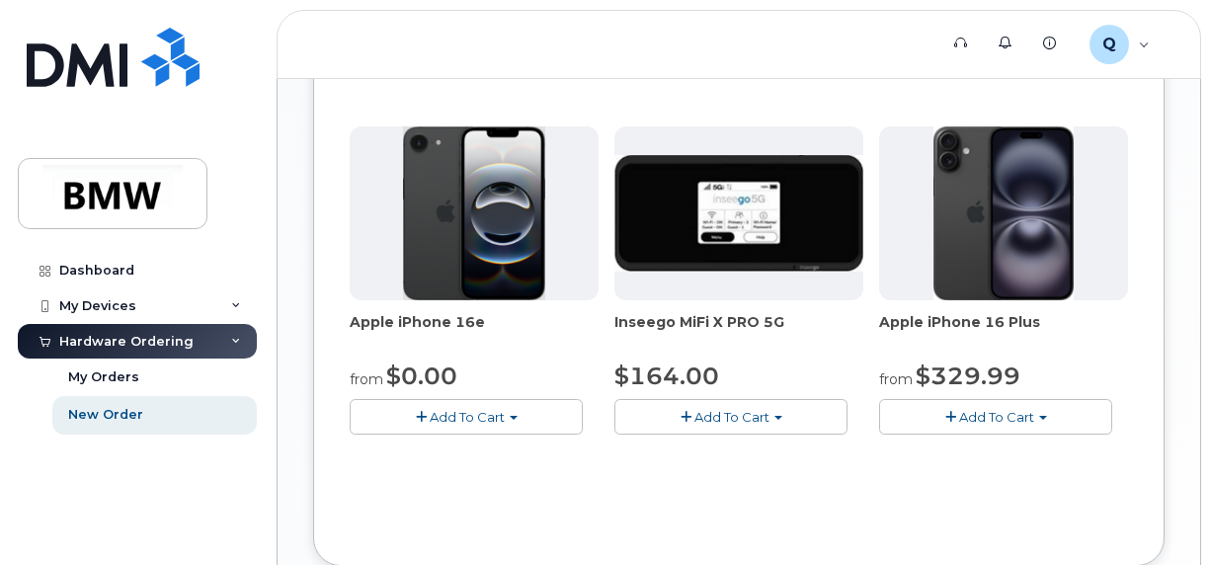
scroll to position [790, 0]
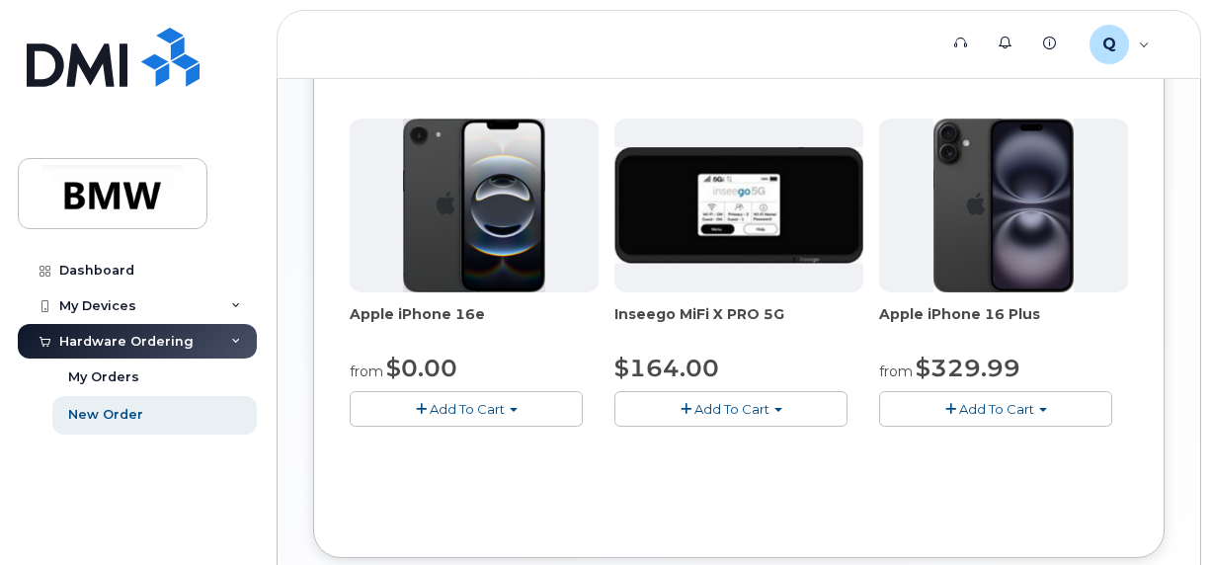
click at [433, 244] on img at bounding box center [474, 206] width 142 height 174
click at [473, 407] on span "Add To Cart" at bounding box center [467, 409] width 75 height 16
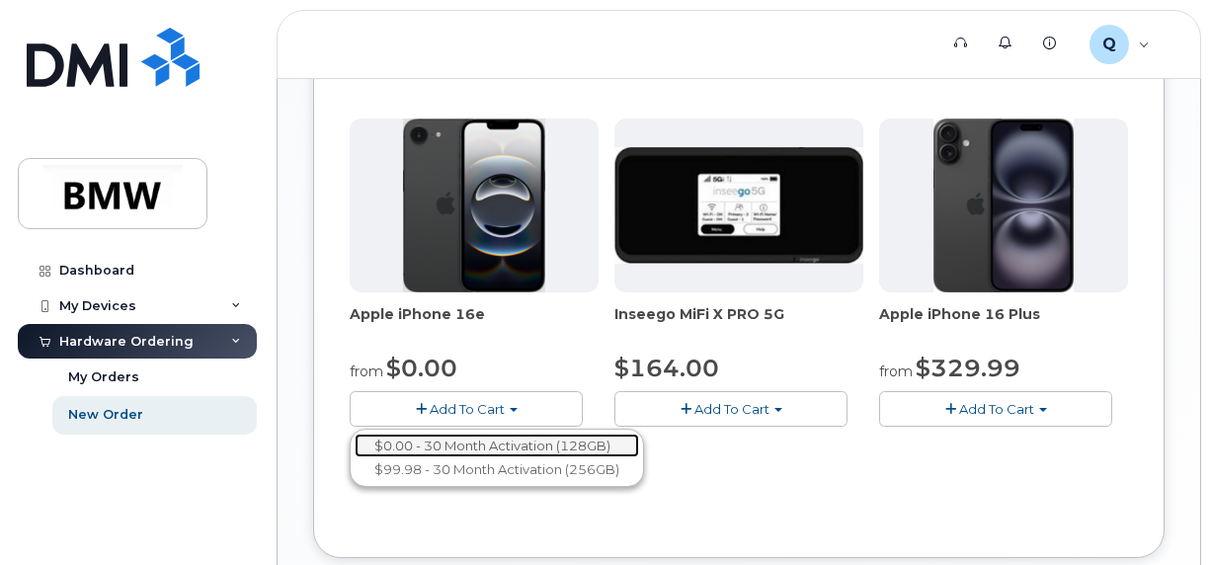
click at [509, 442] on link "$0.00 - 30 Month Activation (128GB)" at bounding box center [497, 446] width 284 height 25
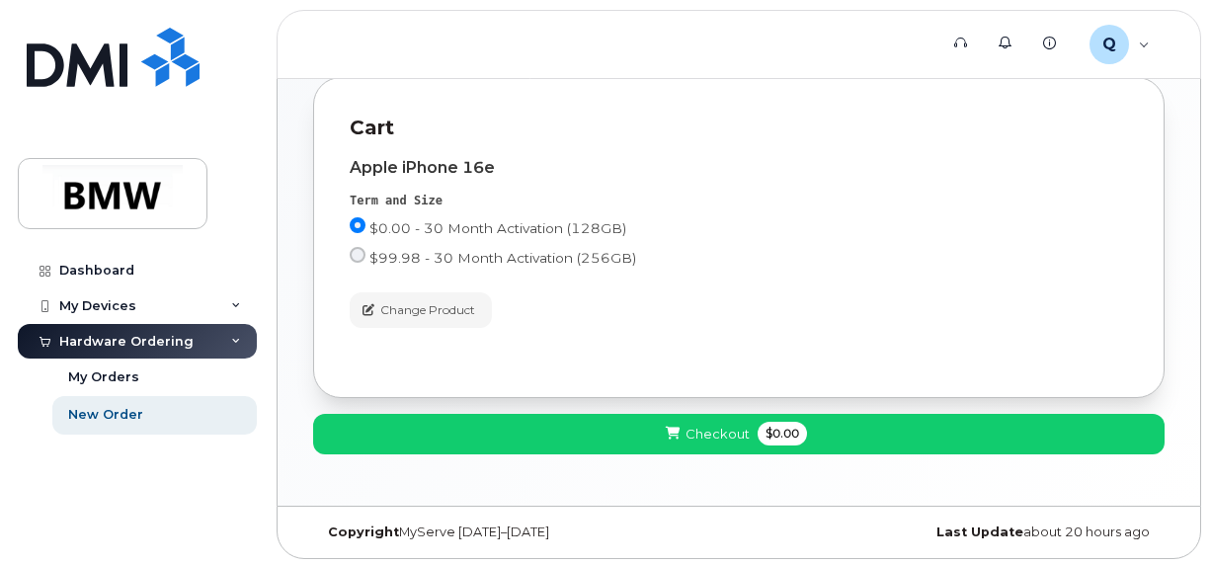
scroll to position [0, 0]
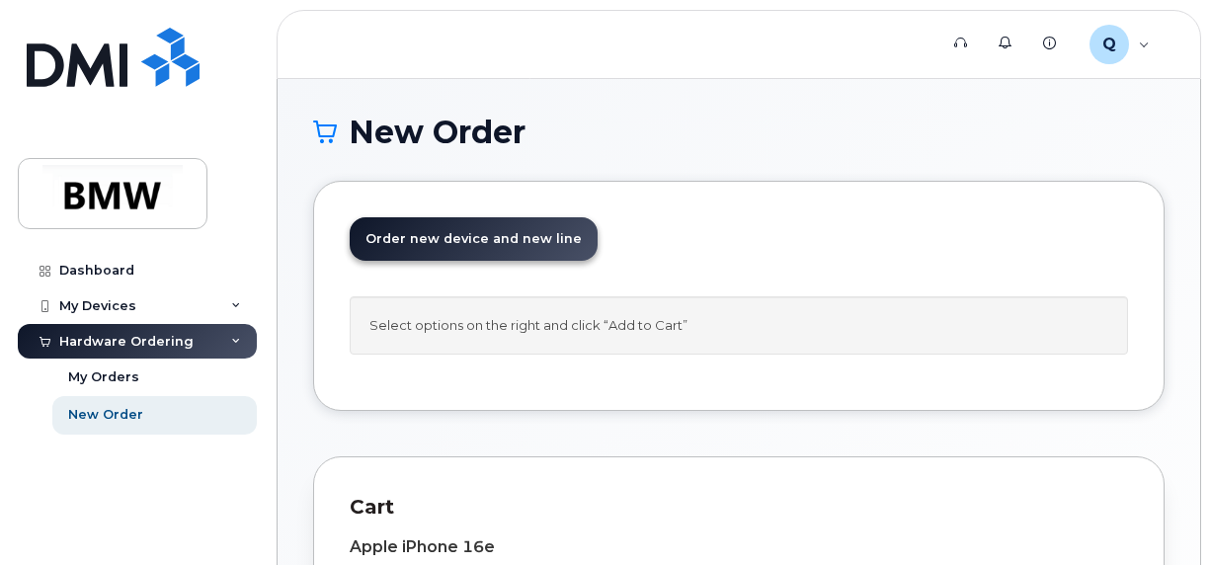
click at [419, 322] on div "Select options on the right and click “Add to Cart”" at bounding box center [739, 325] width 778 height 58
click at [1104, 322] on div "Select options on the right and click “Add to Cart”" at bounding box center [739, 325] width 778 height 58
drag, startPoint x: 1104, startPoint y: 322, endPoint x: 763, endPoint y: 360, distance: 343.8
click at [857, 361] on div "All new mobile devices come with Selected device does not include Wall Charger …" at bounding box center [739, 335] width 778 height 78
click at [480, 340] on div "Select options on the right and click “Add to Cart”" at bounding box center [739, 325] width 778 height 58
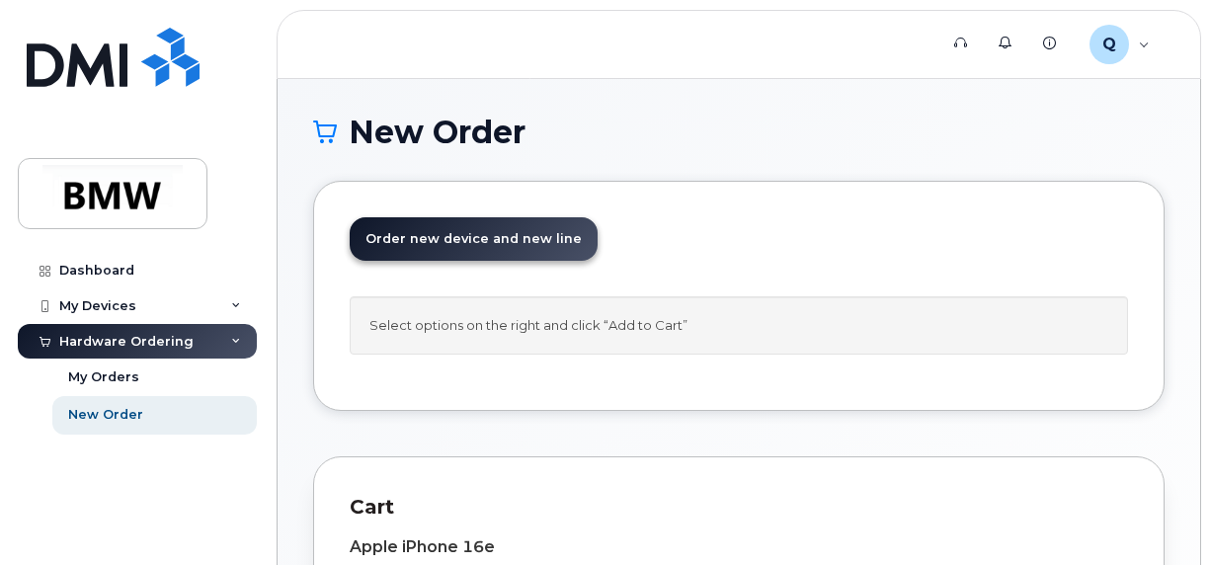
click at [417, 322] on div "Select options on the right and click “Add to Cart”" at bounding box center [739, 325] width 778 height 58
click at [816, 325] on div "Select options on the right and click “Add to Cart”" at bounding box center [739, 325] width 778 height 58
drag, startPoint x: 908, startPoint y: 326, endPoint x: 1049, endPoint y: 330, distance: 141.3
click at [934, 330] on div "Select options on the right and click “Add to Cart”" at bounding box center [739, 325] width 778 height 58
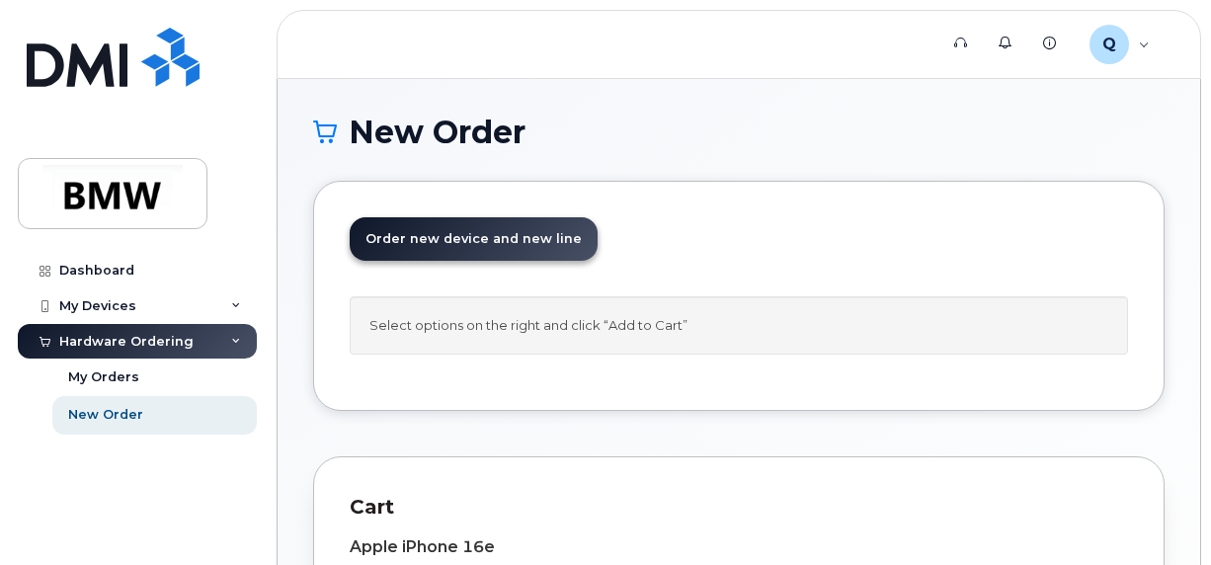
drag, startPoint x: 1049, startPoint y: 330, endPoint x: 1081, endPoint y: 324, distance: 32.2
click at [1051, 330] on div "Select options on the right and click “Add to Cart”" at bounding box center [739, 325] width 778 height 58
click at [1081, 324] on div "Select options on the right and click “Add to Cart”" at bounding box center [739, 325] width 778 height 58
drag, startPoint x: 1082, startPoint y: 324, endPoint x: 939, endPoint y: 300, distance: 144.2
click at [1070, 320] on div "Select options on the right and click “Add to Cart”" at bounding box center [739, 325] width 778 height 58
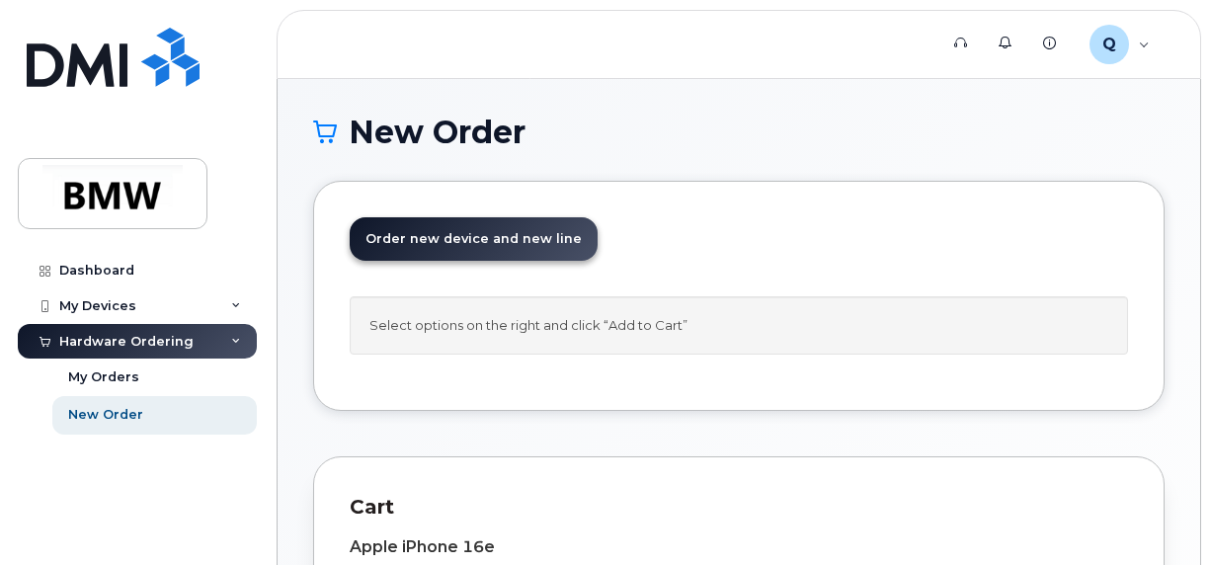
click at [488, 248] on link "Order new device and new line Order new device for existing or suspended line O…" at bounding box center [474, 238] width 248 height 43
drag, startPoint x: 396, startPoint y: 250, endPoint x: 891, endPoint y: 266, distance: 495.1
click at [891, 267] on header "Order New Device Upgrade Existing Device Order new device and new line Order ne…" at bounding box center [739, 256] width 778 height 79
click at [497, 248] on link "Order new device and new line Order new device for existing or suspended line O…" at bounding box center [474, 238] width 248 height 43
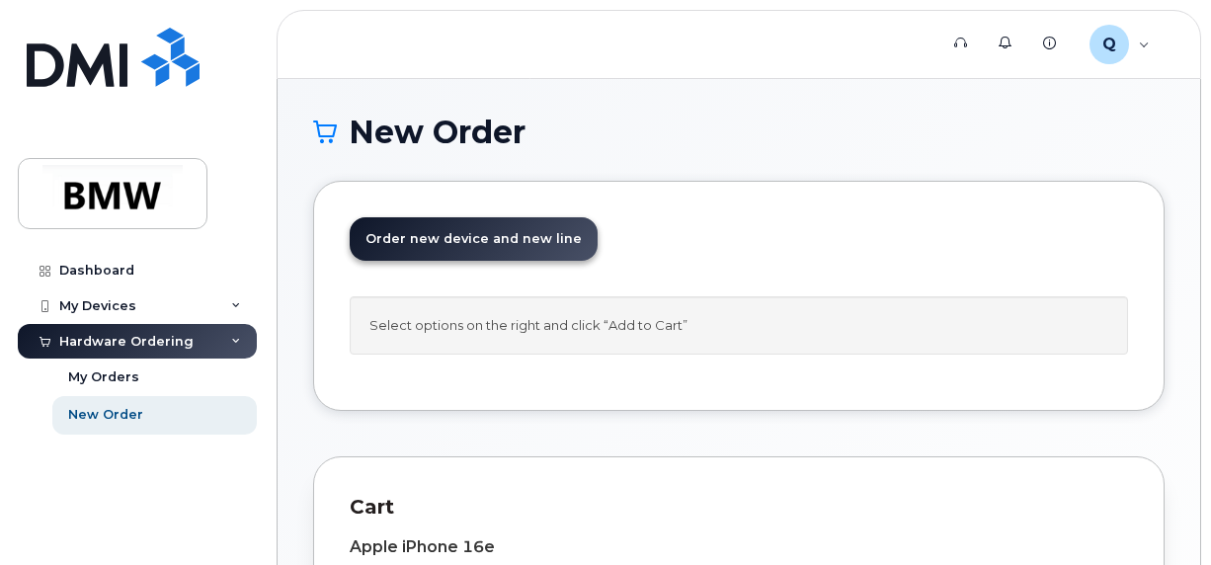
drag, startPoint x: 497, startPoint y: 248, endPoint x: 902, endPoint y: 246, distance: 405.0
click at [902, 246] on header "Order New Device Upgrade Existing Device Order new device and new line Order ne…" at bounding box center [739, 256] width 778 height 79
drag, startPoint x: 469, startPoint y: 236, endPoint x: 994, endPoint y: 256, distance: 524.8
click at [994, 256] on header "Order New Device Upgrade Existing Device Order new device and new line Order ne…" at bounding box center [739, 256] width 778 height 79
